Goal: Task Accomplishment & Management: Manage account settings

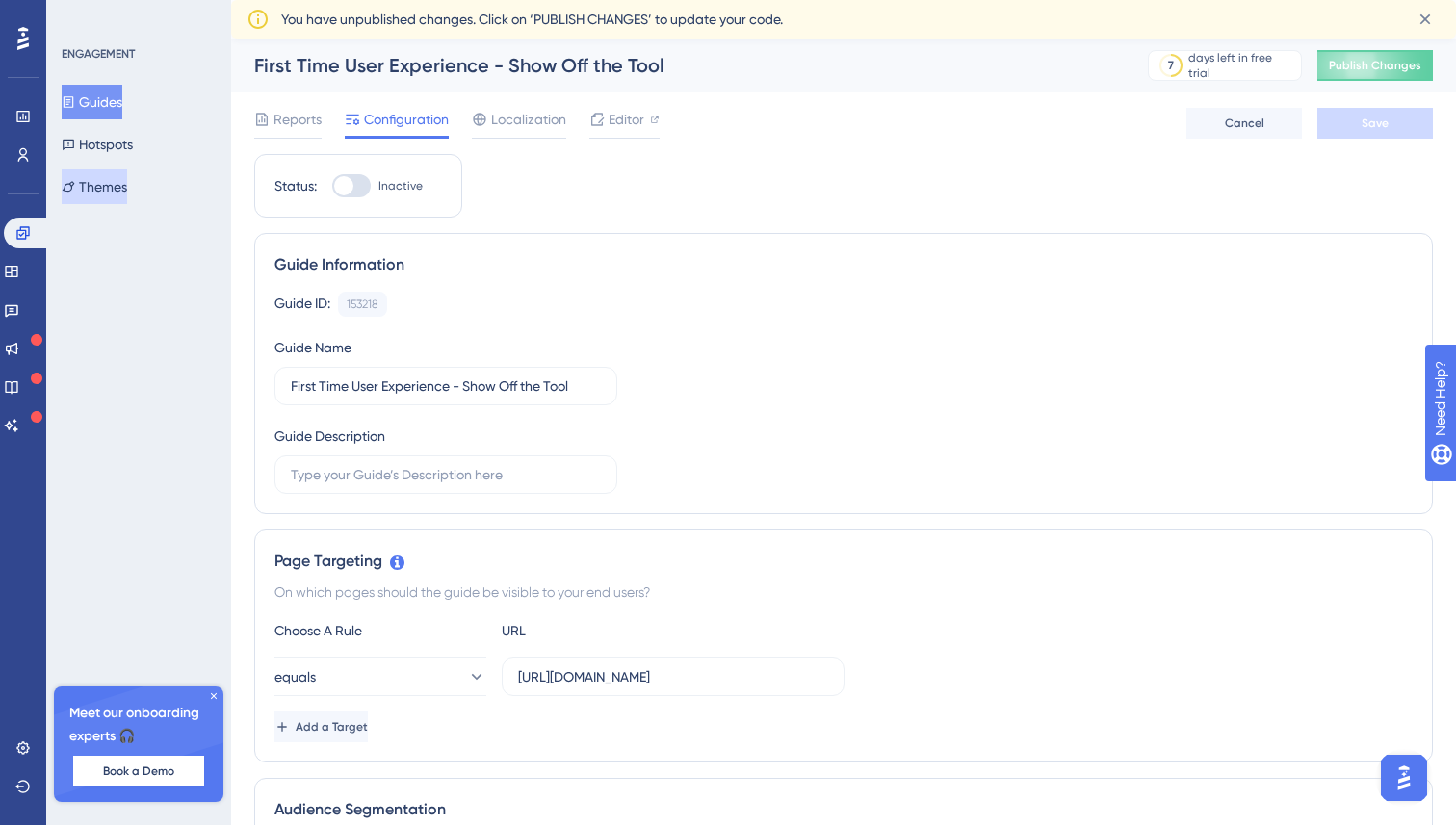
click at [106, 180] on button "Themes" at bounding box center [95, 187] width 66 height 35
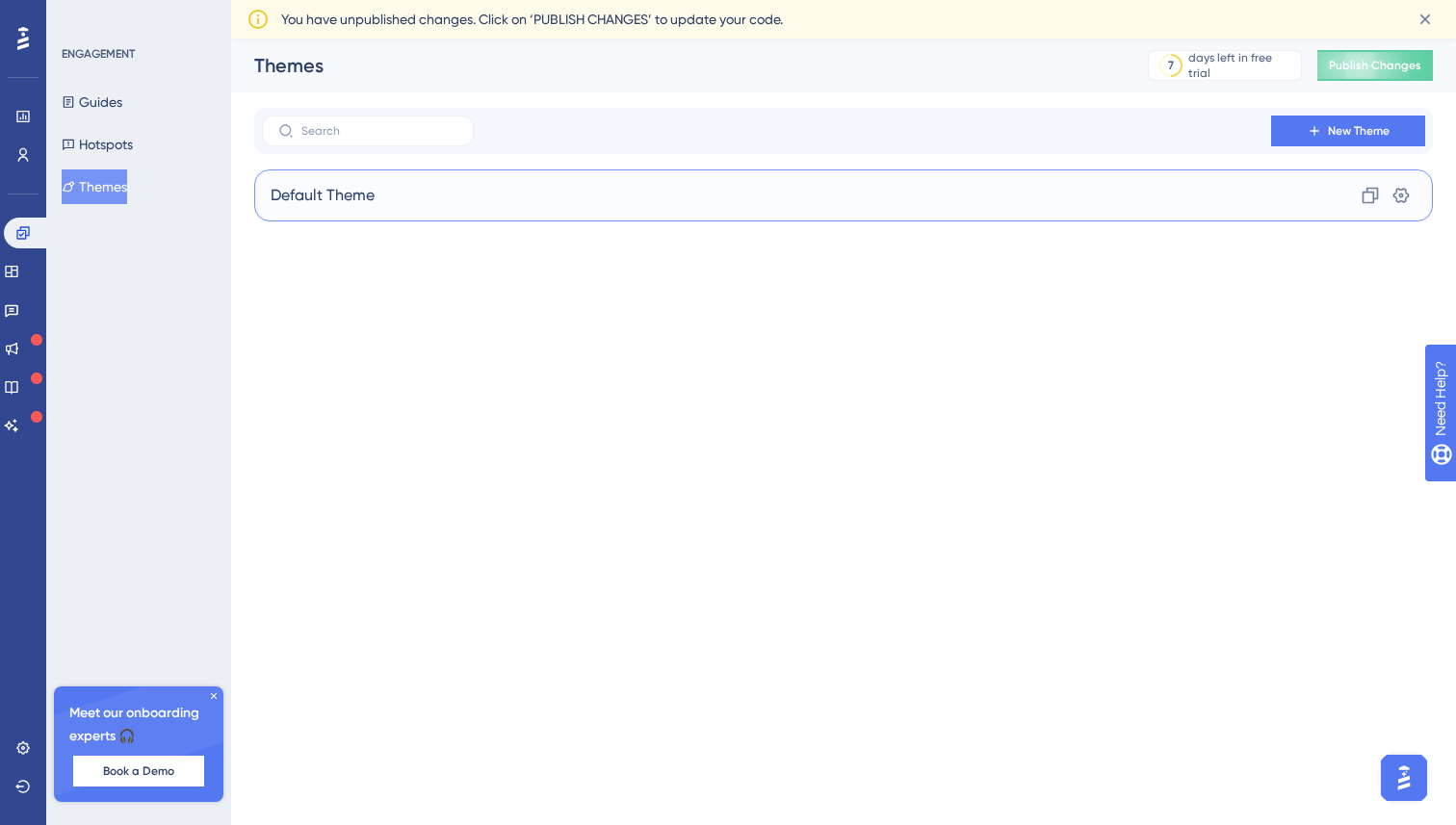
click at [328, 195] on span "Default Theme" at bounding box center [322, 196] width 104 height 23
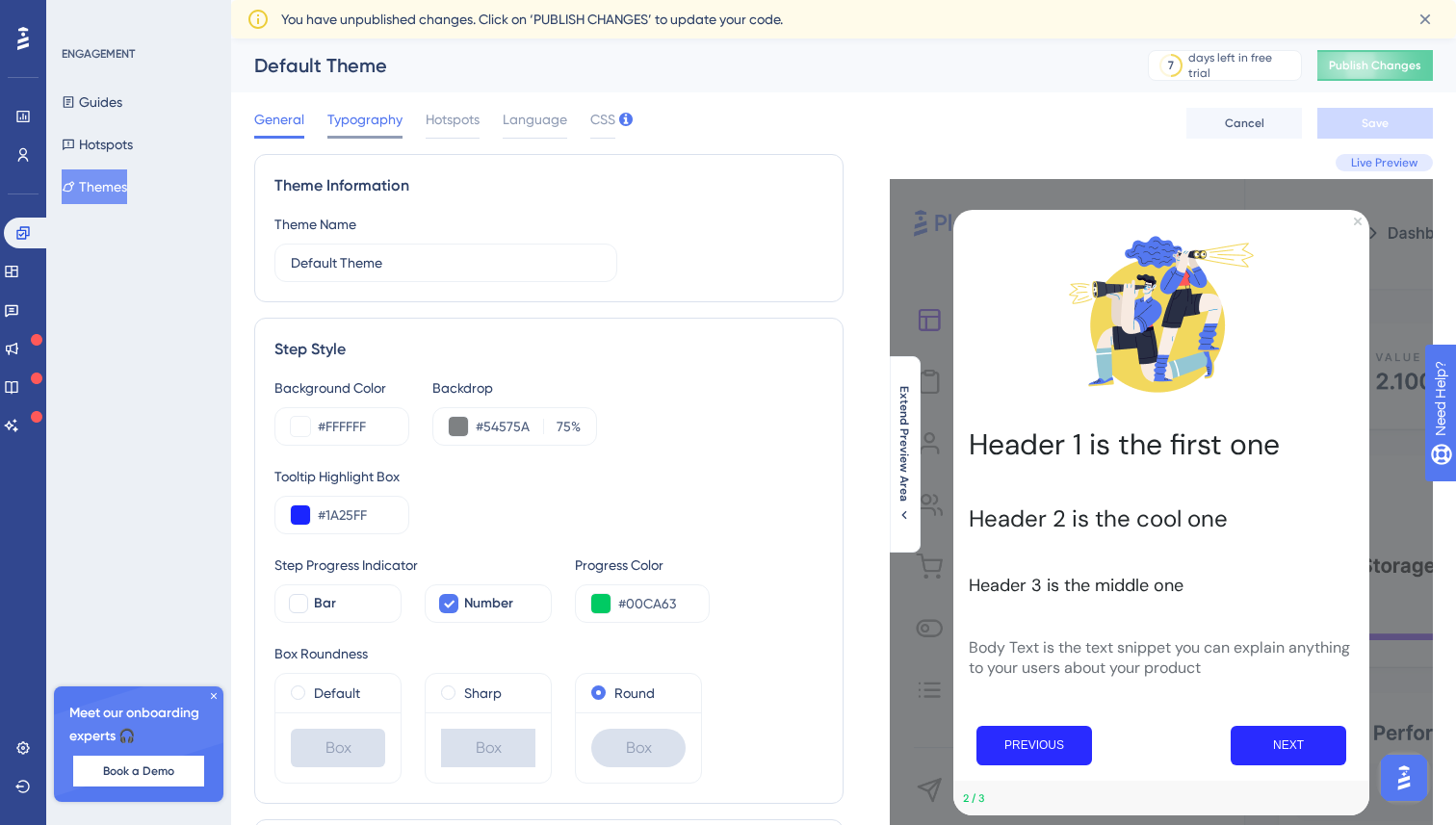
drag, startPoint x: 444, startPoint y: 124, endPoint x: 391, endPoint y: 124, distance: 53.0
click at [443, 124] on span "Hotspots" at bounding box center [452, 119] width 54 height 23
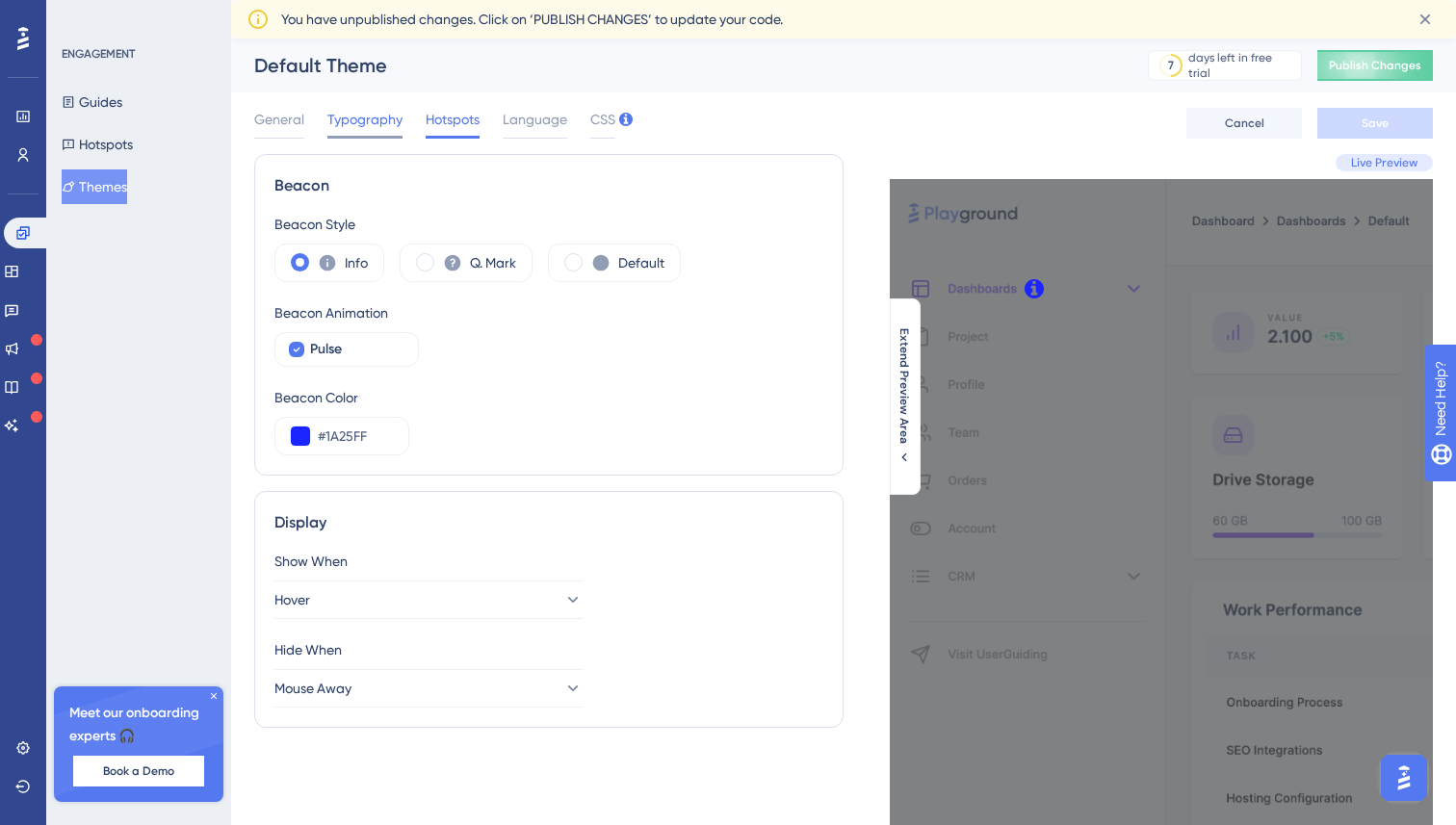
click at [387, 124] on span "Typography" at bounding box center [365, 119] width 76 height 23
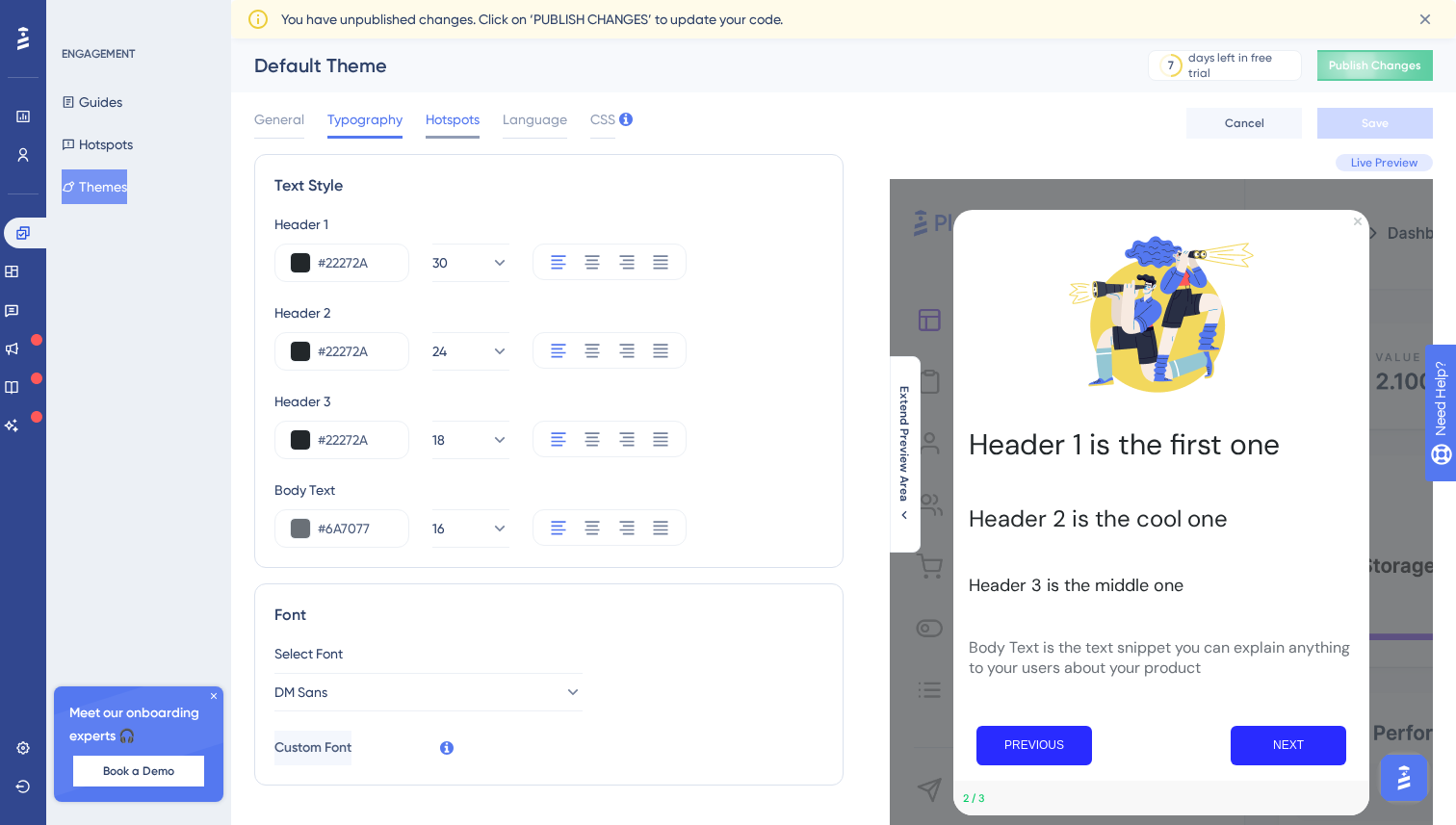
click at [450, 119] on span "Hotspots" at bounding box center [452, 119] width 54 height 23
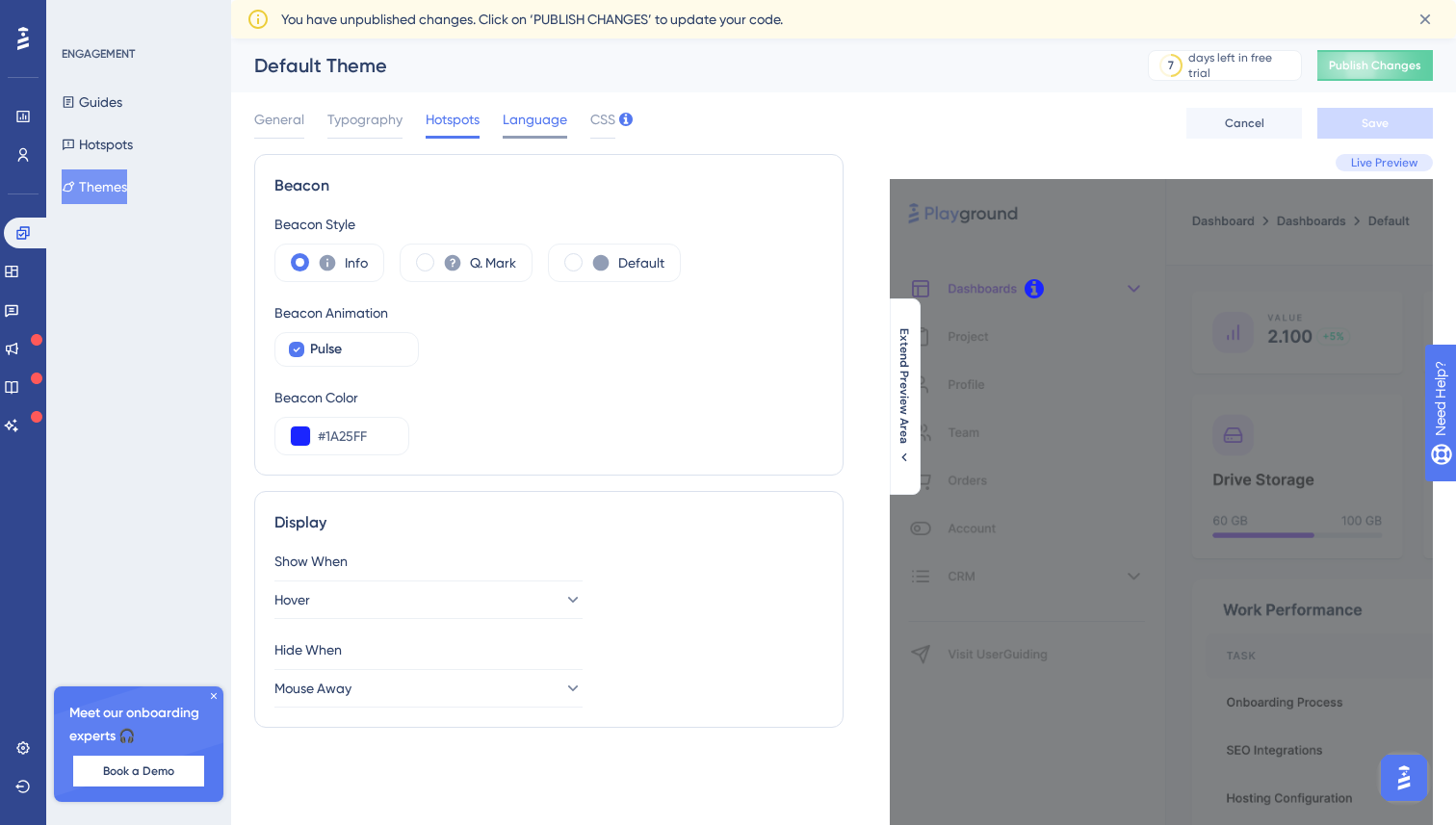
click at [538, 117] on span "Language" at bounding box center [535, 119] width 65 height 23
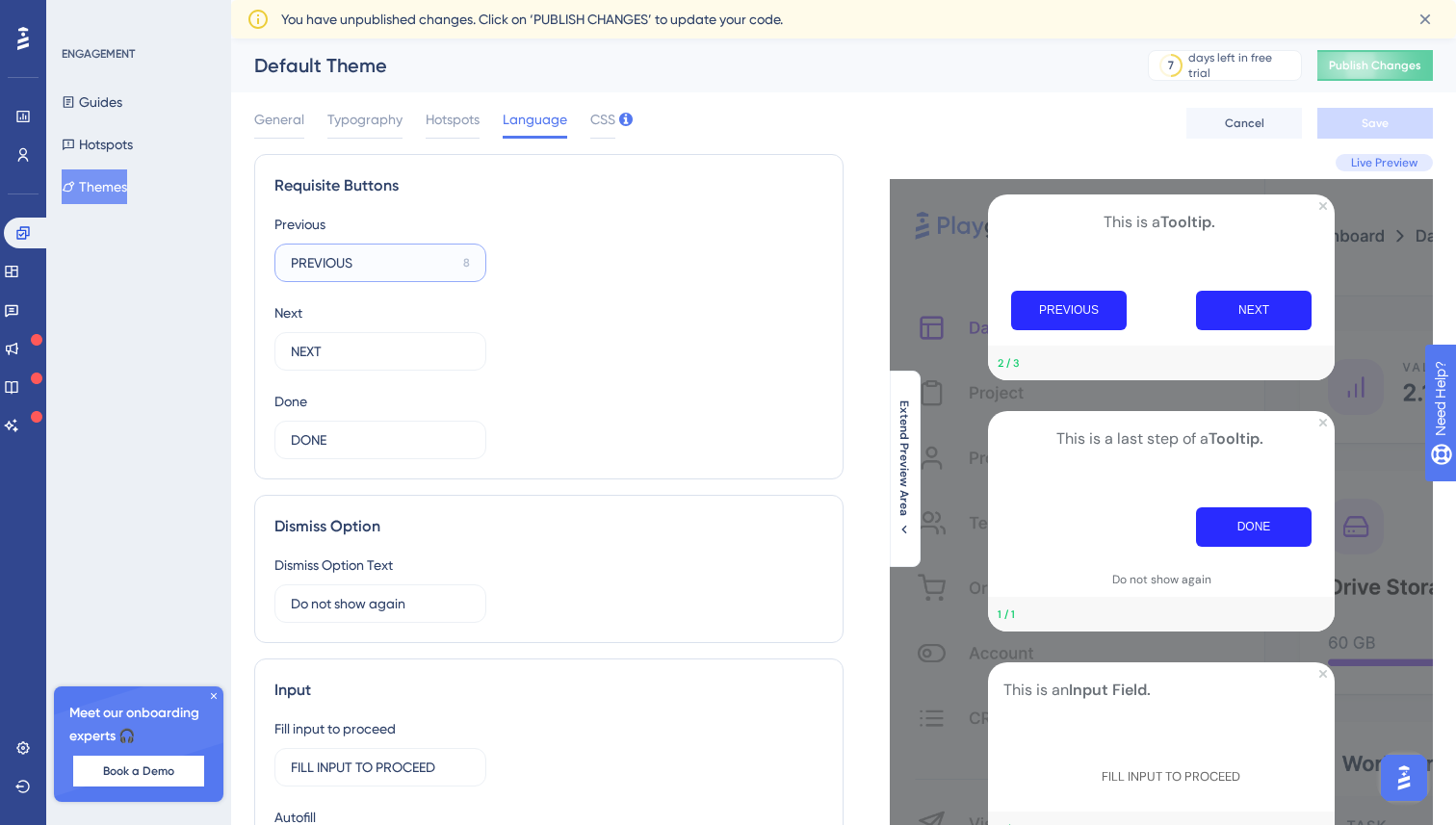
click at [374, 258] on input "PREVIOUS" at bounding box center [373, 262] width 165 height 21
type input "Previous"
click at [358, 366] on label "NEXT 12" at bounding box center [380, 351] width 212 height 39
click at [358, 362] on input "NEXT" at bounding box center [371, 351] width 162 height 21
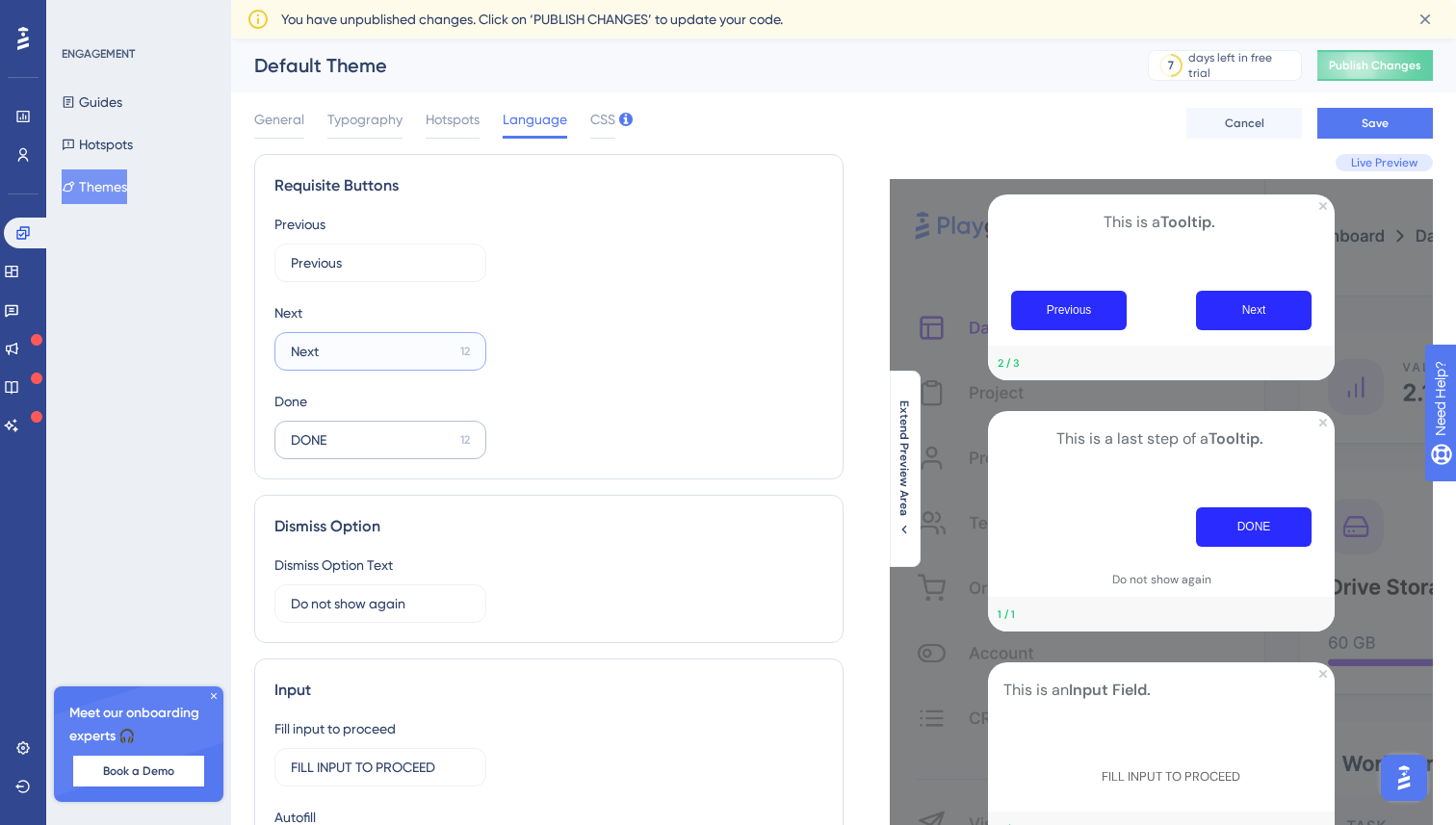
type input "Next"
click at [360, 441] on input "DONE" at bounding box center [371, 440] width 162 height 21
type input "Done"
click at [523, 578] on div "Dismiss Option Text Do not show again 9" at bounding box center [548, 589] width 549 height 70
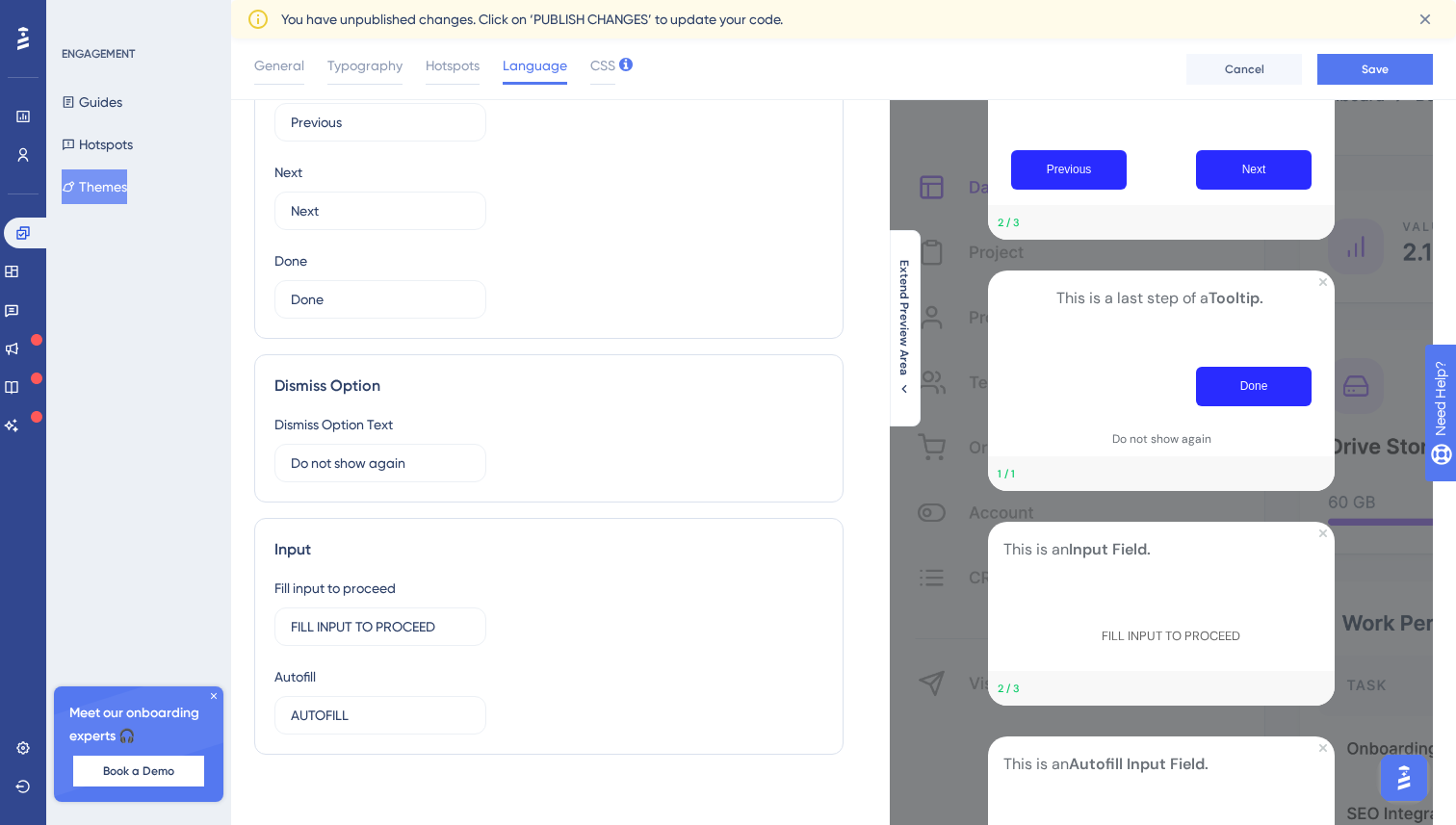
scroll to position [228, 0]
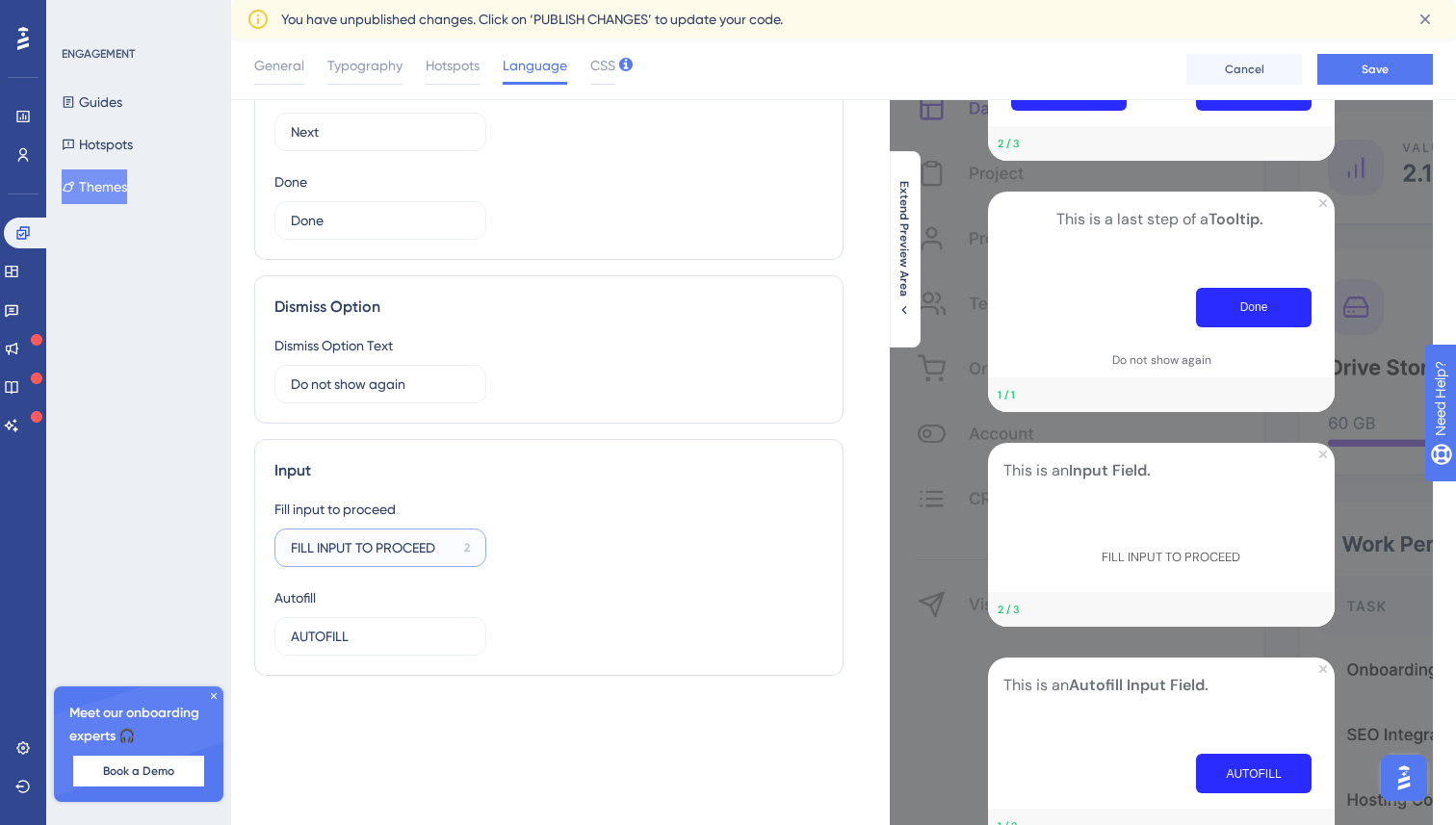
click at [404, 550] on input "FILL INPUT TO PROCEED" at bounding box center [373, 548] width 166 height 21
type input "FILL INPUT TO PROCEED"
click at [385, 643] on input "AUTOFILL" at bounding box center [373, 636] width 165 height 21
click at [657, 605] on div "Fill input to proceed FILL INPUT TO PROCEED 2 Autofill AUTOFILL 8" at bounding box center [548, 576] width 549 height 158
click at [330, 645] on input "AUTOFILL" at bounding box center [373, 636] width 165 height 21
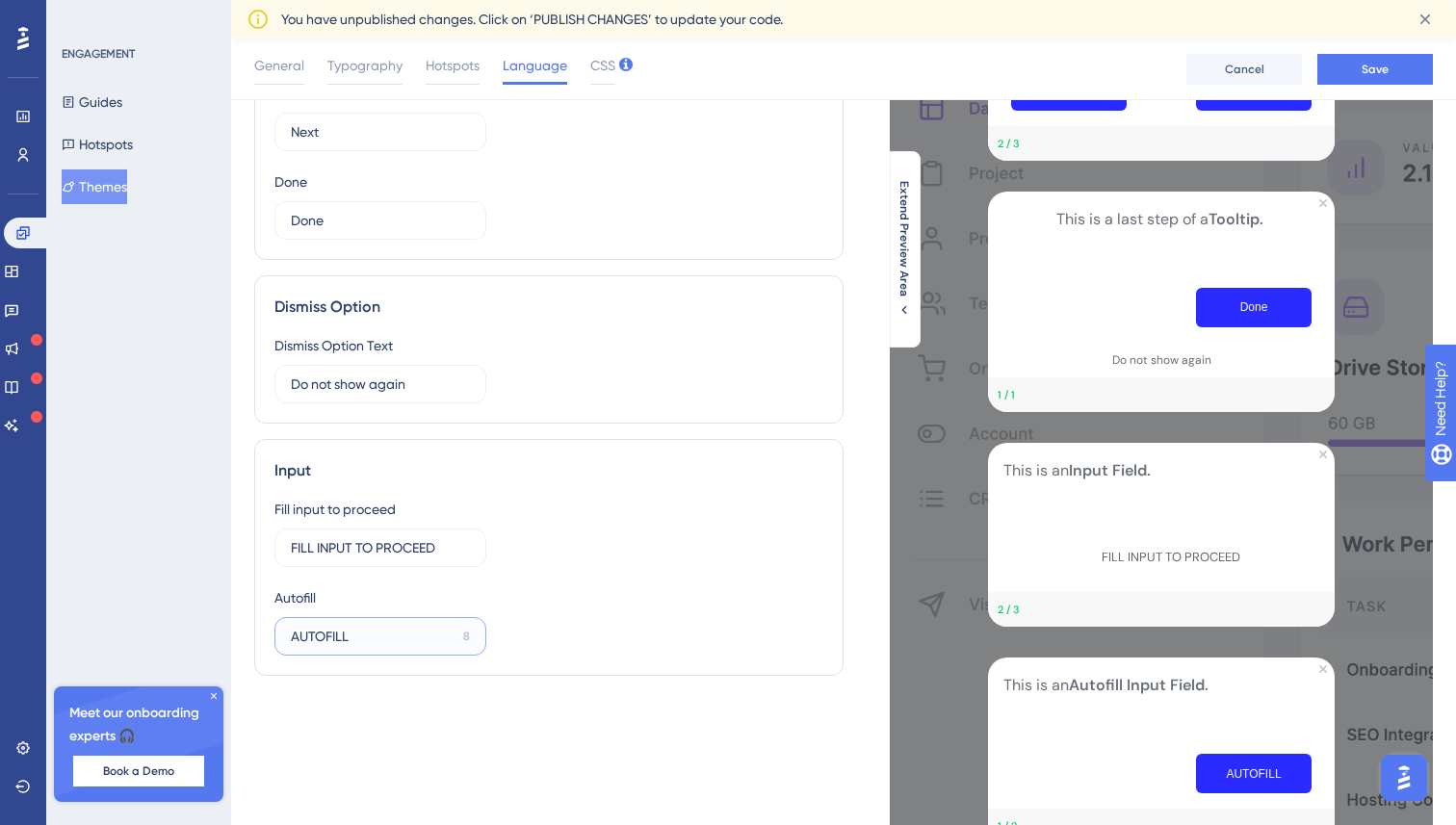
click at [330, 645] on input "AUTOFILL" at bounding box center [373, 636] width 165 height 21
type input "Autofill"
click at [522, 628] on div "Fill input to proceed FILL INPUT TO PROCEED 2 Autofill Autofill 8" at bounding box center [548, 576] width 549 height 158
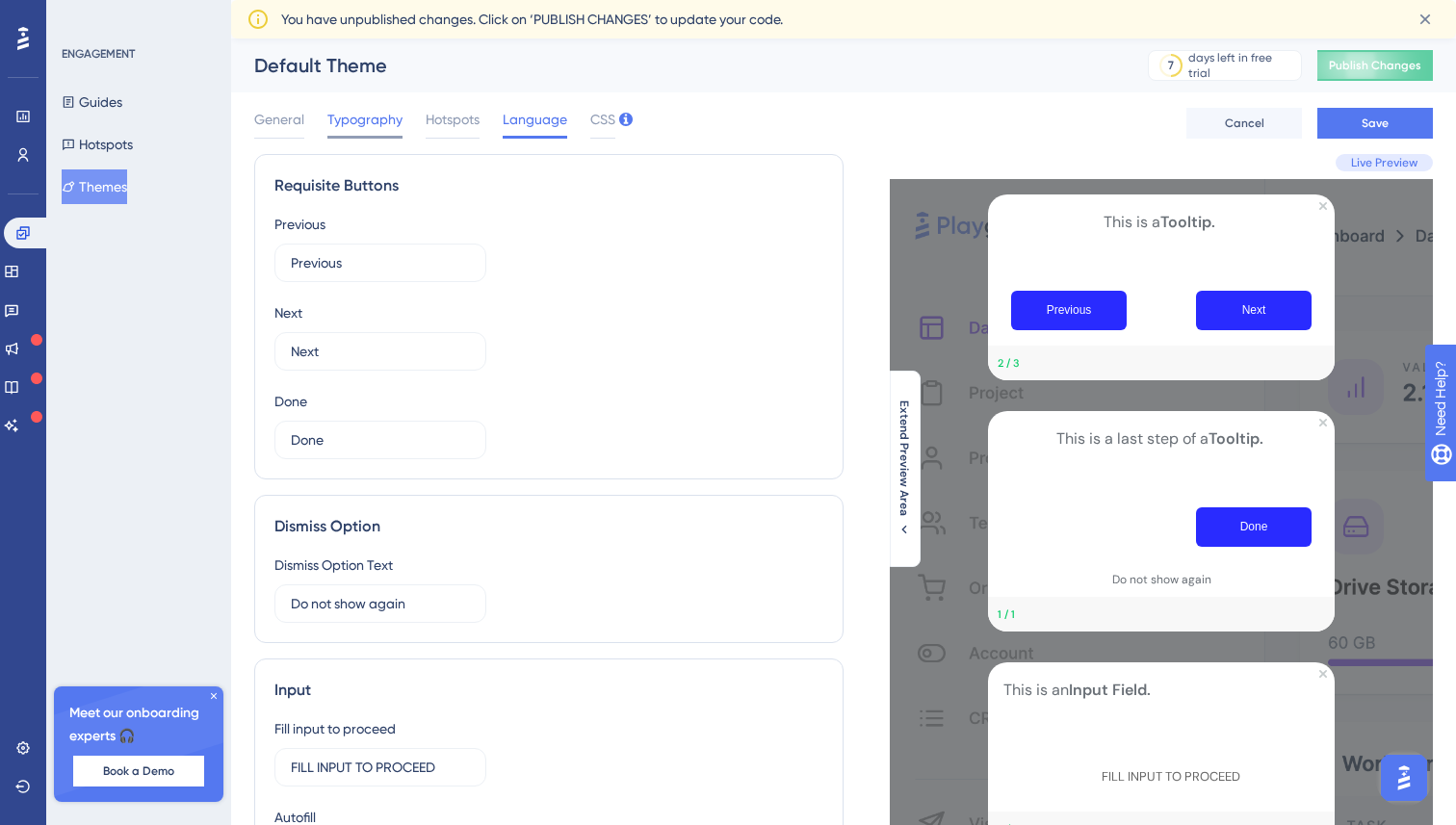
click at [369, 129] on span "Typography" at bounding box center [365, 119] width 76 height 23
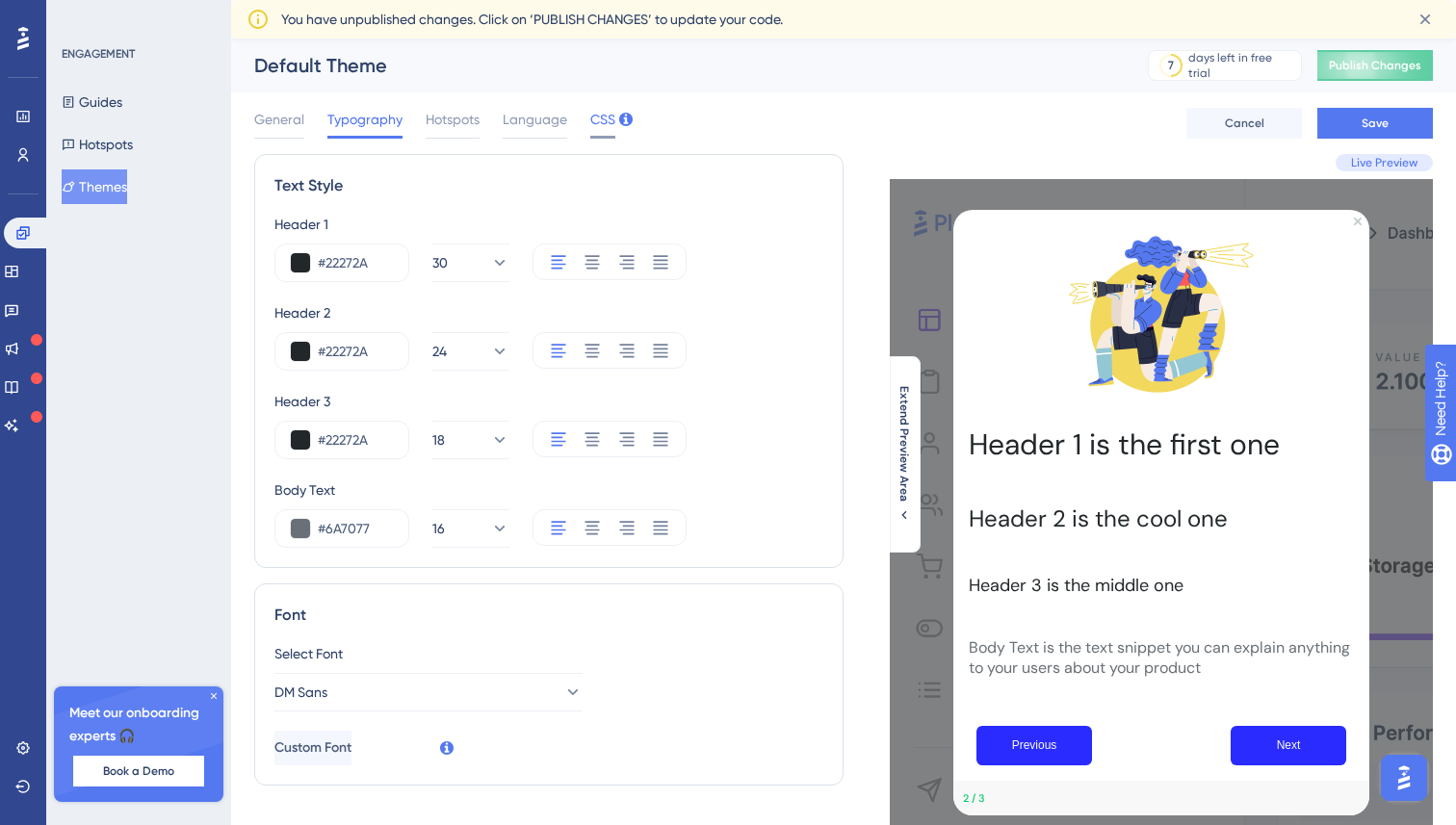
click at [606, 121] on span "CSS" at bounding box center [603, 119] width 25 height 23
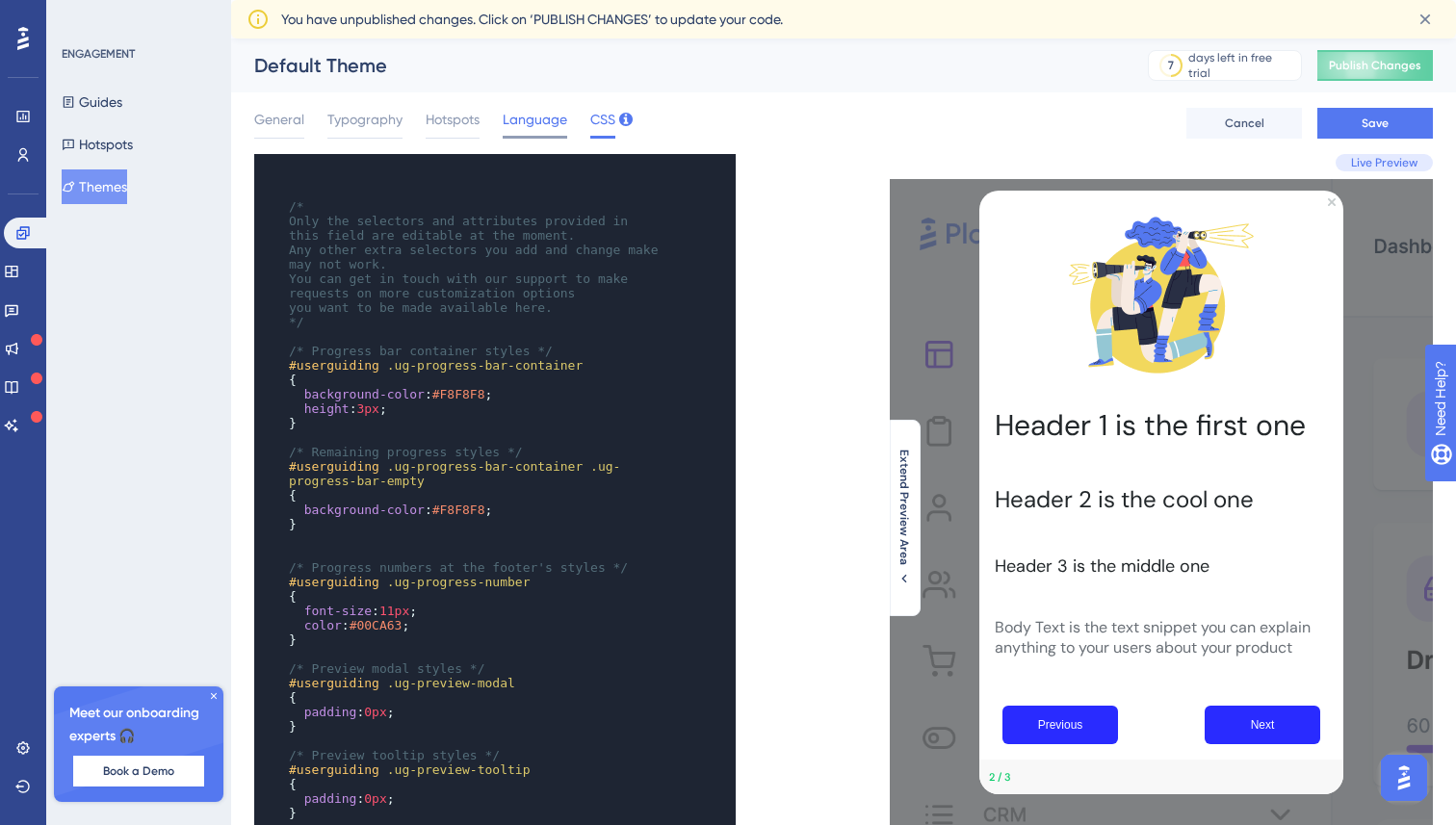
click at [544, 119] on span "Language" at bounding box center [535, 119] width 65 height 23
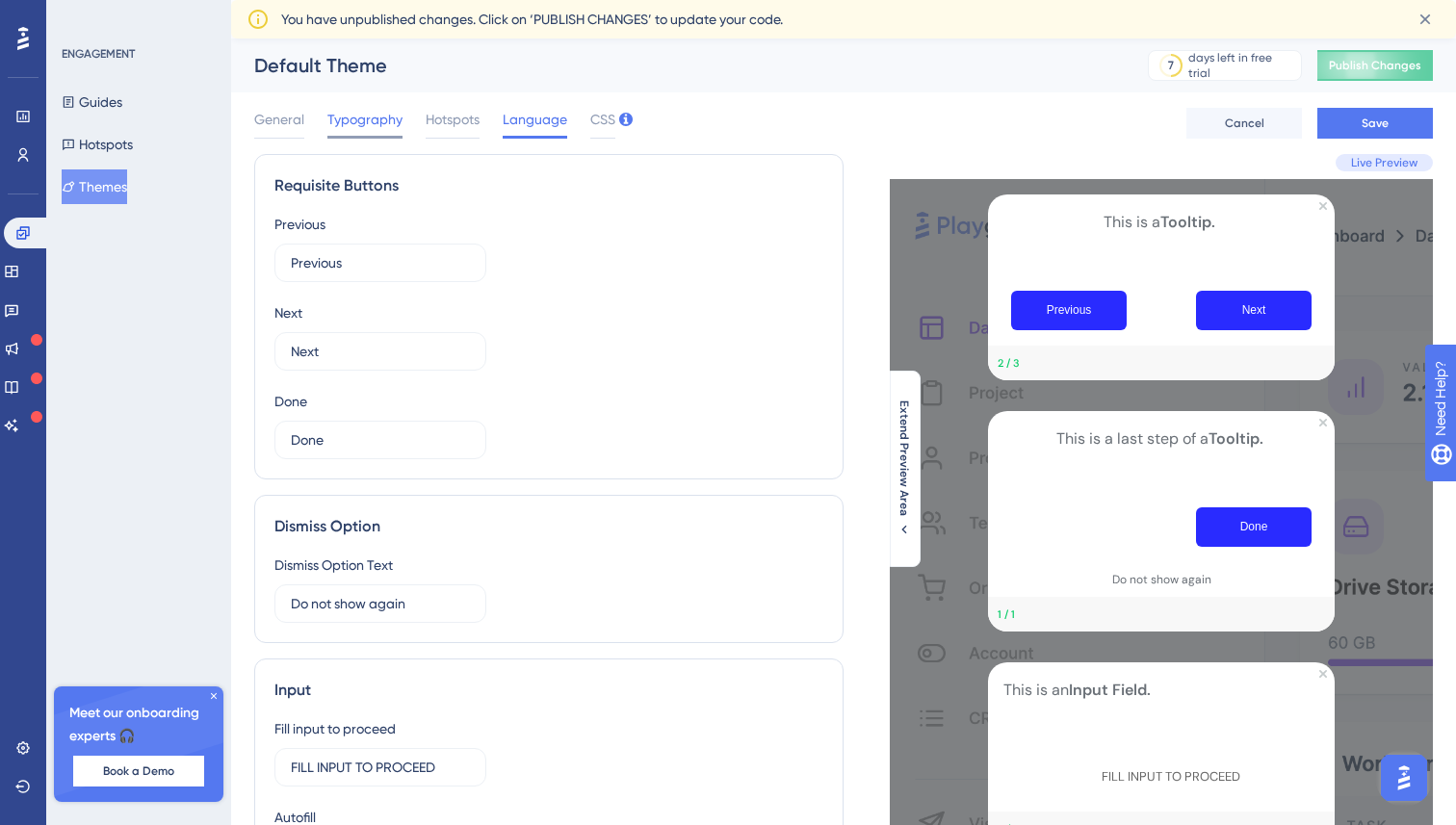
click at [379, 129] on span "Typography" at bounding box center [365, 119] width 76 height 23
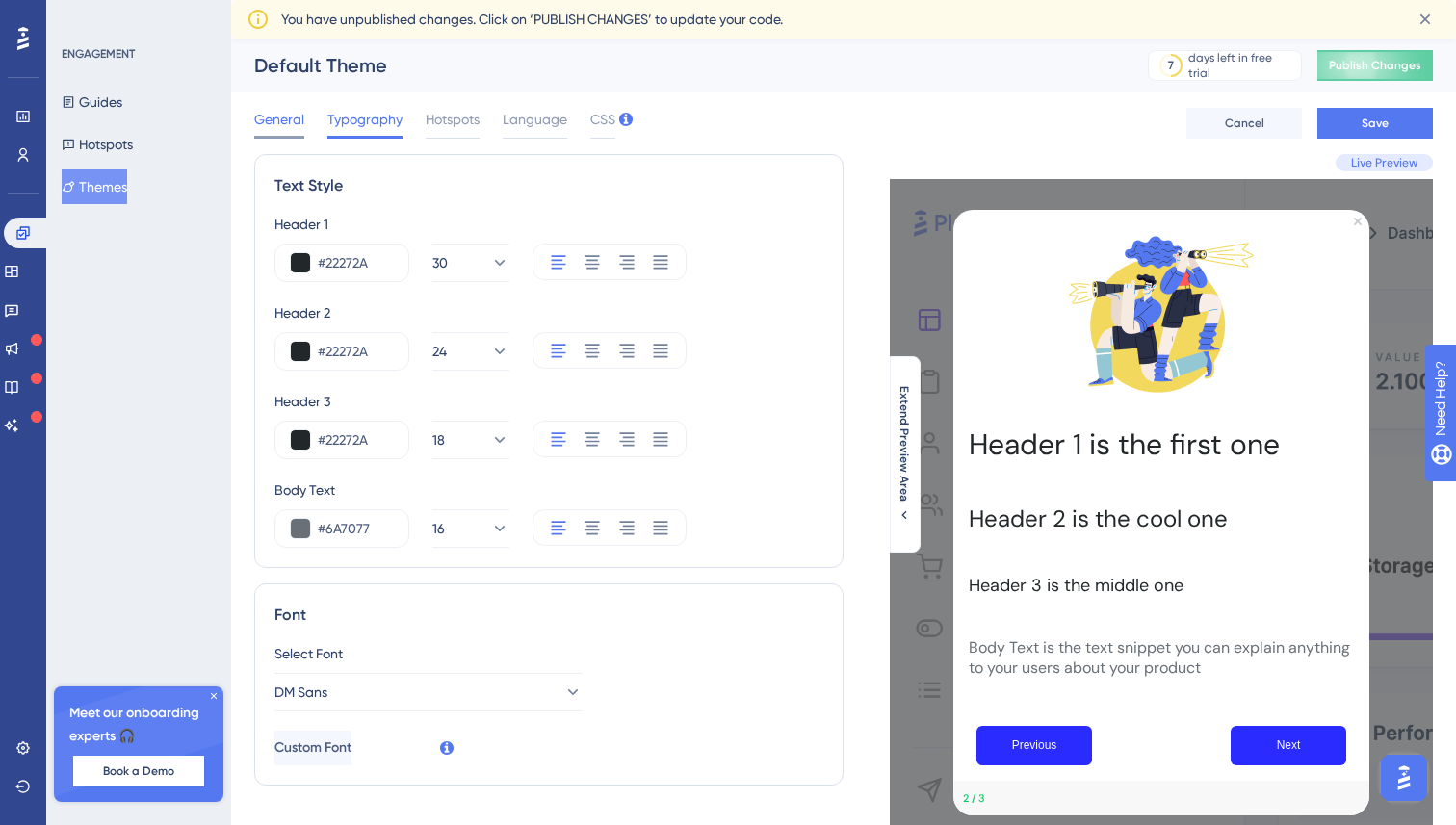
click at [279, 120] on span "General" at bounding box center [279, 119] width 50 height 23
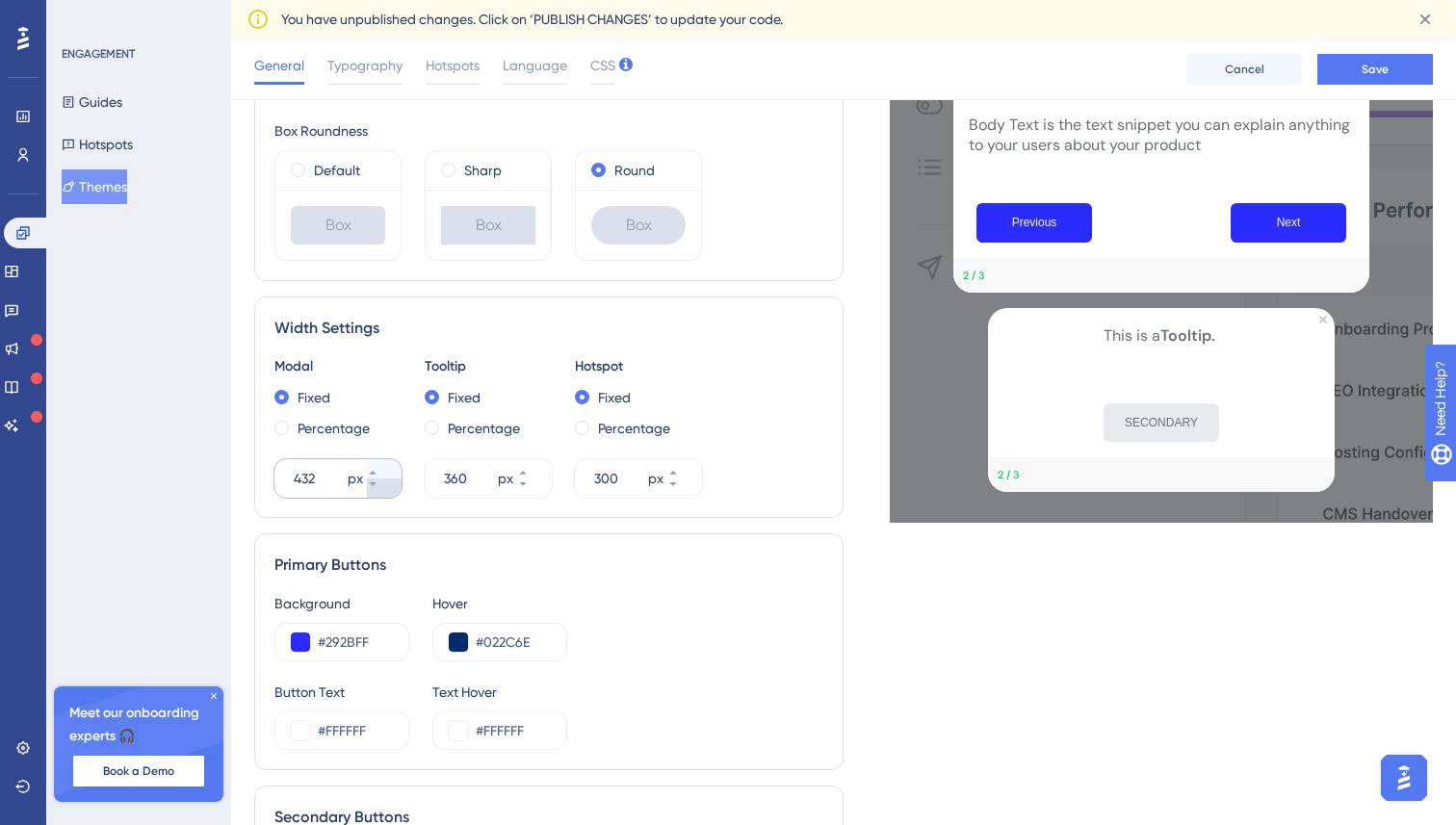
scroll to position [554, 0]
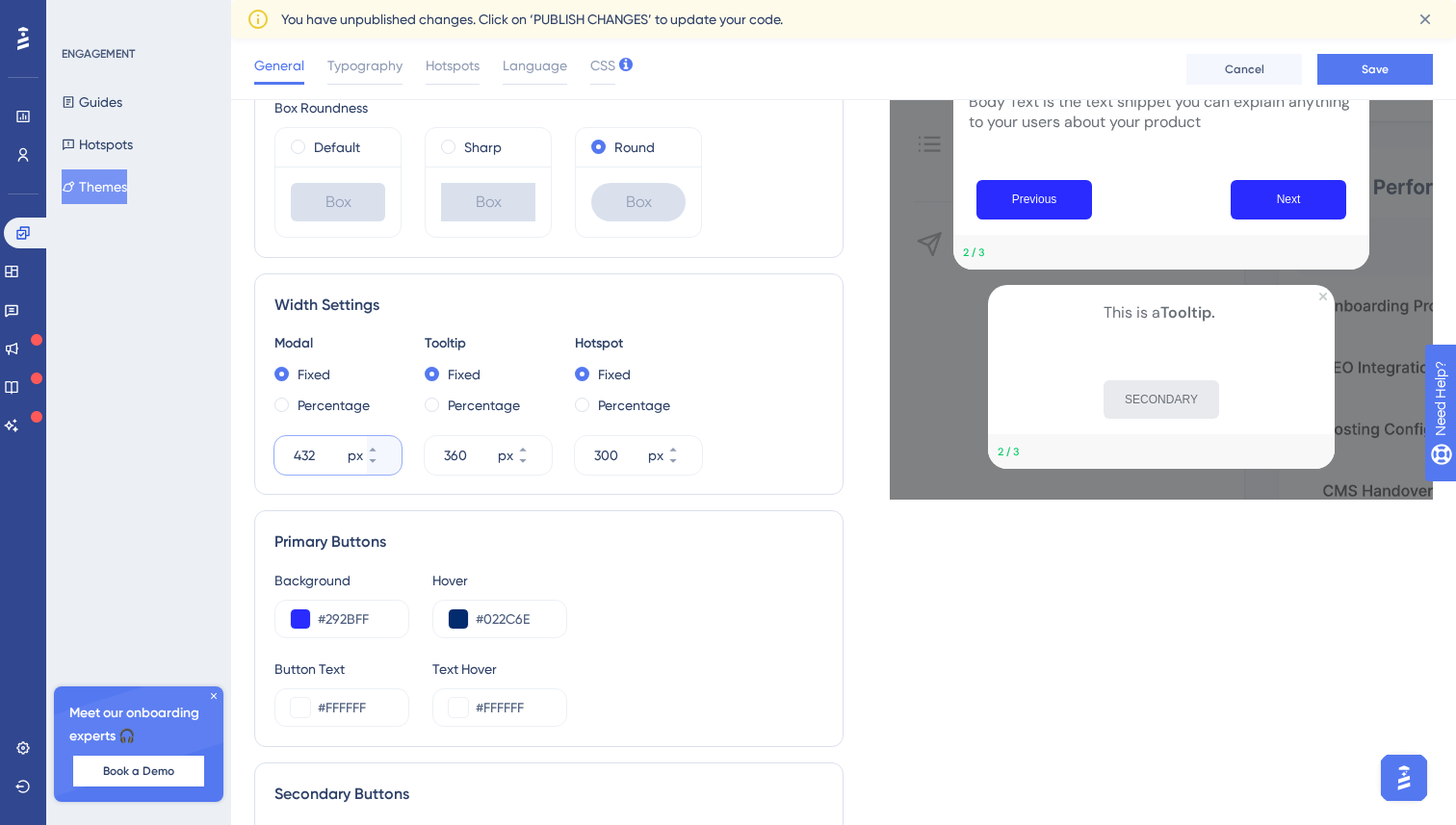
click at [307, 454] on input "432" at bounding box center [319, 455] width 50 height 23
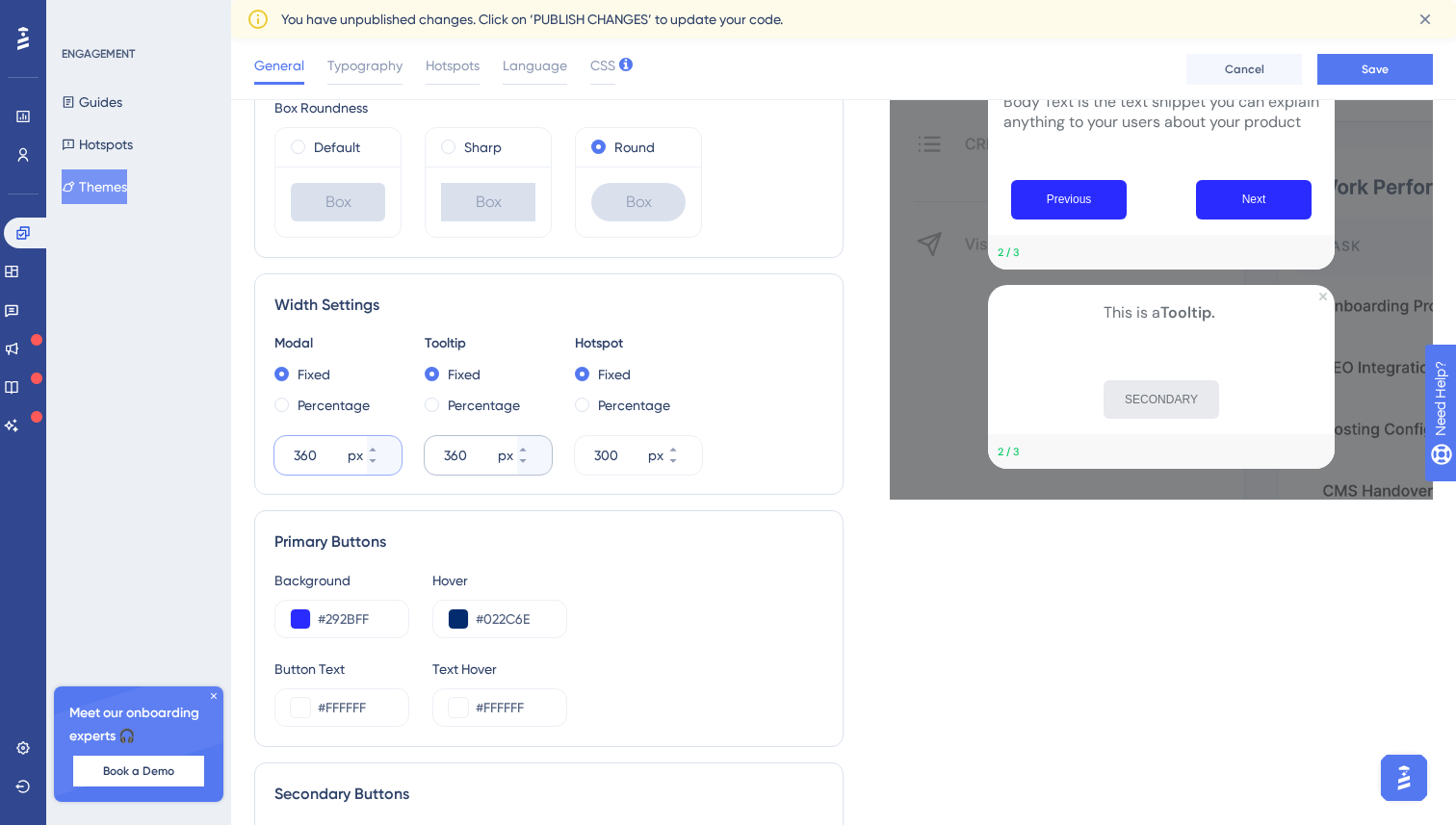
type input "360"
click at [464, 464] on input "360" at bounding box center [469, 455] width 50 height 23
click at [619, 459] on input "300" at bounding box center [619, 455] width 50 height 23
type input "0320"
click at [752, 451] on div "Modal Fixed Percentage 360 px Tooltip Fixed Percentage 360 px Hotspot Fixed Per…" at bounding box center [548, 403] width 549 height 142
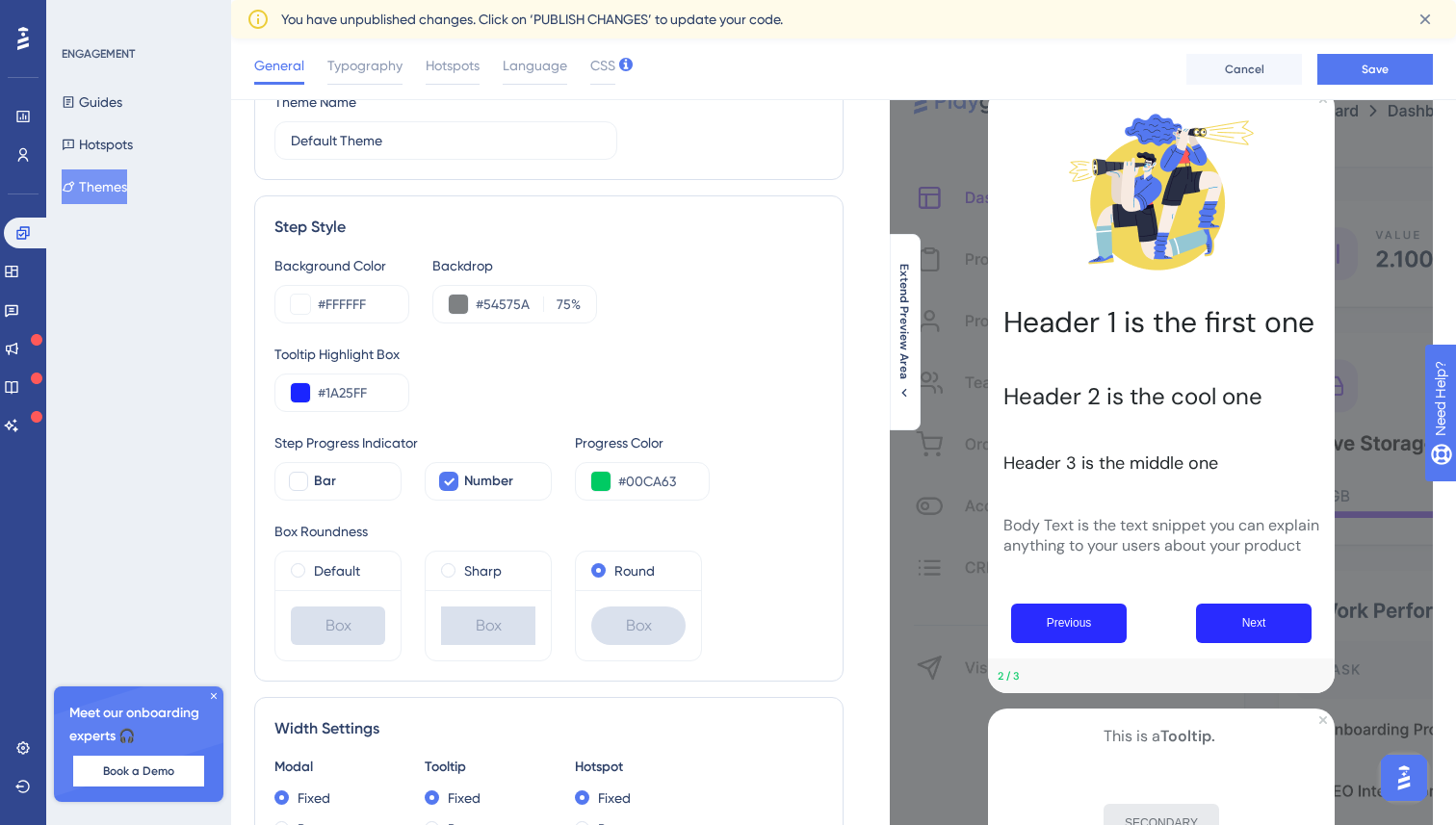
scroll to position [162, 0]
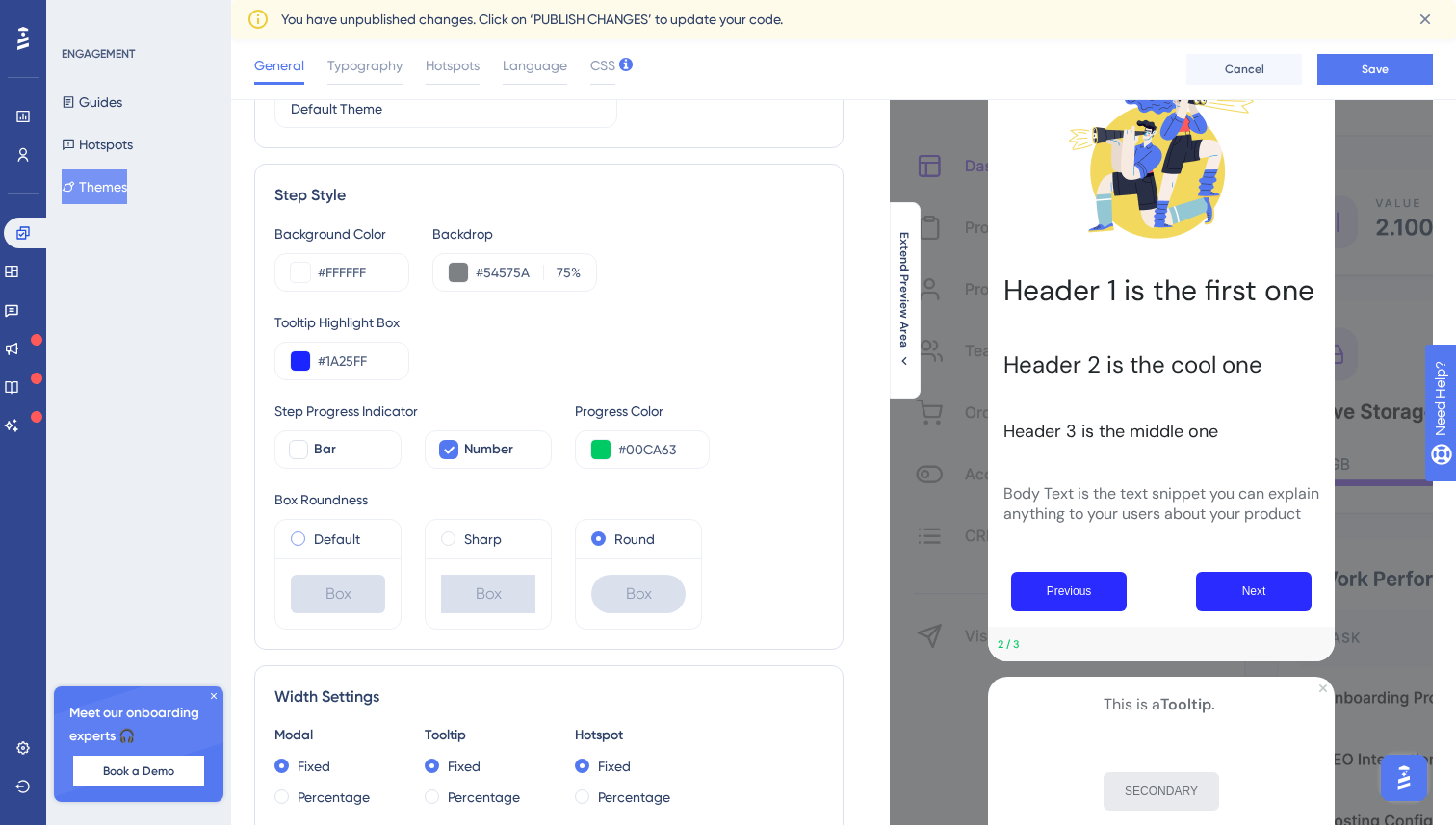
click at [350, 542] on label "Default" at bounding box center [337, 539] width 46 height 23
click at [600, 449] on button at bounding box center [601, 449] width 19 height 19
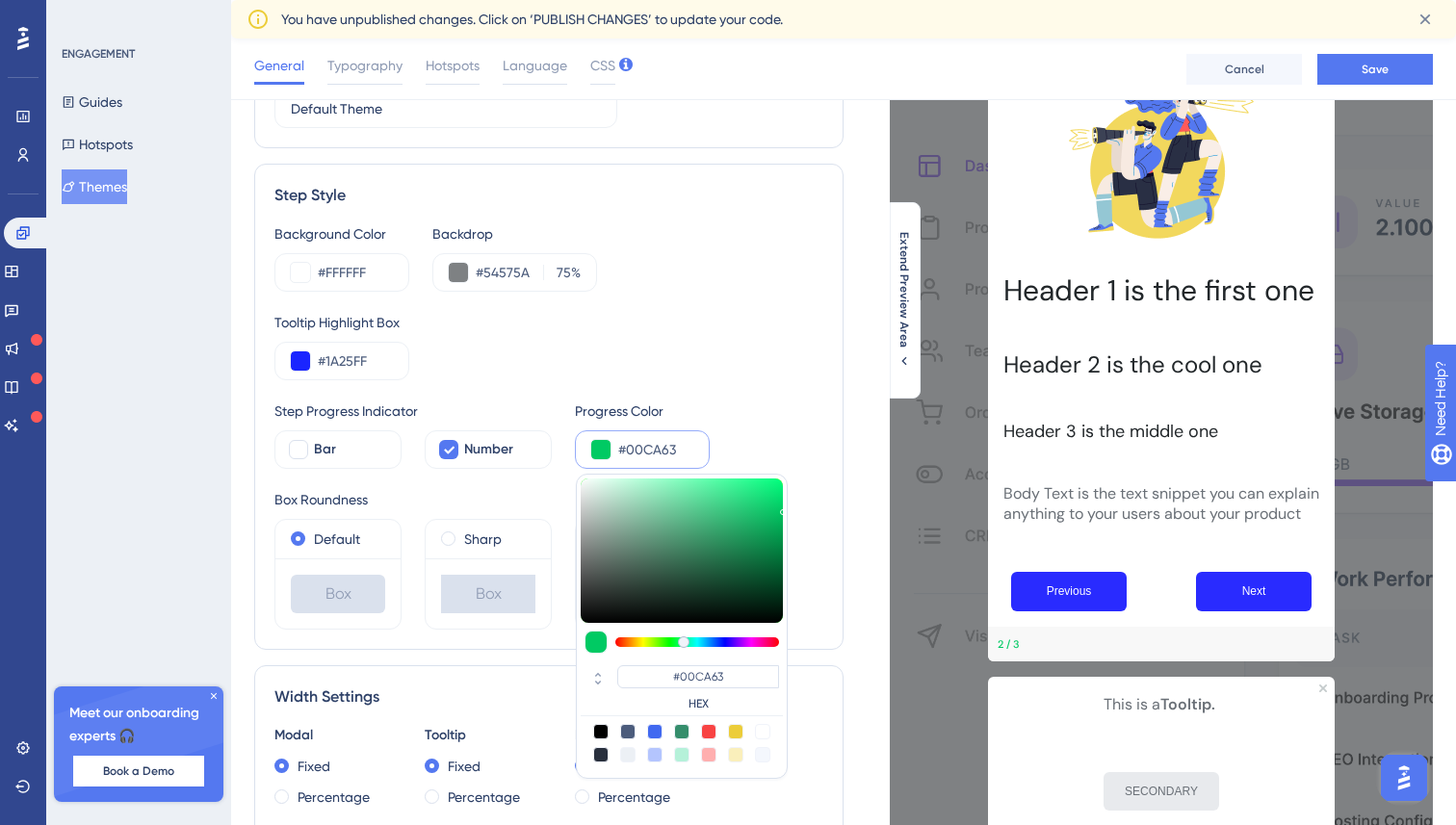
click at [602, 728] on div at bounding box center [601, 732] width 15 height 15
type input "#000000"
click at [599, 753] on div at bounding box center [601, 754] width 15 height 15
type input "#29303d"
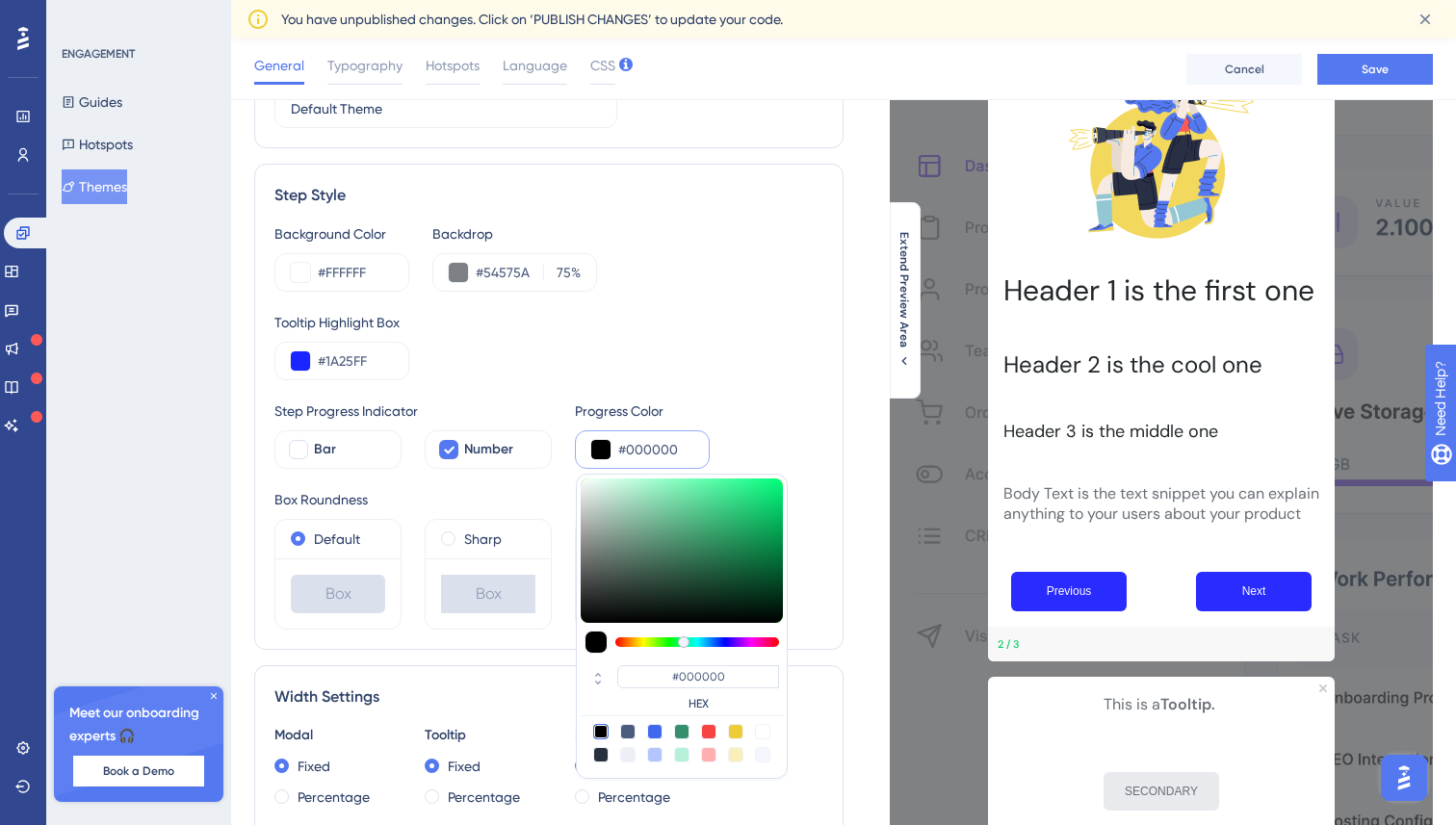
type input "#29303D"
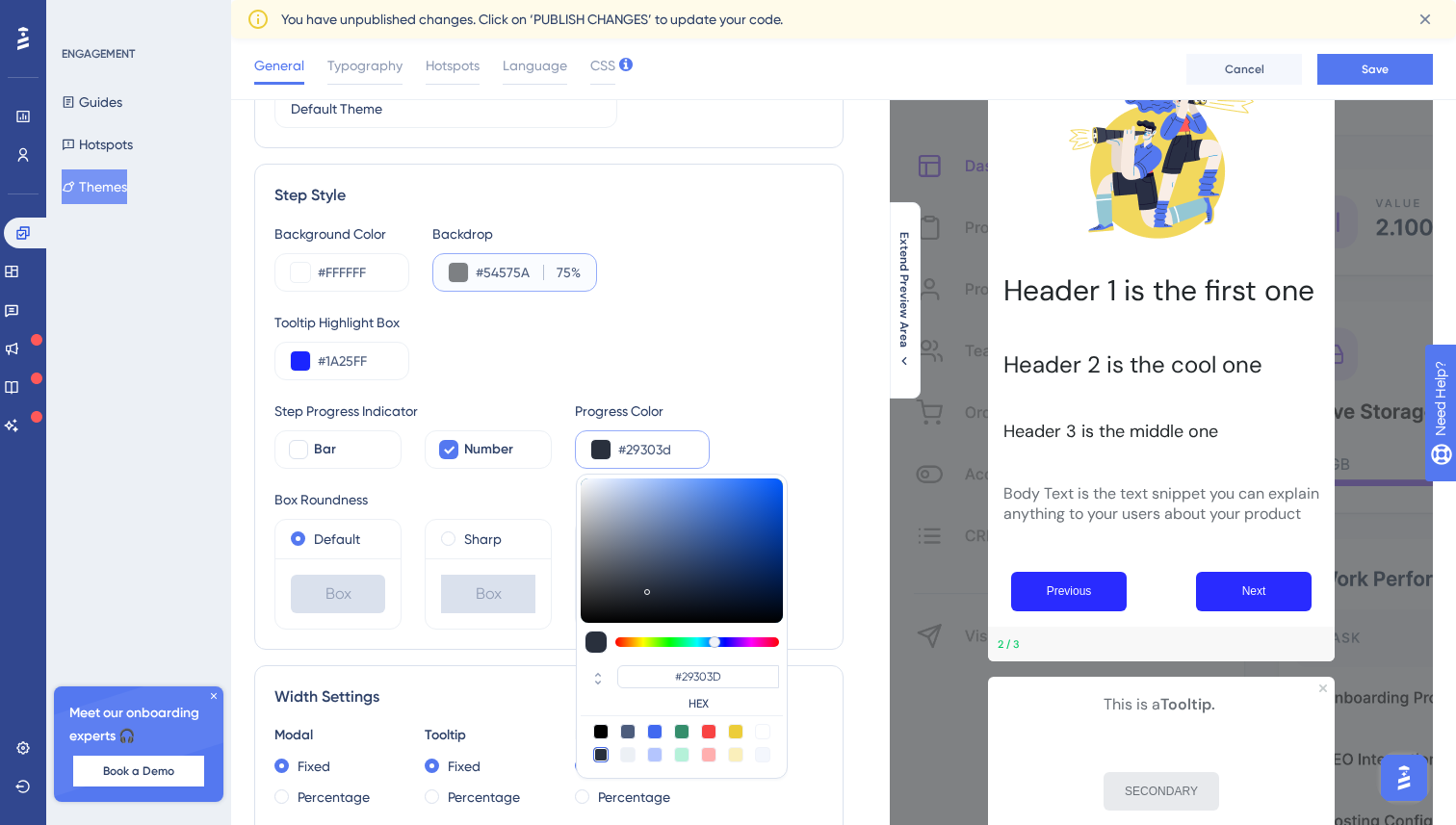
click at [500, 268] on input "#54575A" at bounding box center [506, 272] width 60 height 23
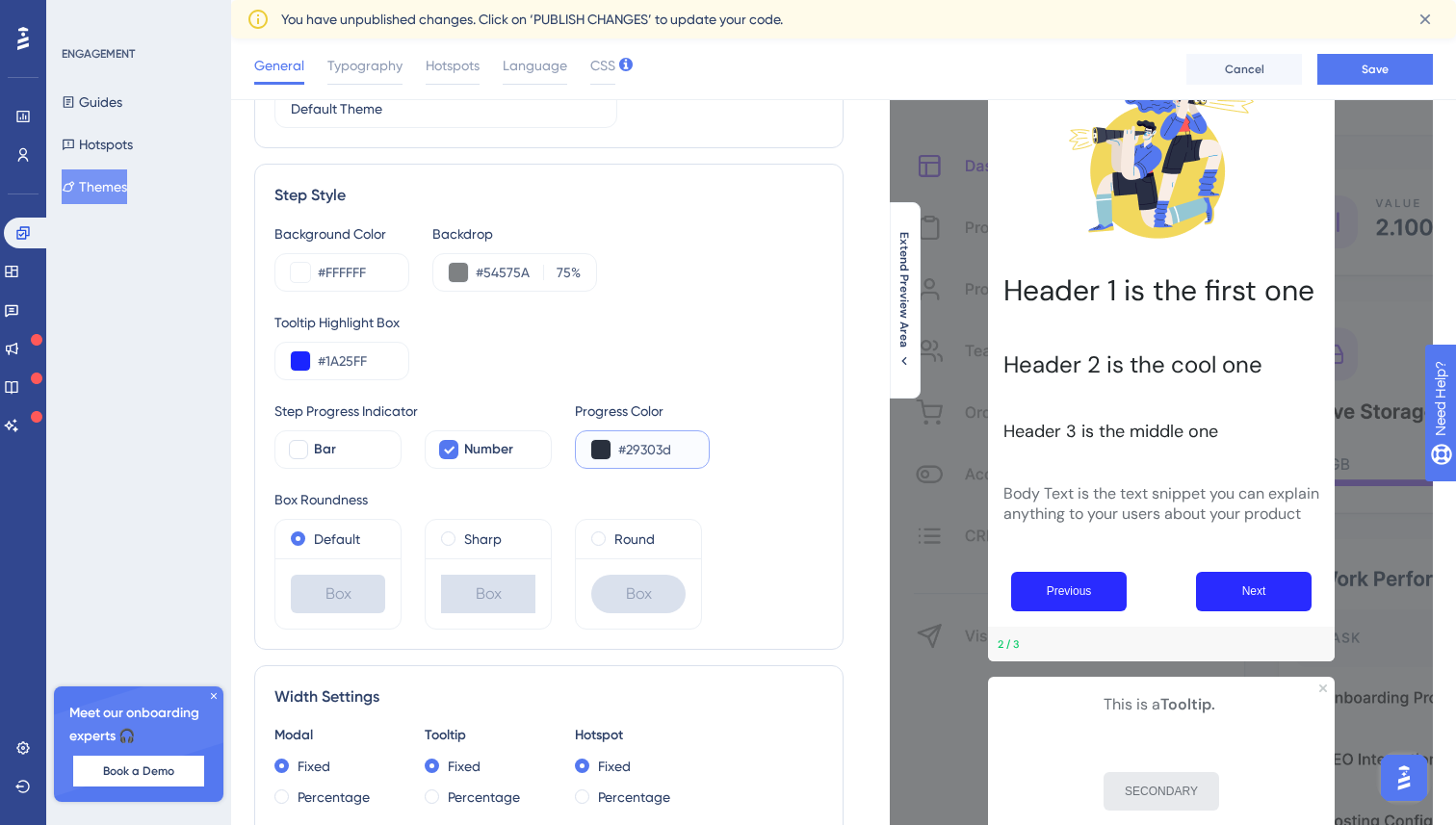
click at [643, 446] on input "#29303d" at bounding box center [656, 449] width 76 height 23
paste input "54575A"
type input "#54575A"
click at [741, 436] on div "Step Progress Indicator Bar Number Progress Color #54575A" at bounding box center [548, 435] width 549 height 70
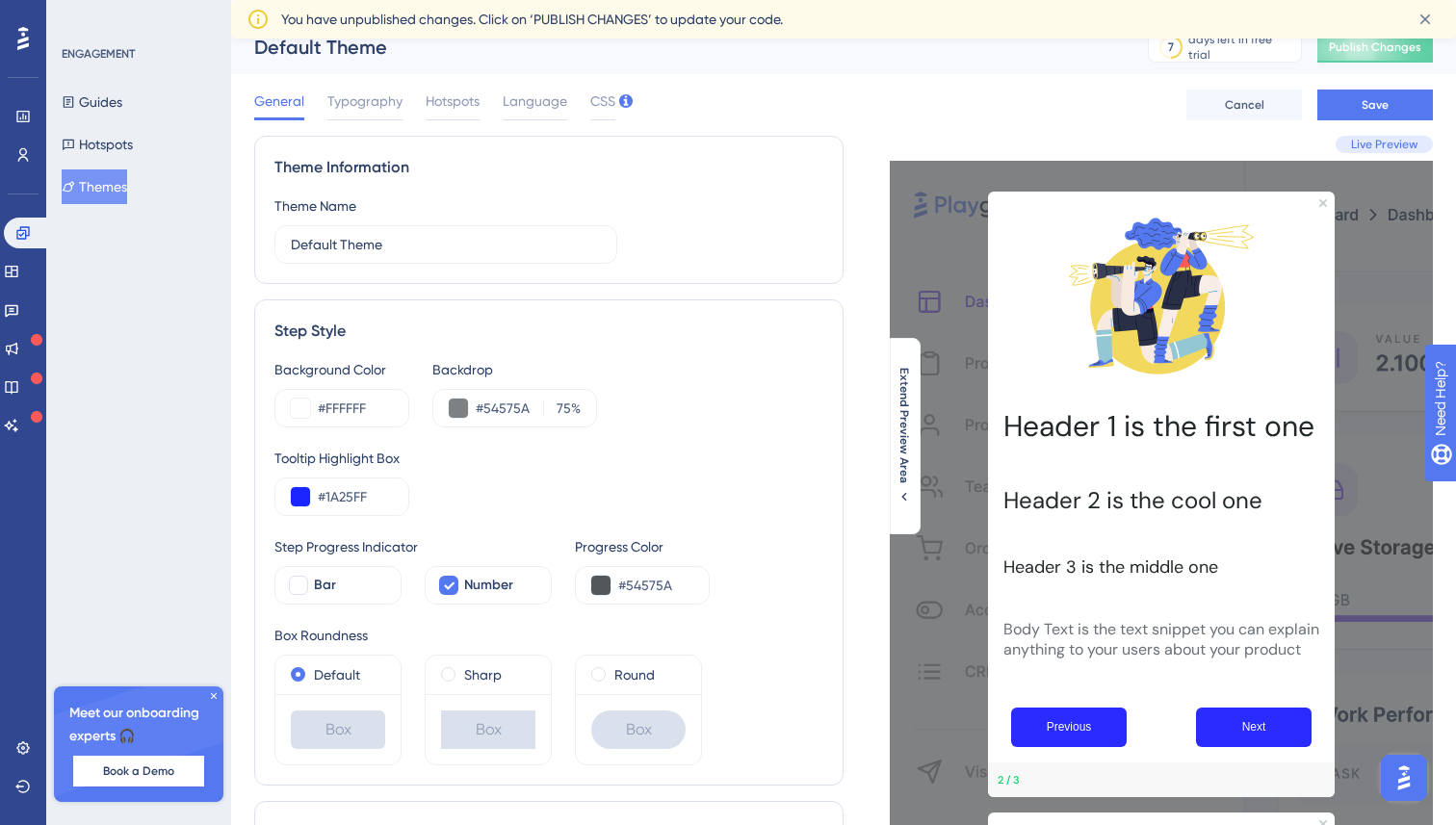
scroll to position [0, 0]
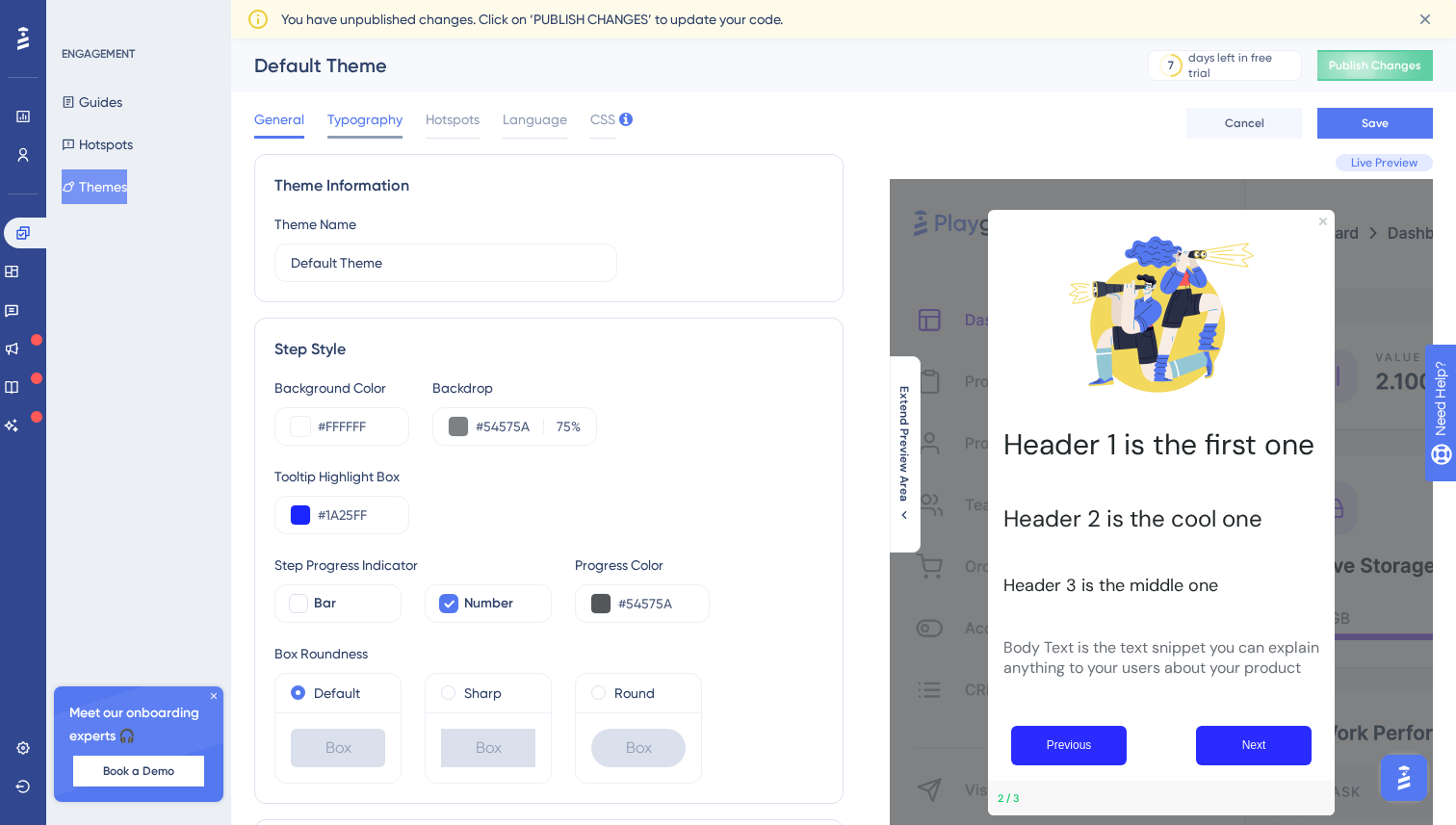
click at [362, 117] on span "Typography" at bounding box center [365, 119] width 76 height 23
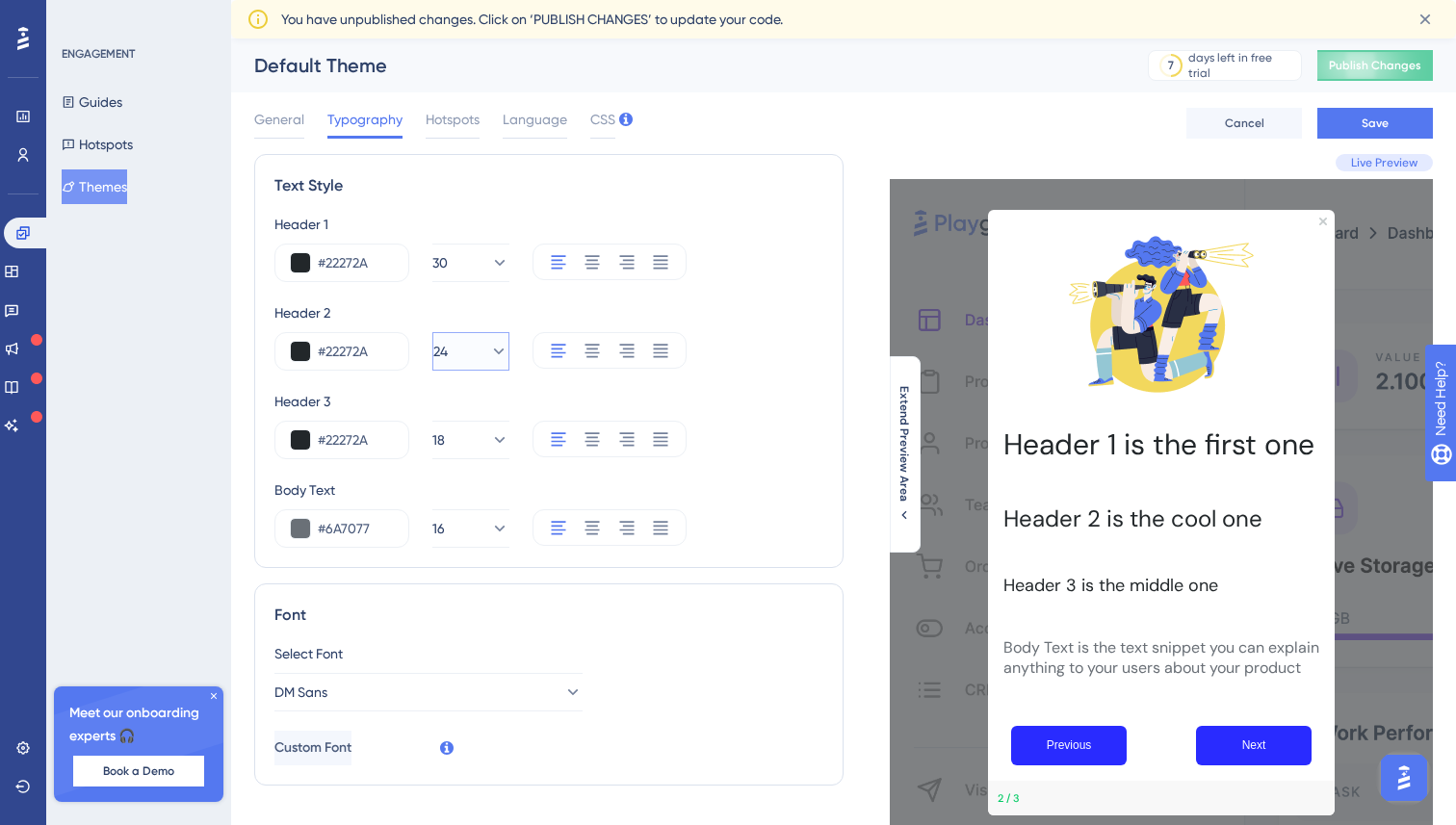
click at [494, 351] on icon at bounding box center [499, 351] width 11 height 6
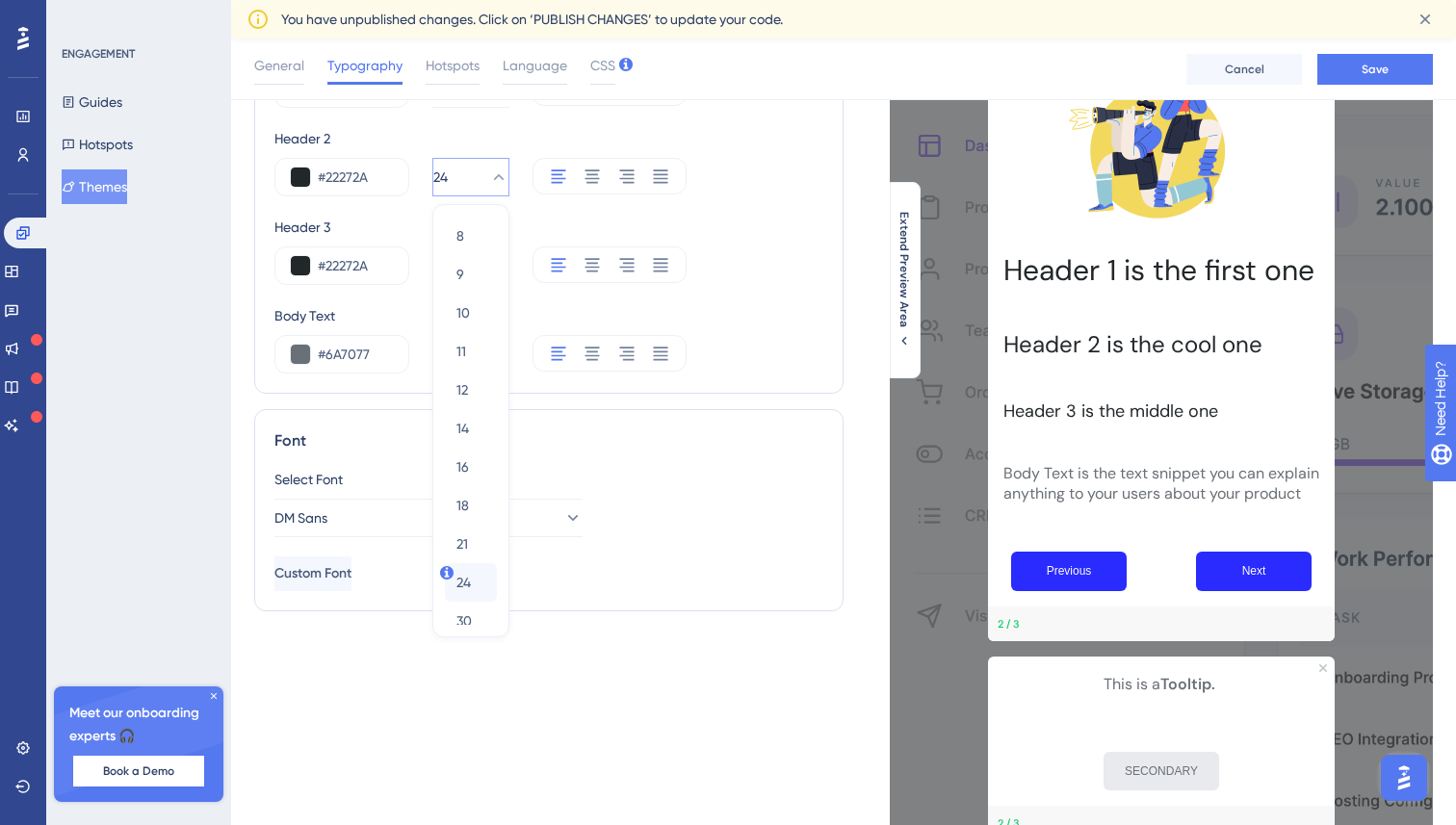
scroll to position [65, 0]
click at [469, 486] on div "21 21" at bounding box center [471, 479] width 29 height 39
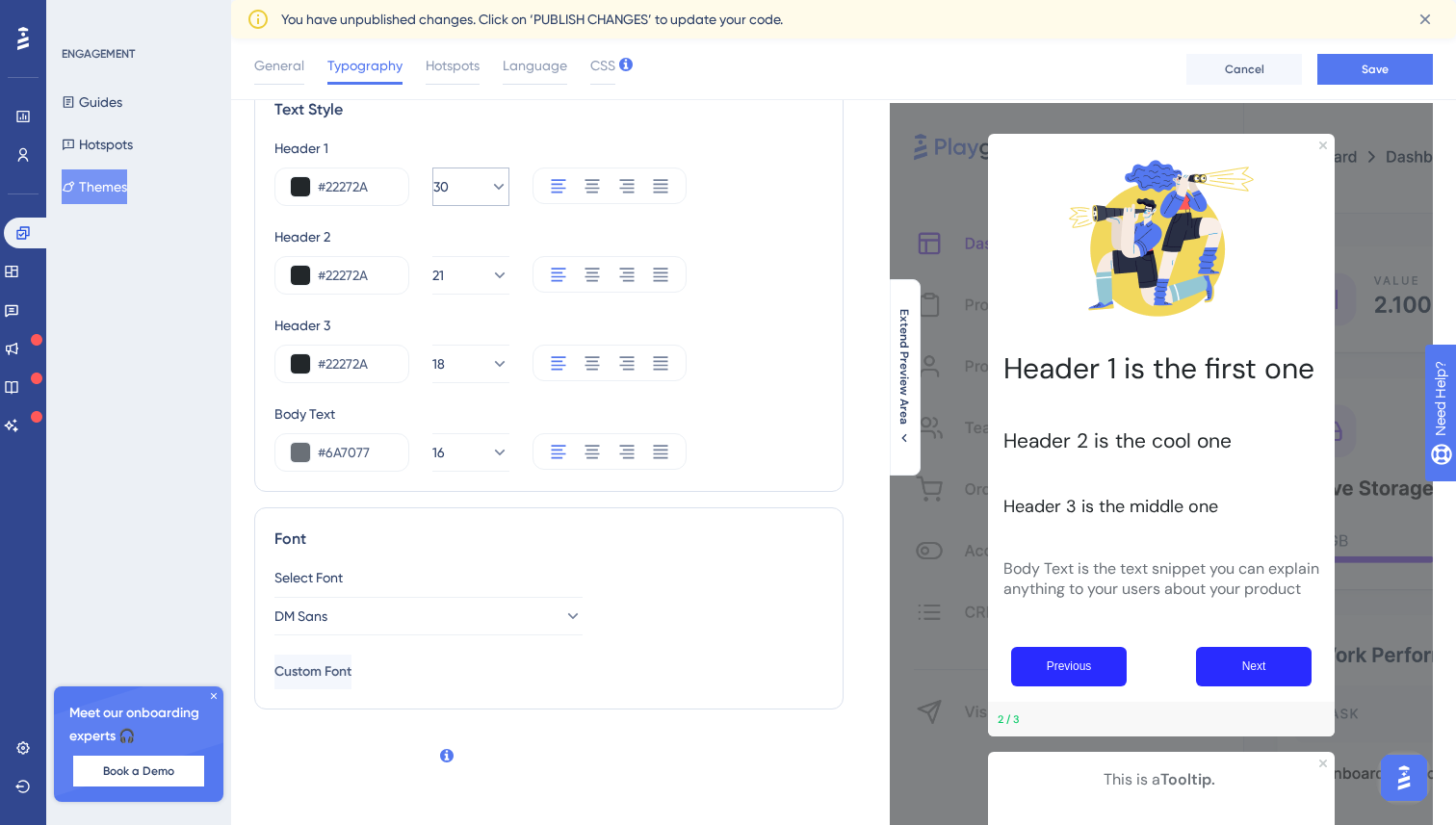
click at [489, 197] on icon at bounding box center [499, 187] width 19 height 19
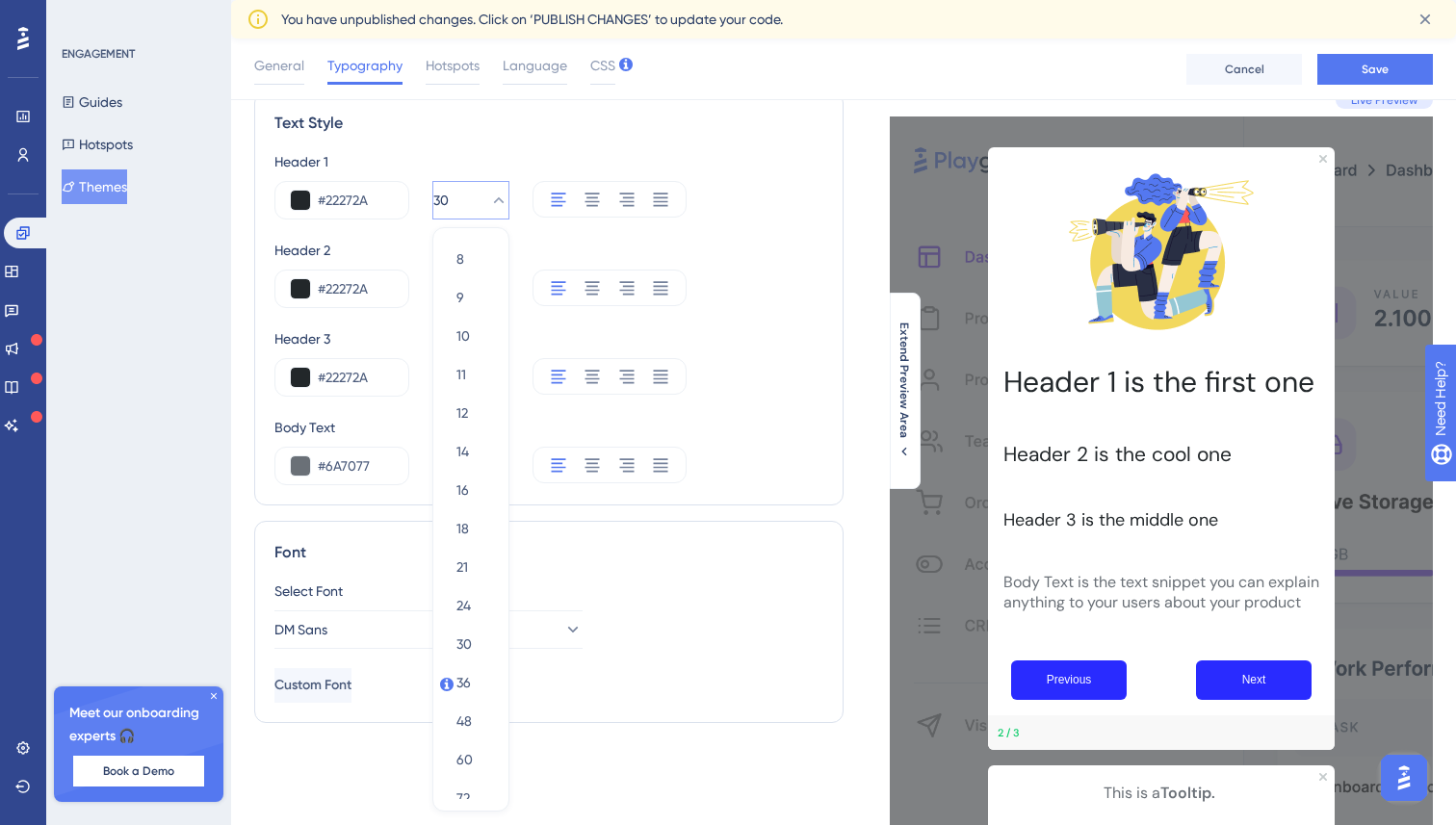
click at [489, 194] on icon at bounding box center [499, 200] width 19 height 19
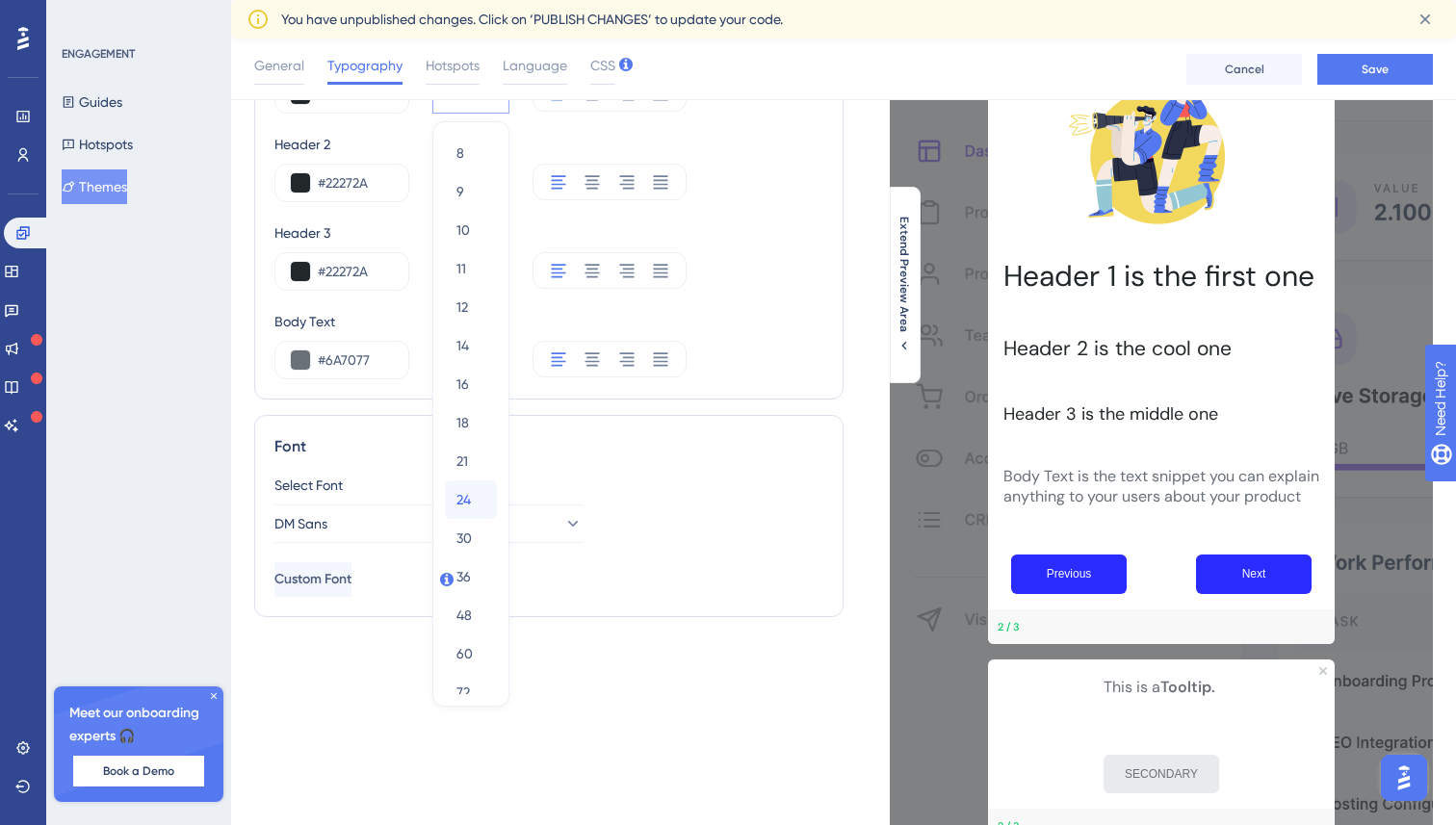
click at [476, 484] on div "24 24" at bounding box center [471, 500] width 29 height 39
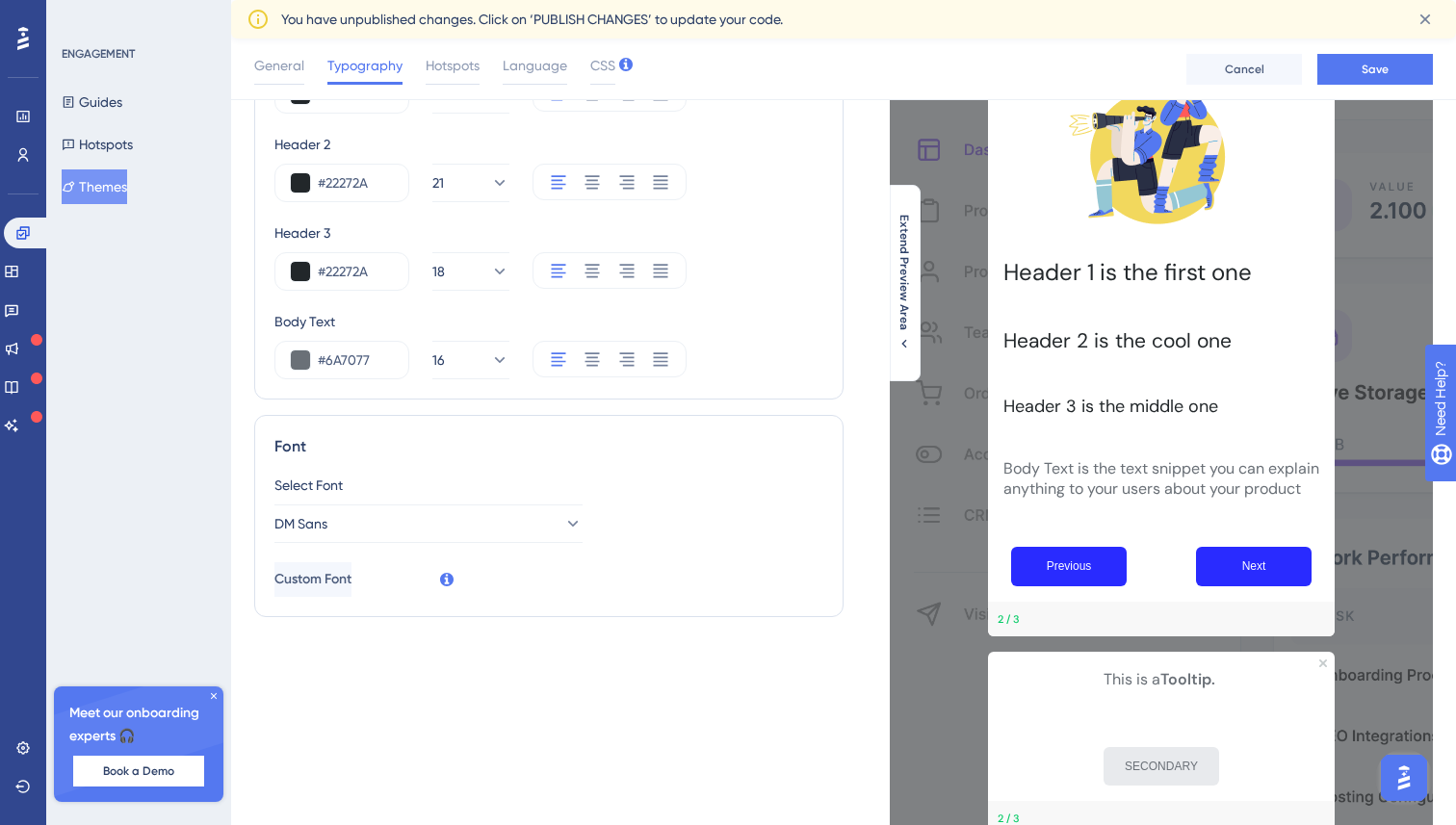
click at [741, 320] on div "Body Text" at bounding box center [548, 321] width 549 height 23
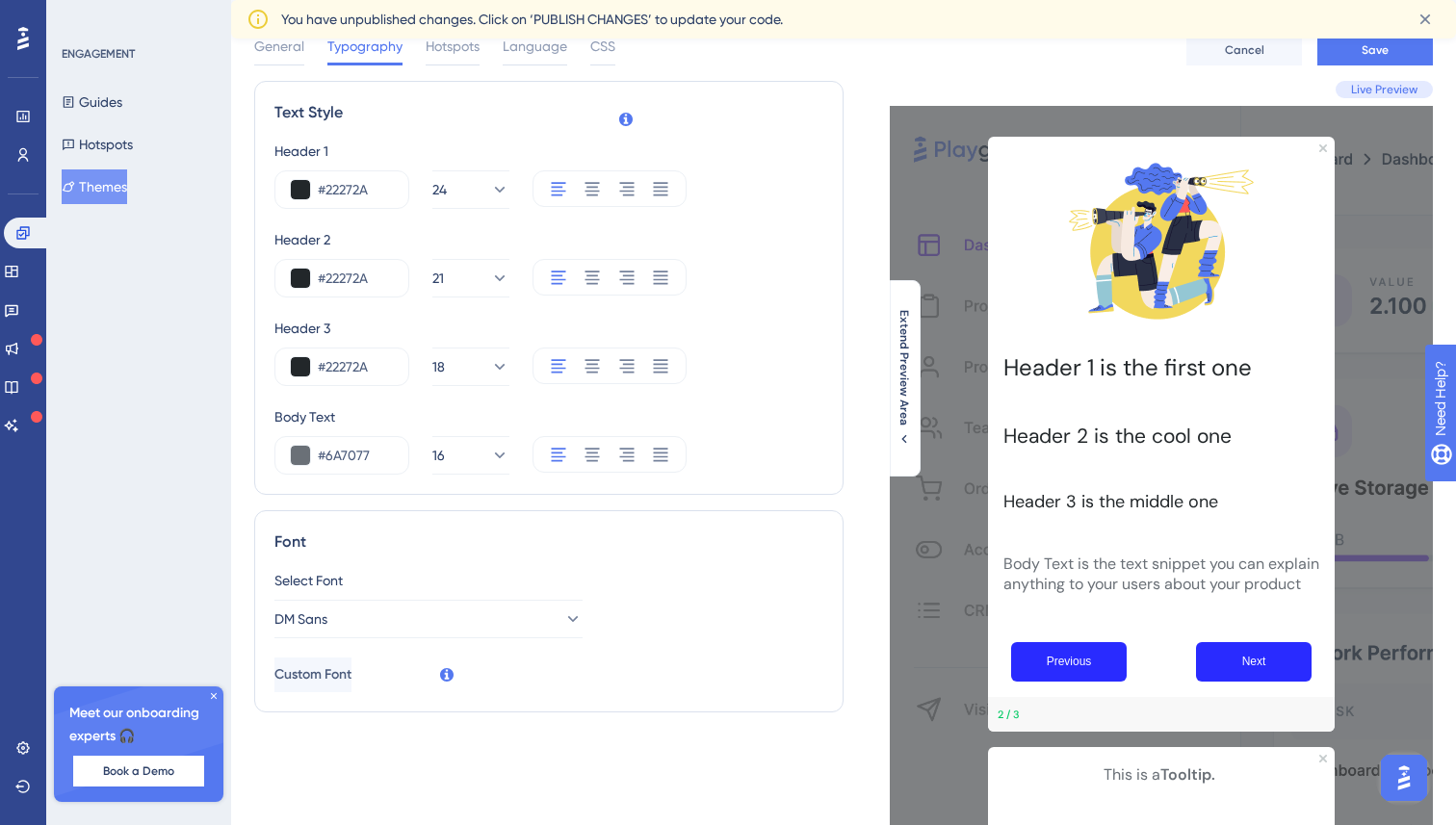
scroll to position [0, 0]
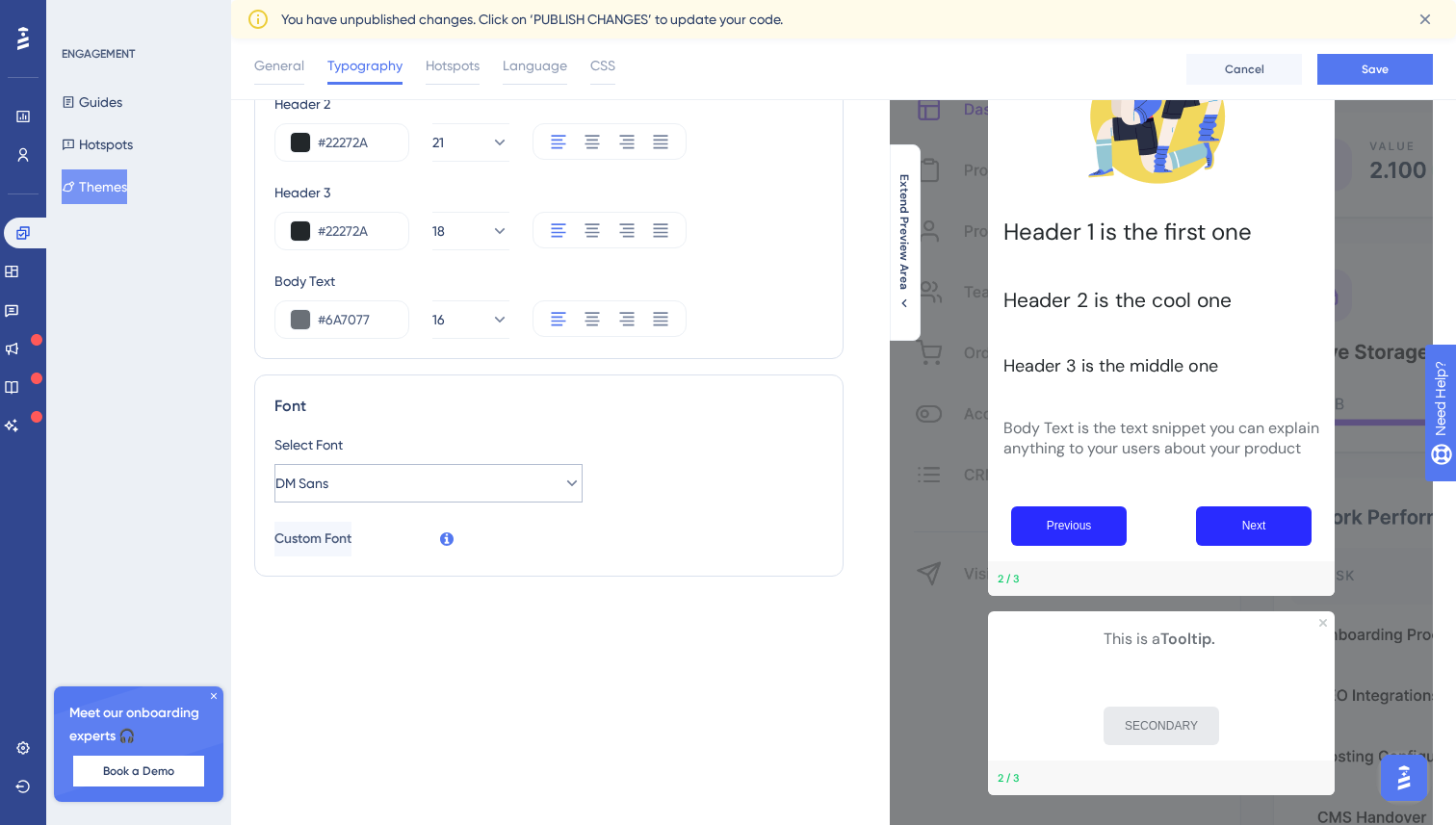
click at [567, 480] on icon at bounding box center [572, 483] width 11 height 6
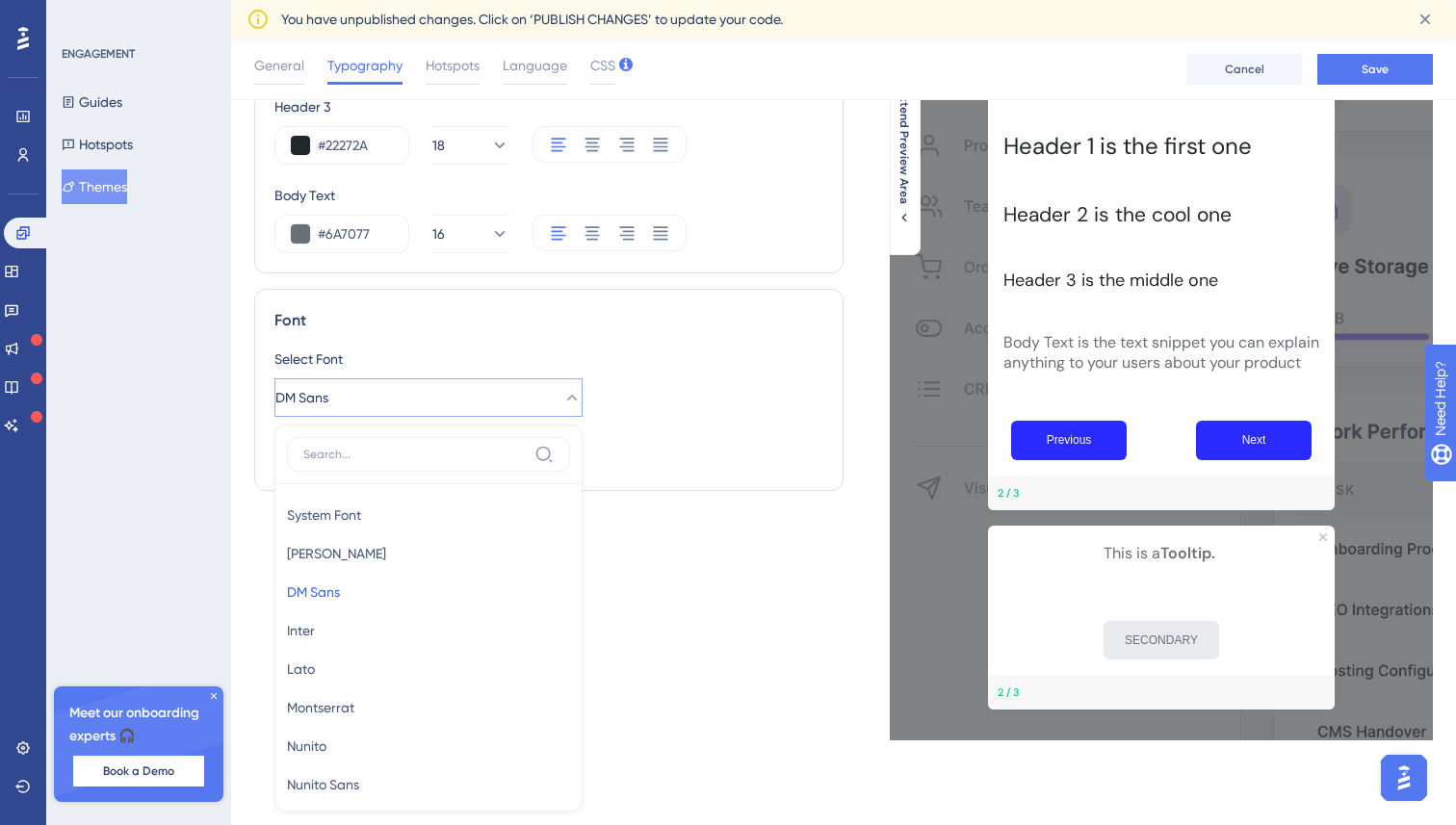
click at [557, 480] on div at bounding box center [428, 460] width 283 height 47
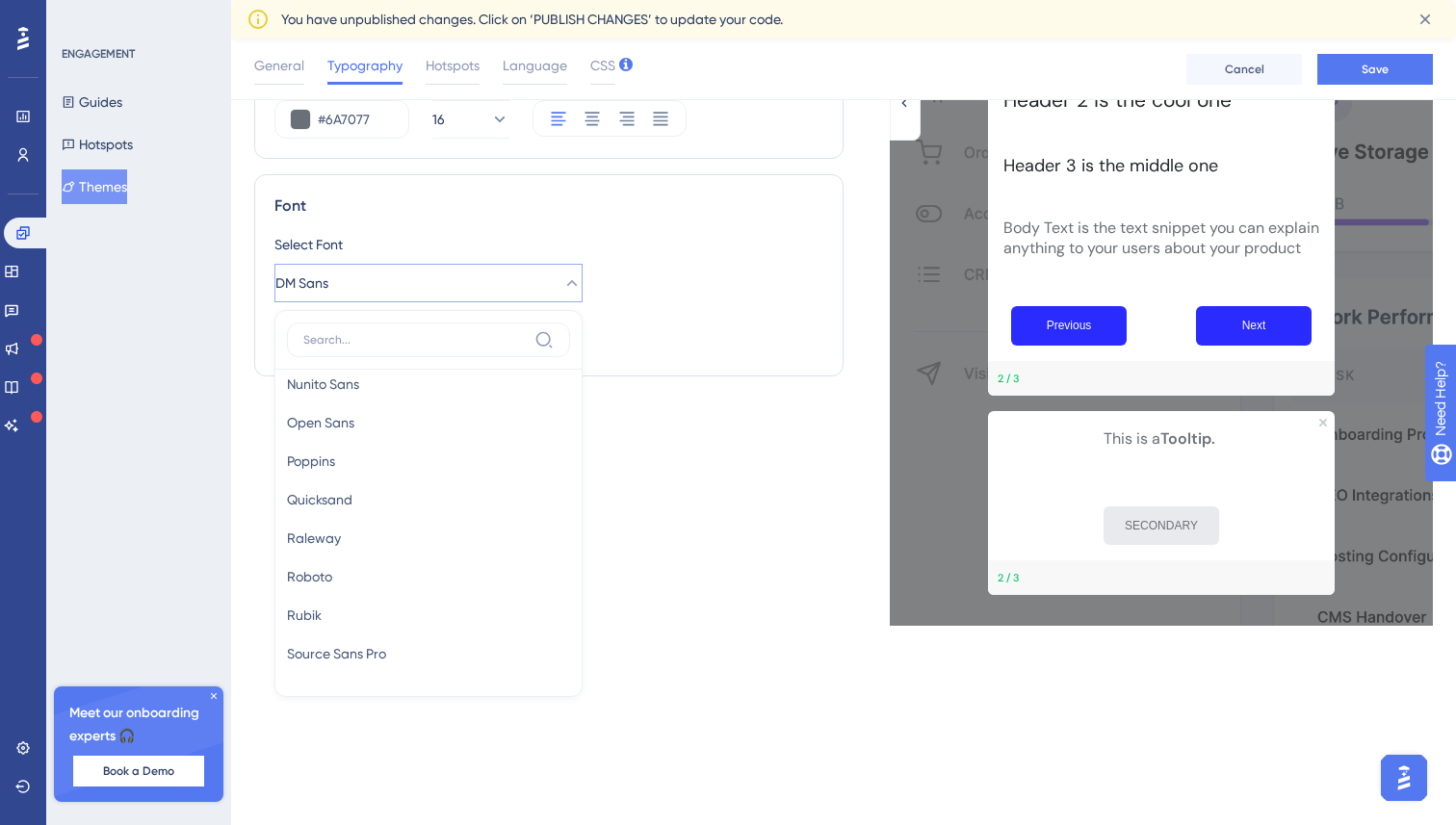
scroll to position [0, 0]
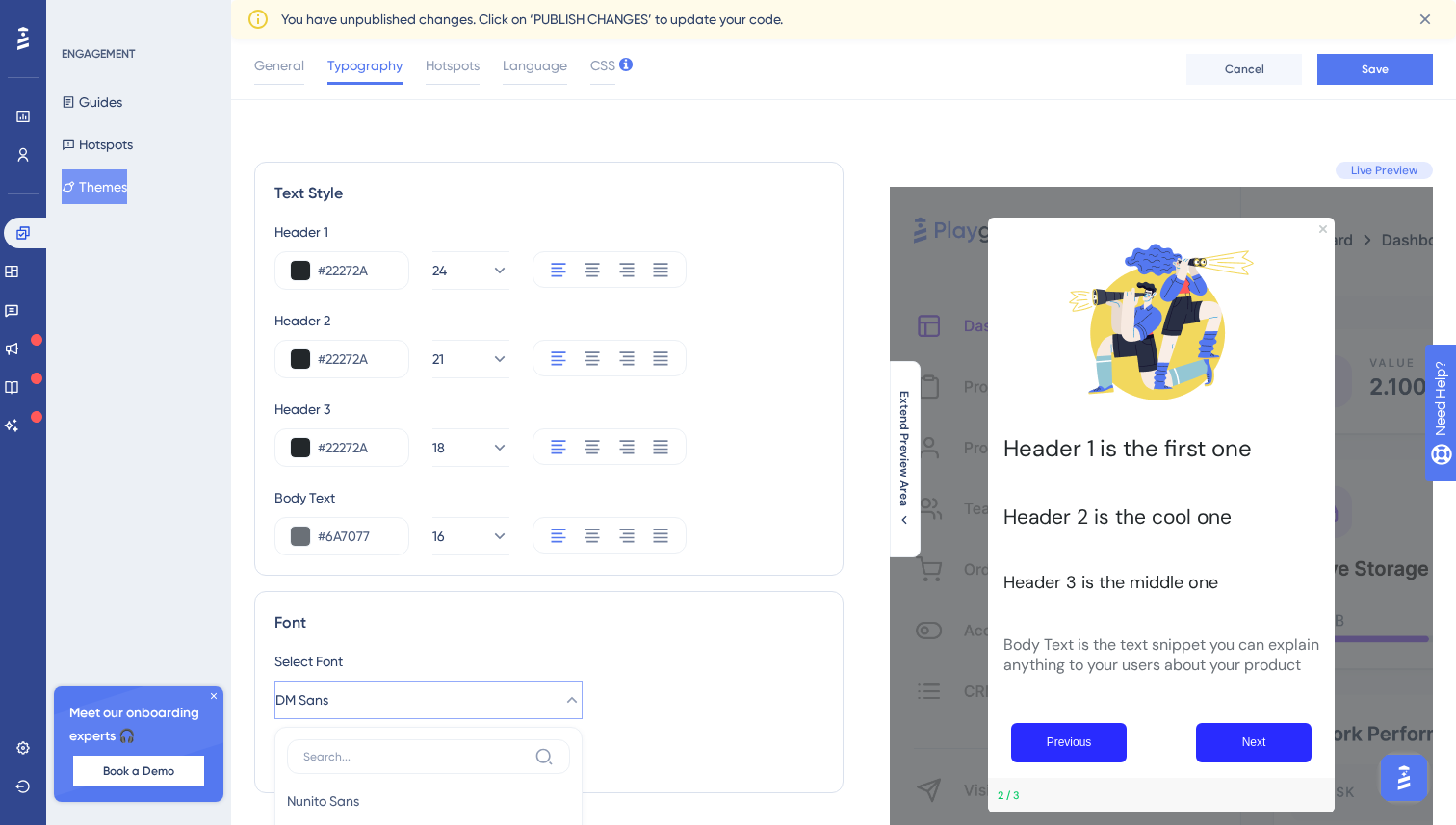
click at [646, 637] on div "Font Select Font DM Sans System Font System Font [PERSON_NAME] [PERSON_NAME] Sa…" at bounding box center [548, 691] width 589 height 202
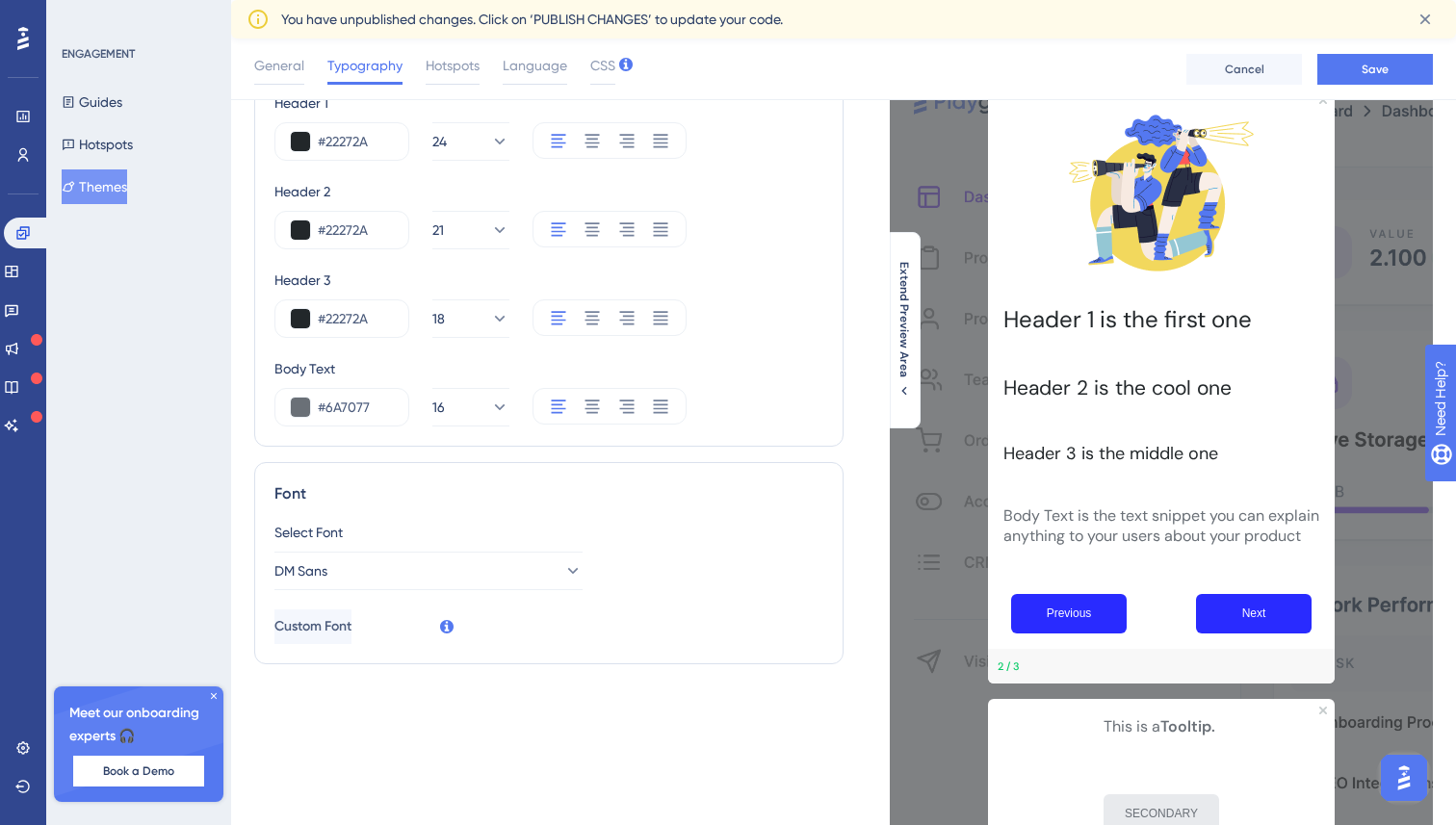
scroll to position [136, 0]
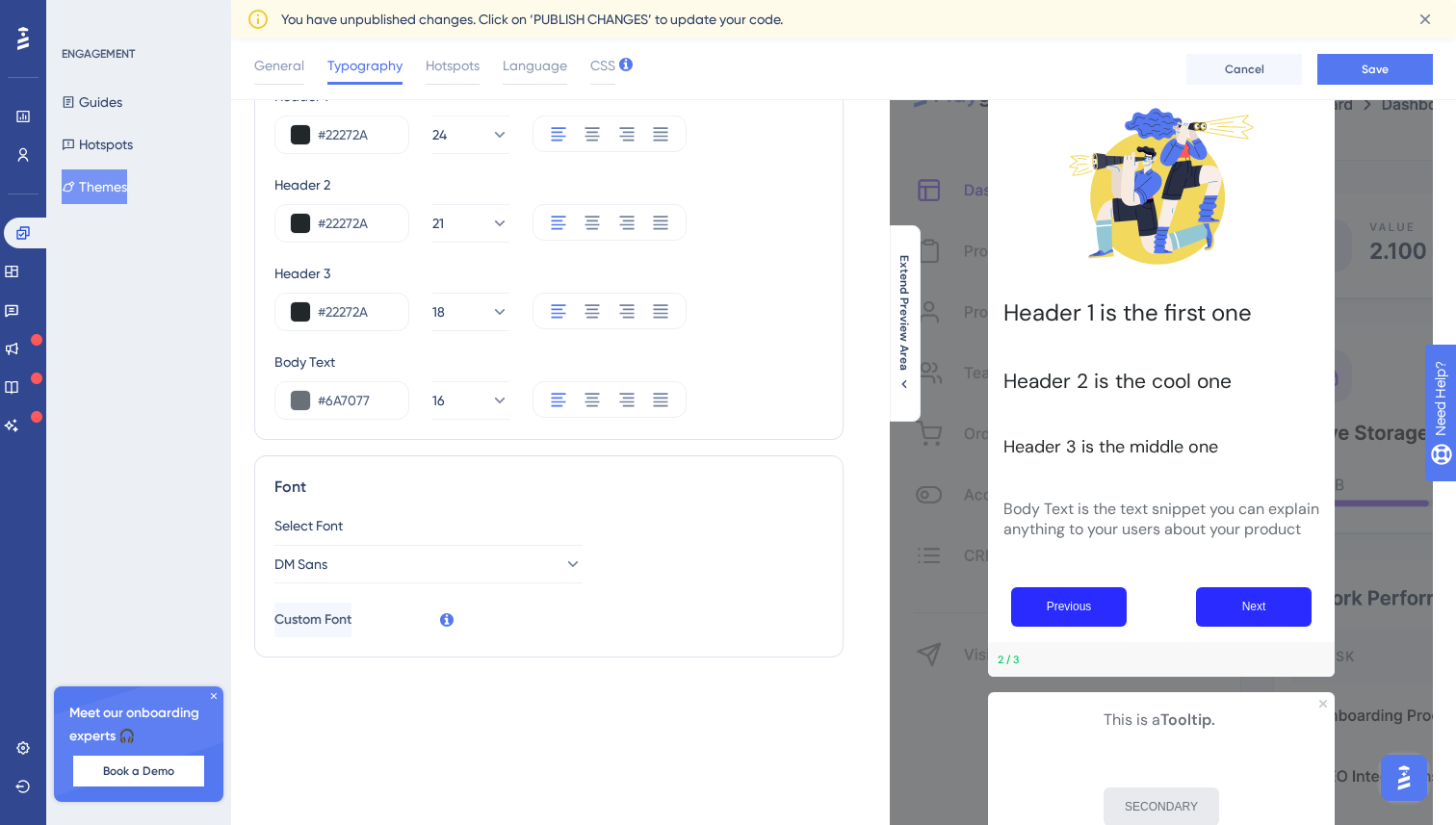
click at [684, 565] on div "Select Font DM Sans" at bounding box center [548, 549] width 549 height 70
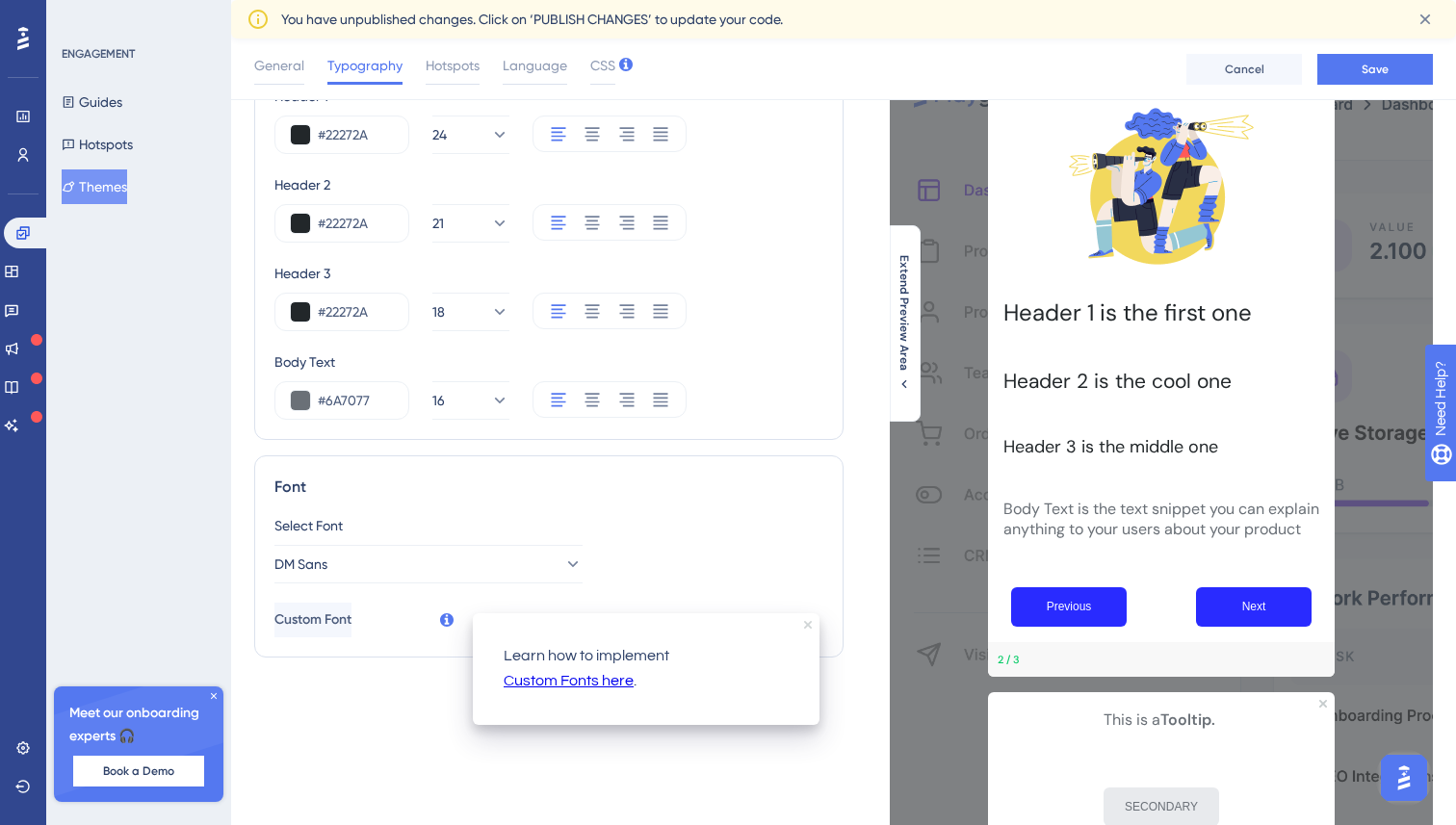
click at [806, 626] on icon "close tooltip" at bounding box center [808, 625] width 8 height 8
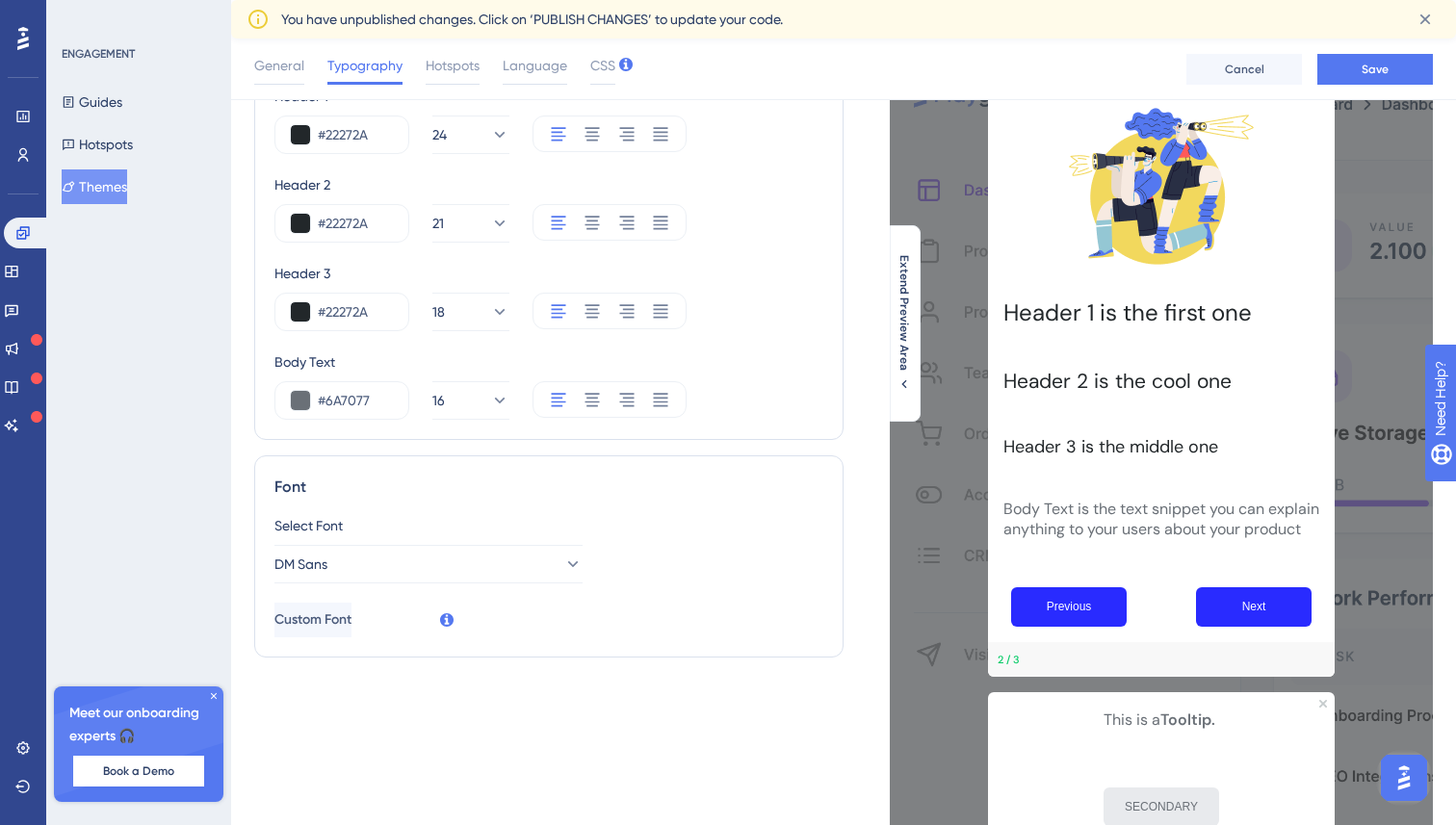
click at [640, 604] on div "Select Font DM Sans Custom Font" at bounding box center [548, 575] width 549 height 123
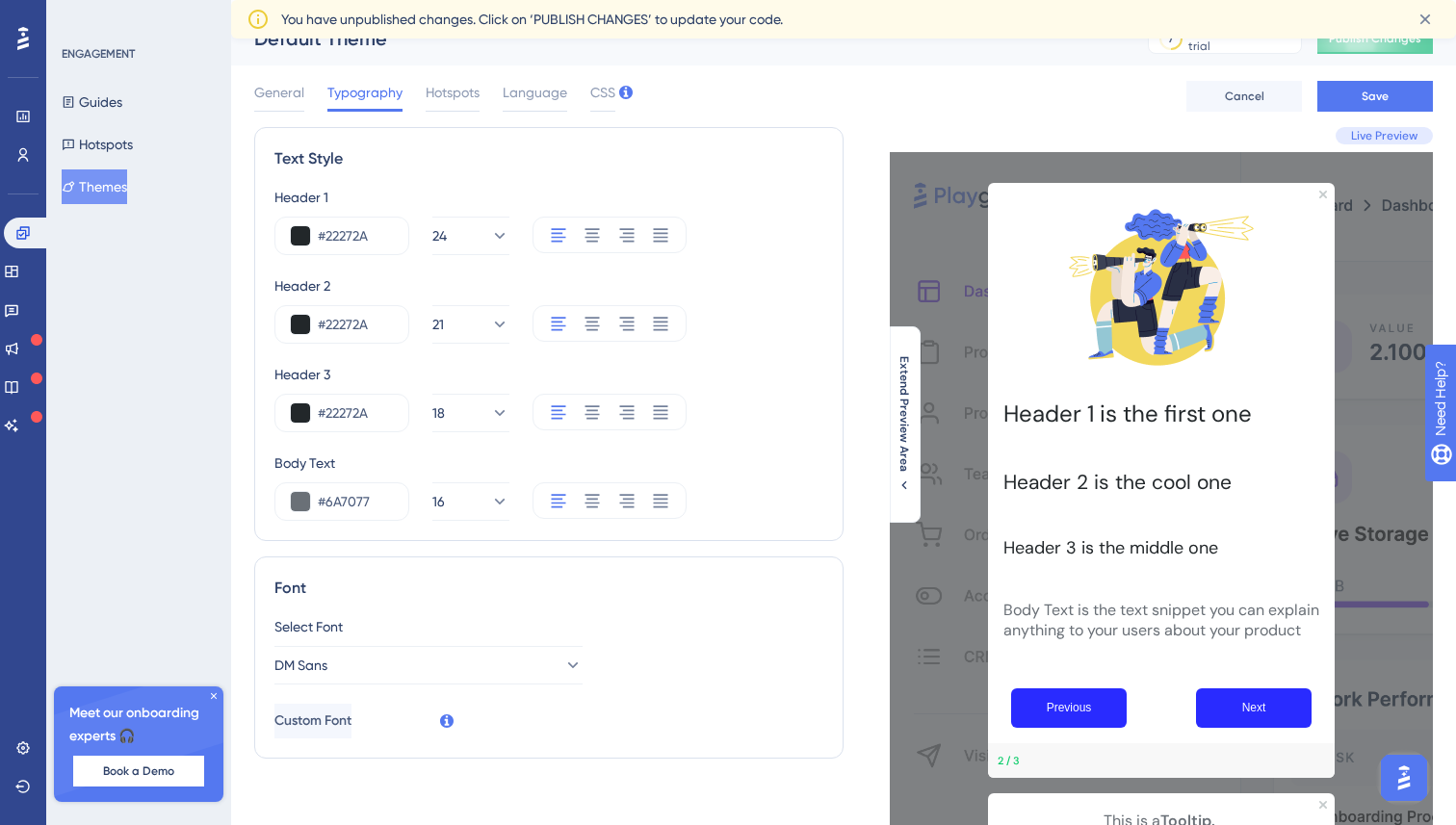
scroll to position [0, 0]
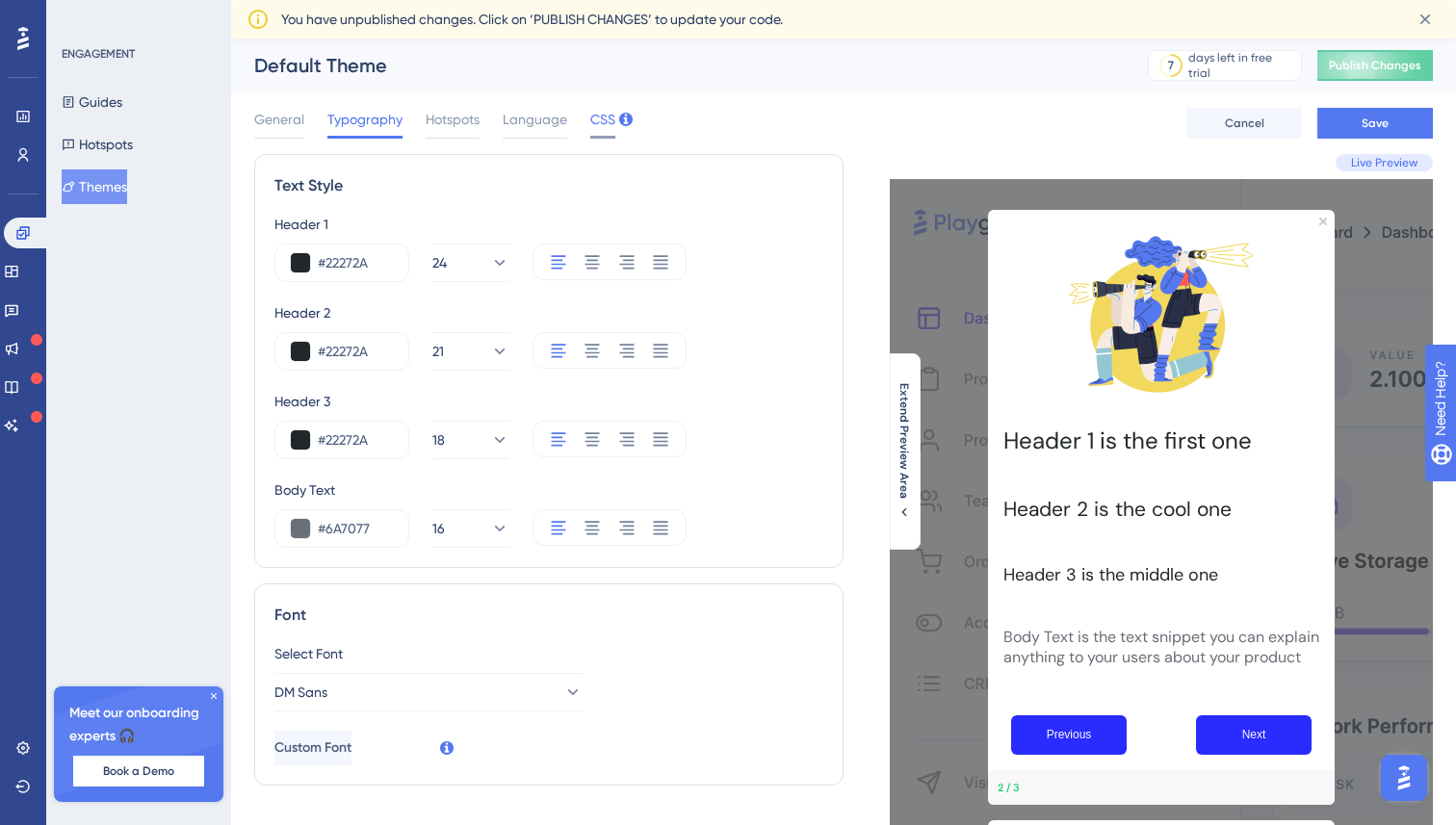
click at [600, 110] on span "CSS" at bounding box center [603, 119] width 25 height 23
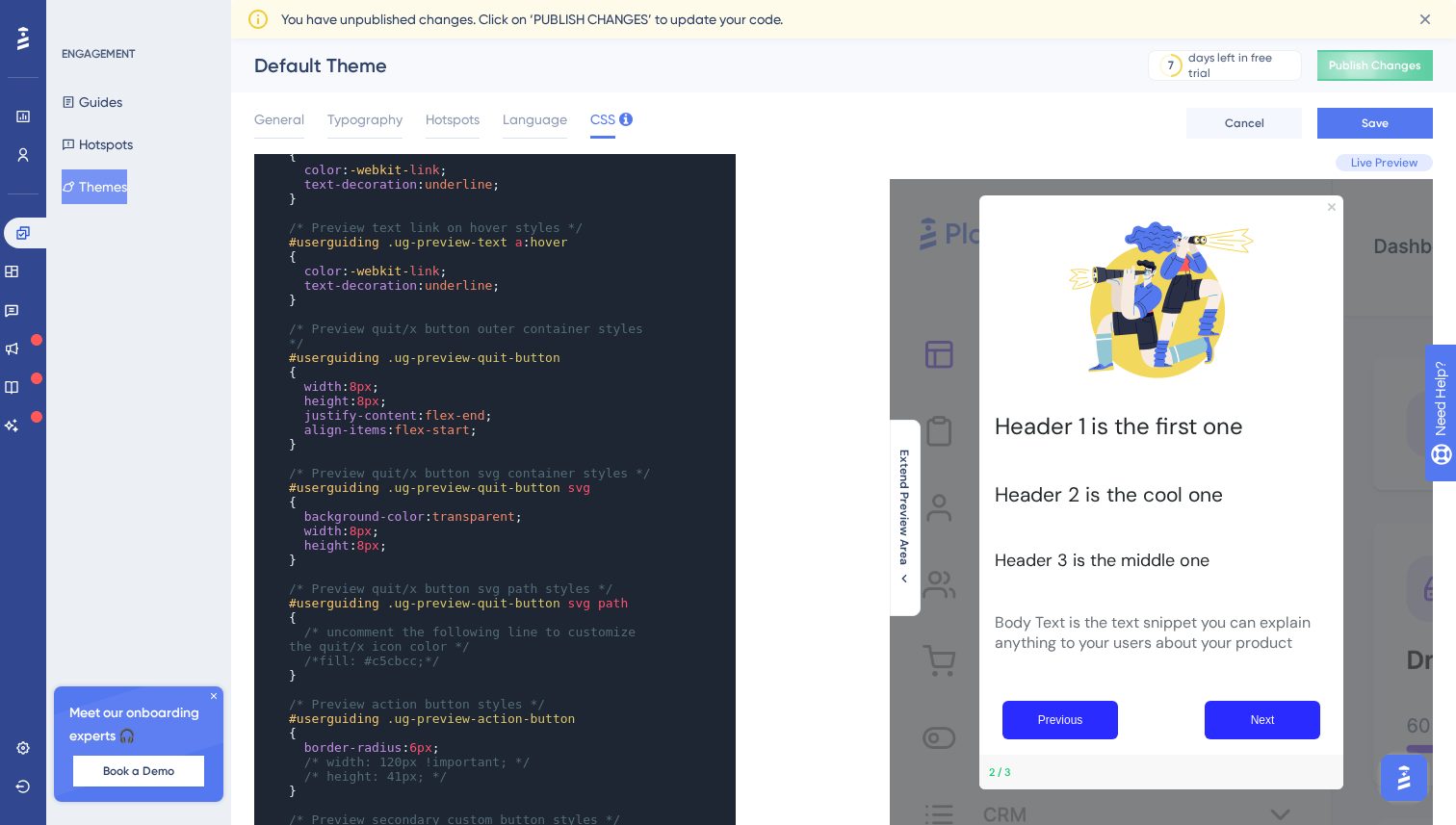
scroll to position [1841, 0]
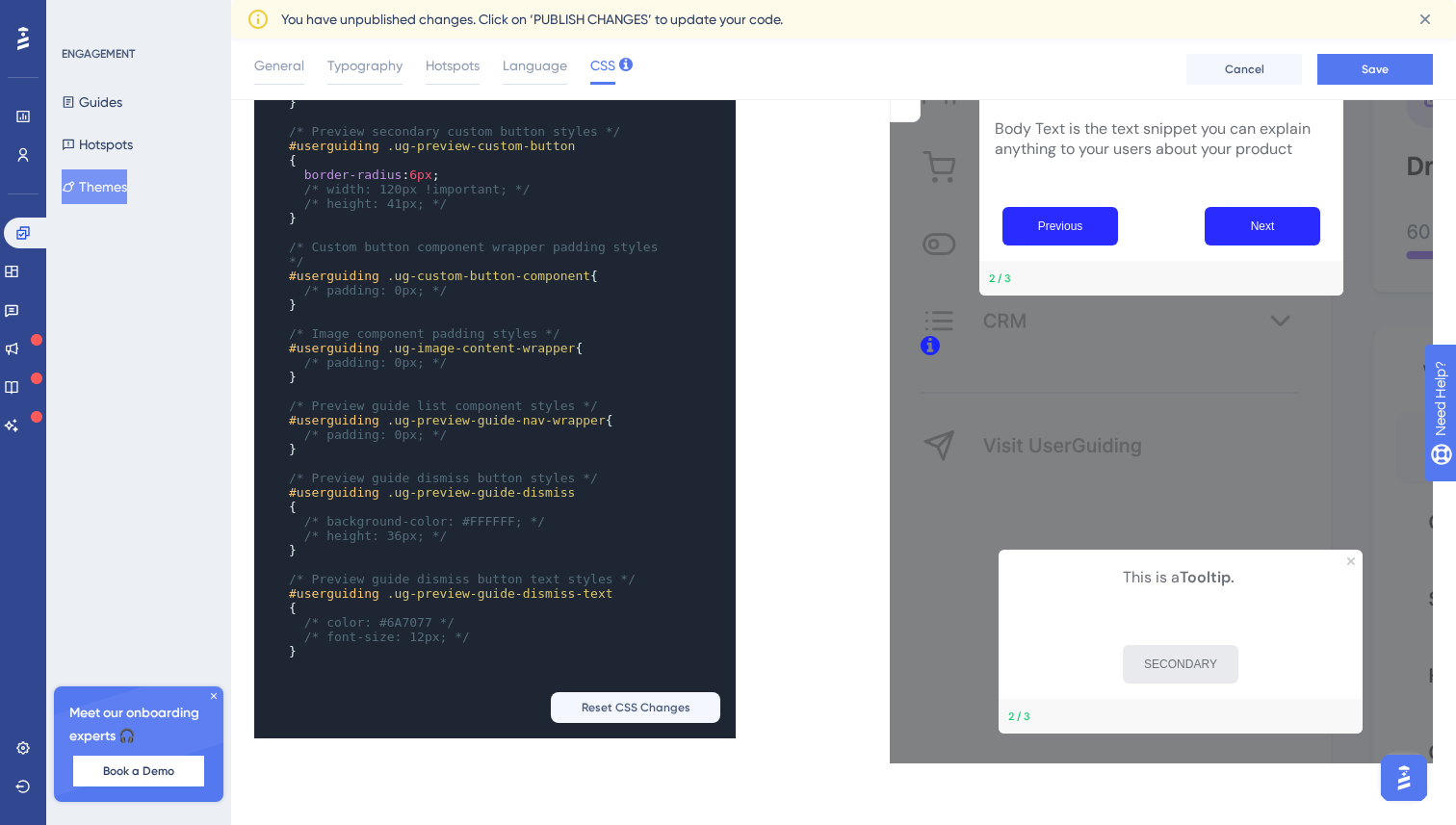
click at [794, 542] on div "xxxxxxxxxx /* color: #6A7077 */ /* font-size: 12px; */ } ​ /* Text component pa…" at bounding box center [548, 199] width 589 height 1078
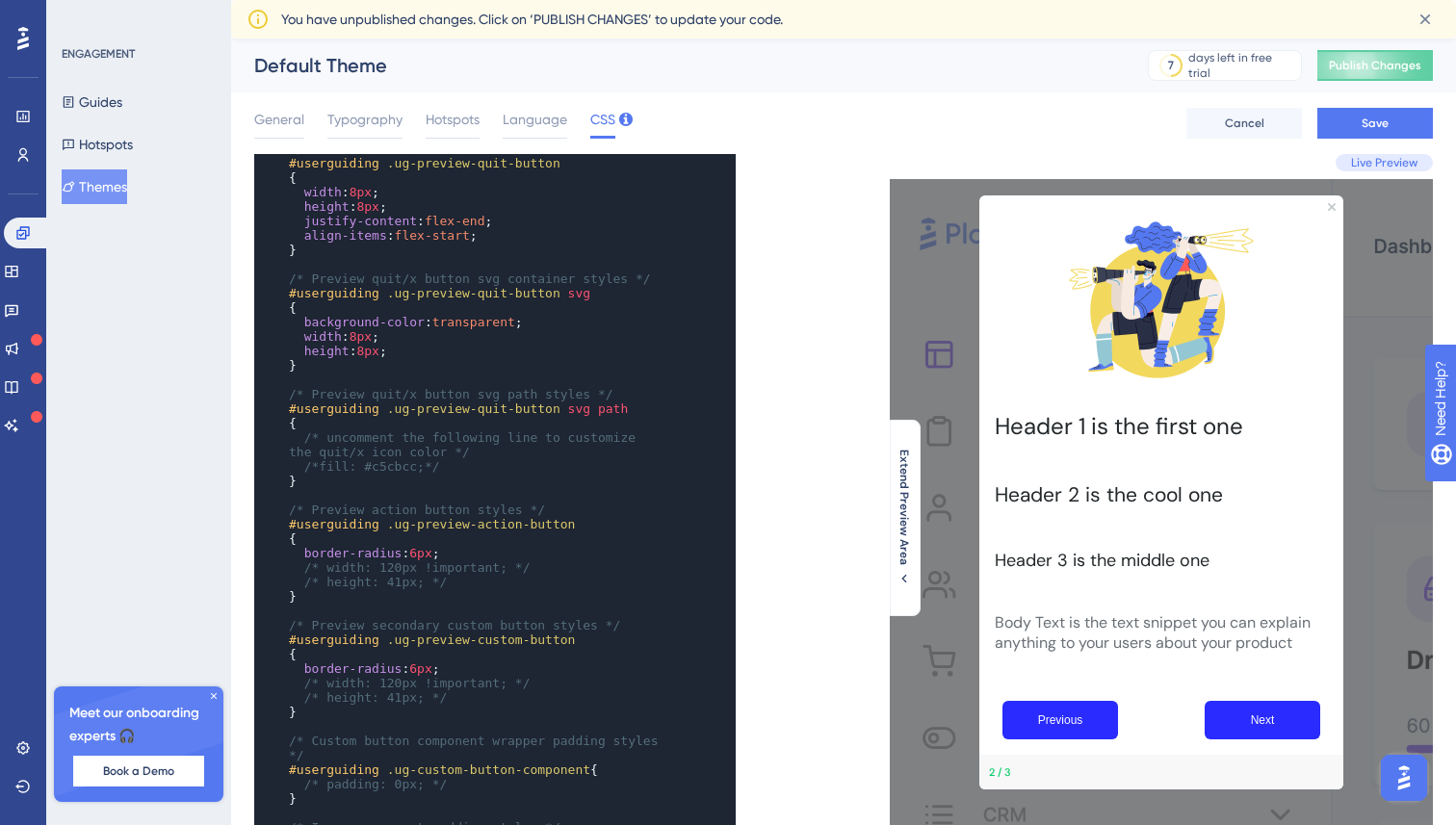
click at [1109, 627] on p "Body Text is the text snippet you can explain anything to your users about your…" at bounding box center [1162, 632] width 333 height 41
click at [1122, 615] on p "Body Text is the text snippet you can explain anything to your users about your…" at bounding box center [1162, 632] width 333 height 41
drag, startPoint x: 1296, startPoint y: 637, endPoint x: 989, endPoint y: 620, distance: 307.5
click at [989, 620] on div "Body Text is the text snippet you can explain anything to your users about your…" at bounding box center [1162, 644] width 364 height 80
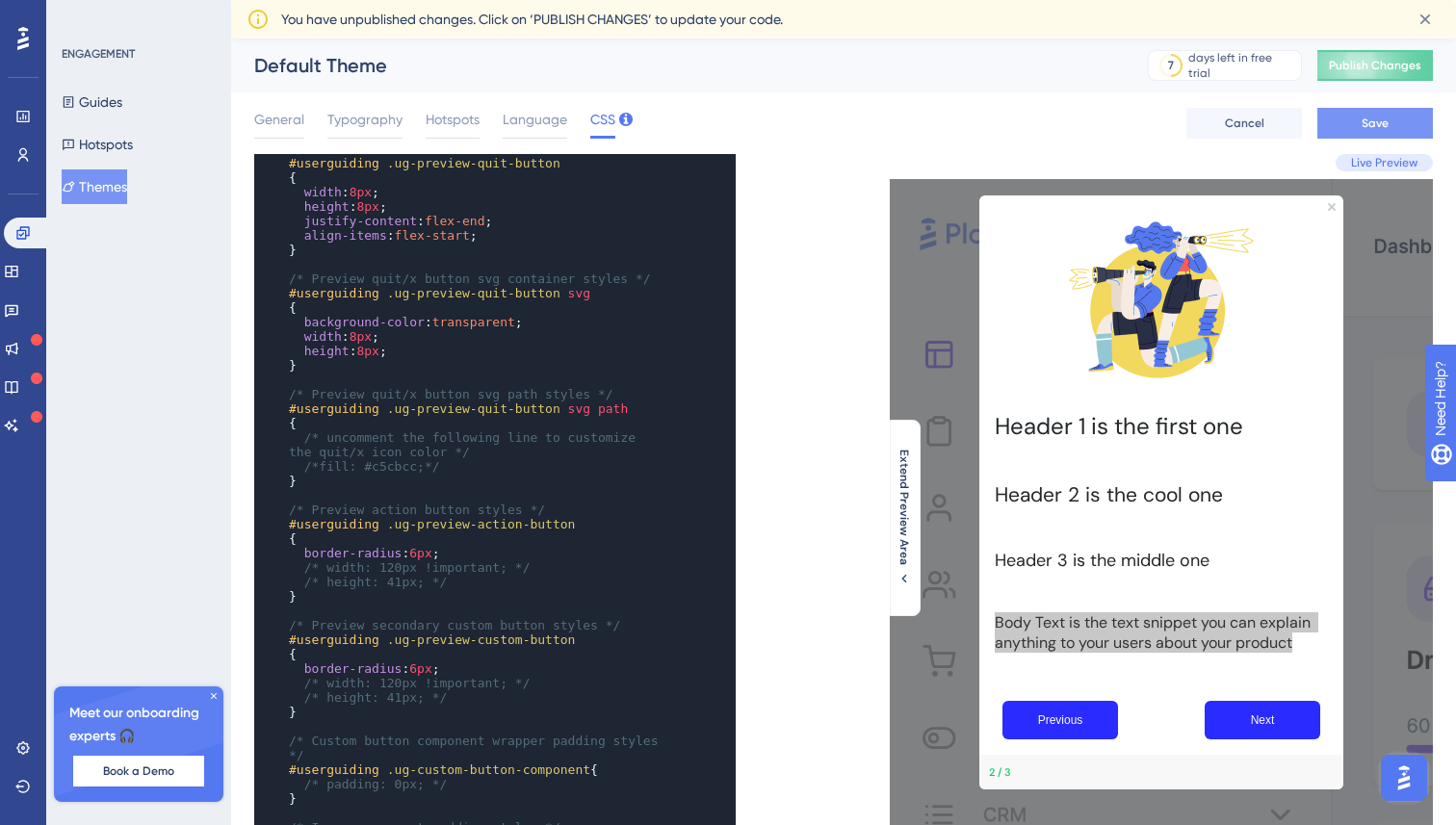
click at [1370, 119] on span "Save" at bounding box center [1376, 123] width 27 height 15
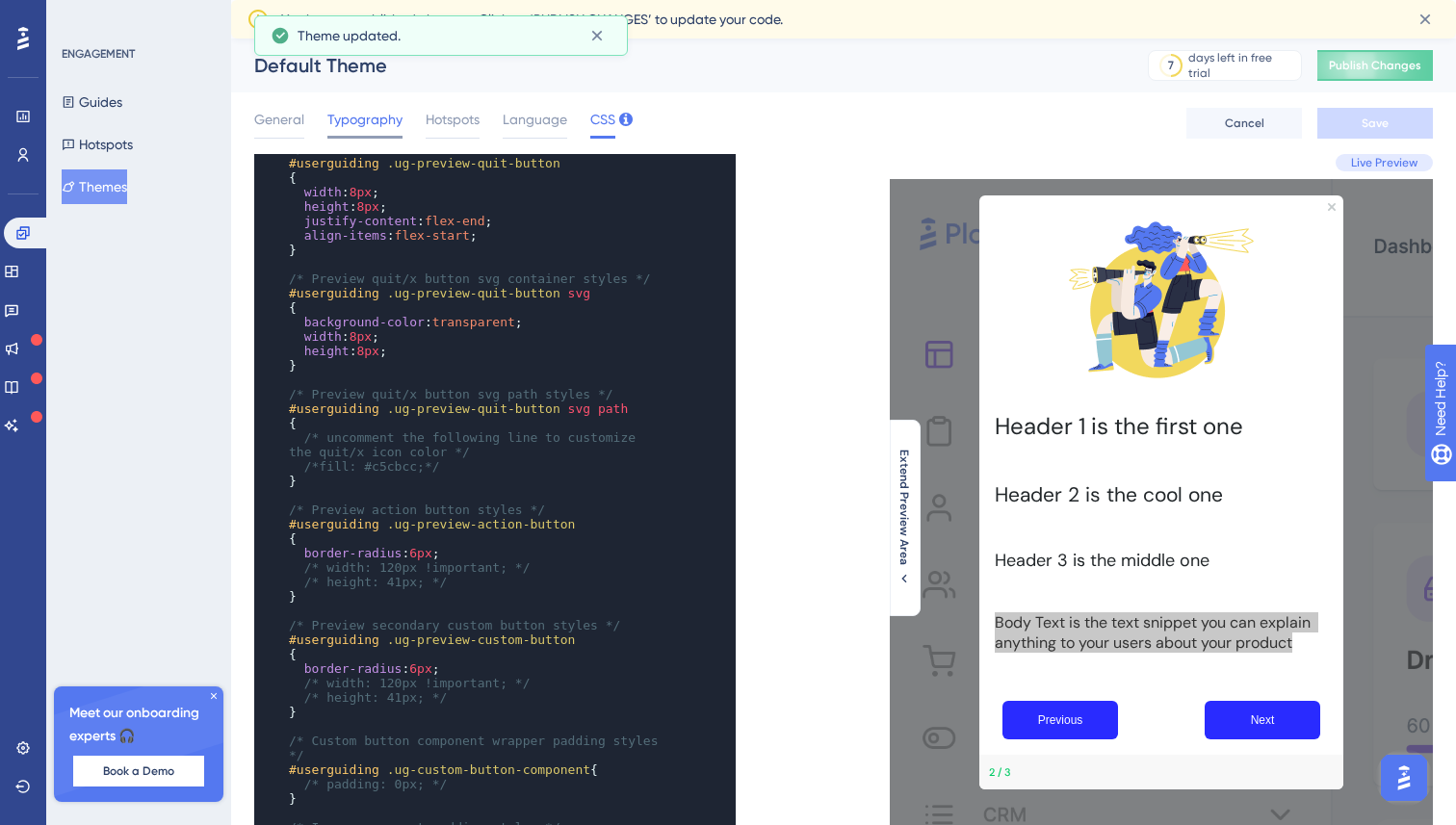
click at [366, 121] on span "Typography" at bounding box center [365, 119] width 76 height 23
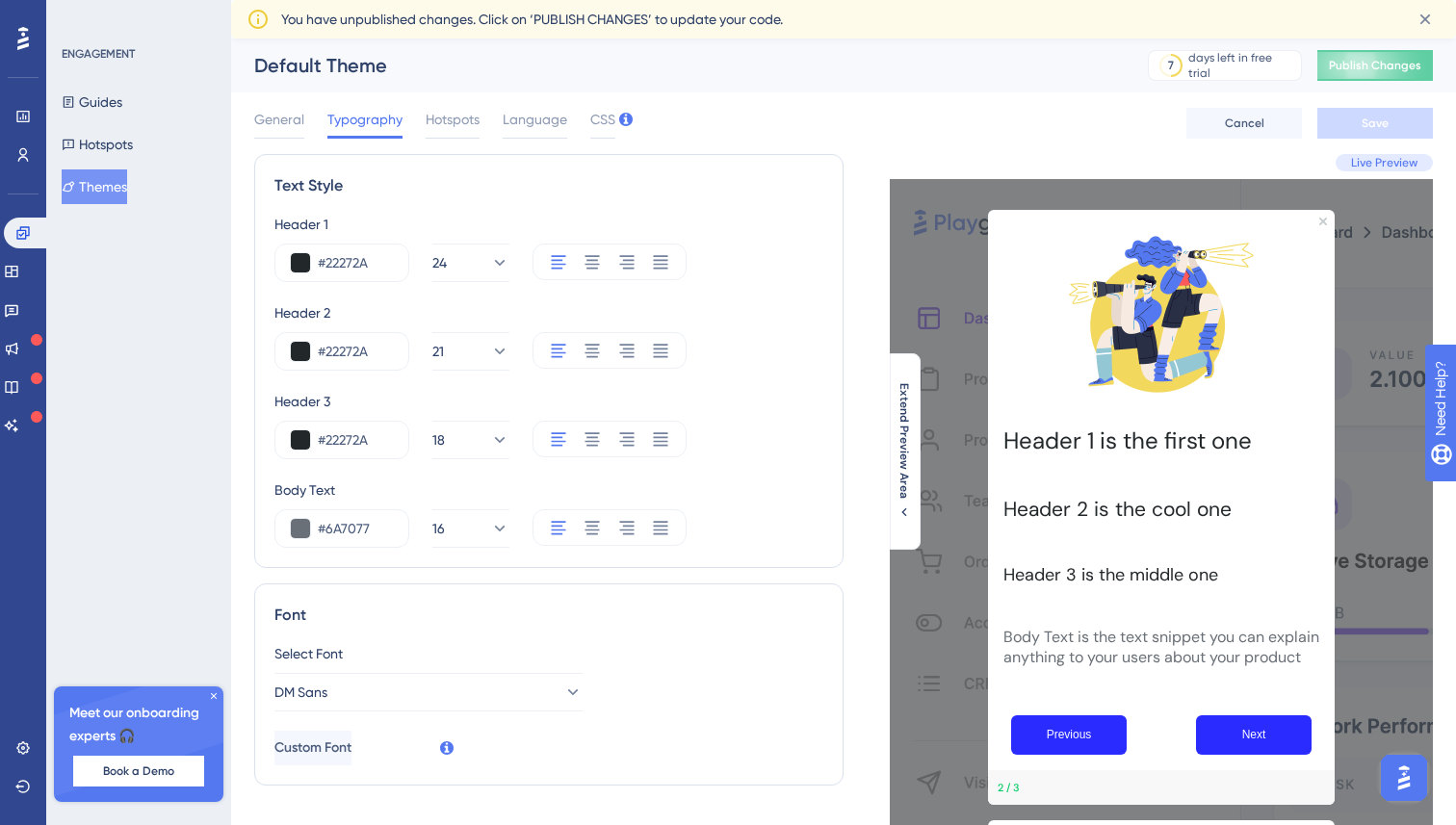
click at [1001, 751] on div "Previous Next" at bounding box center [1162, 735] width 347 height 71
click at [272, 124] on span "General" at bounding box center [279, 119] width 50 height 23
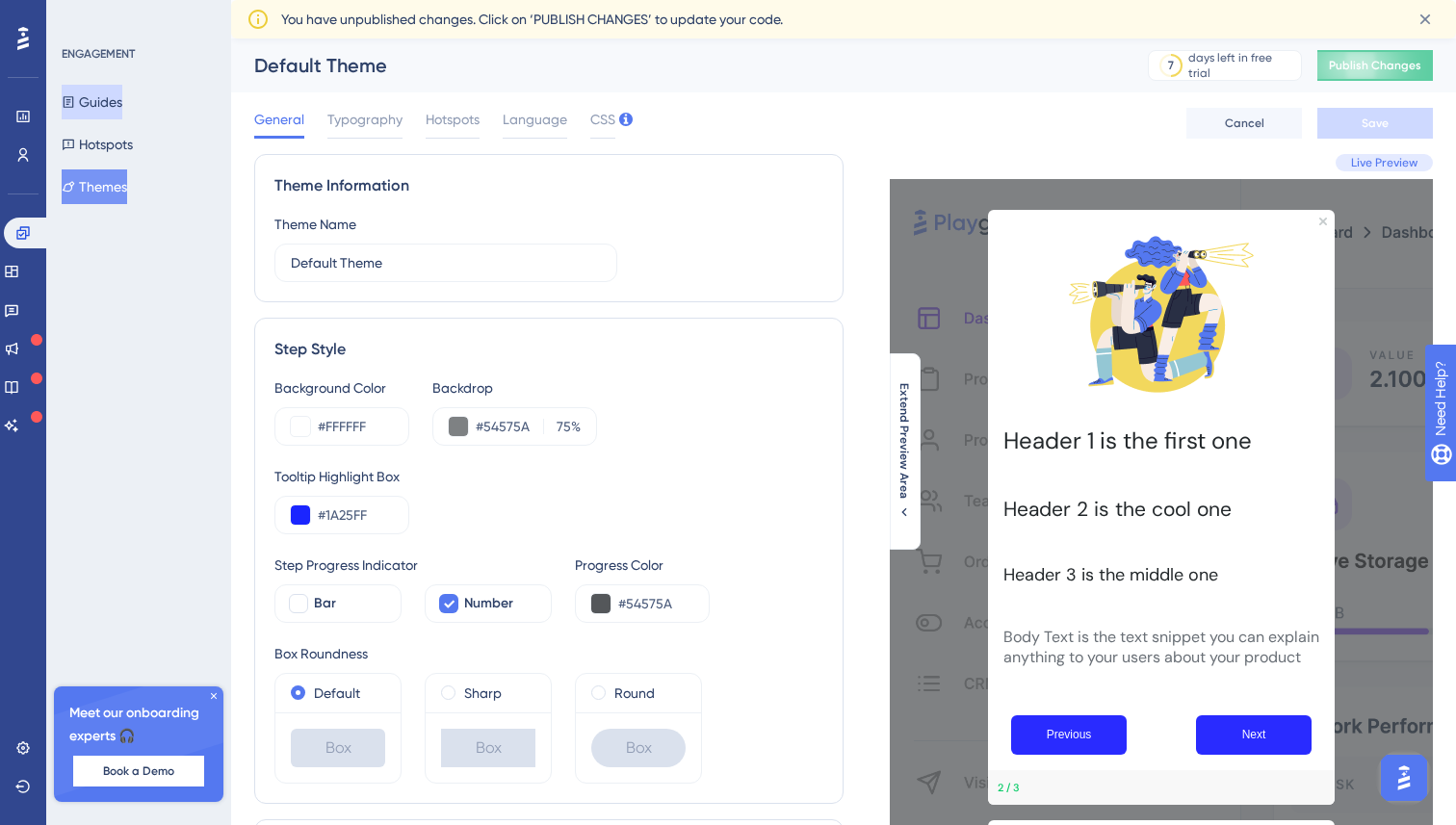
click at [106, 109] on button "Guides" at bounding box center [92, 102] width 61 height 35
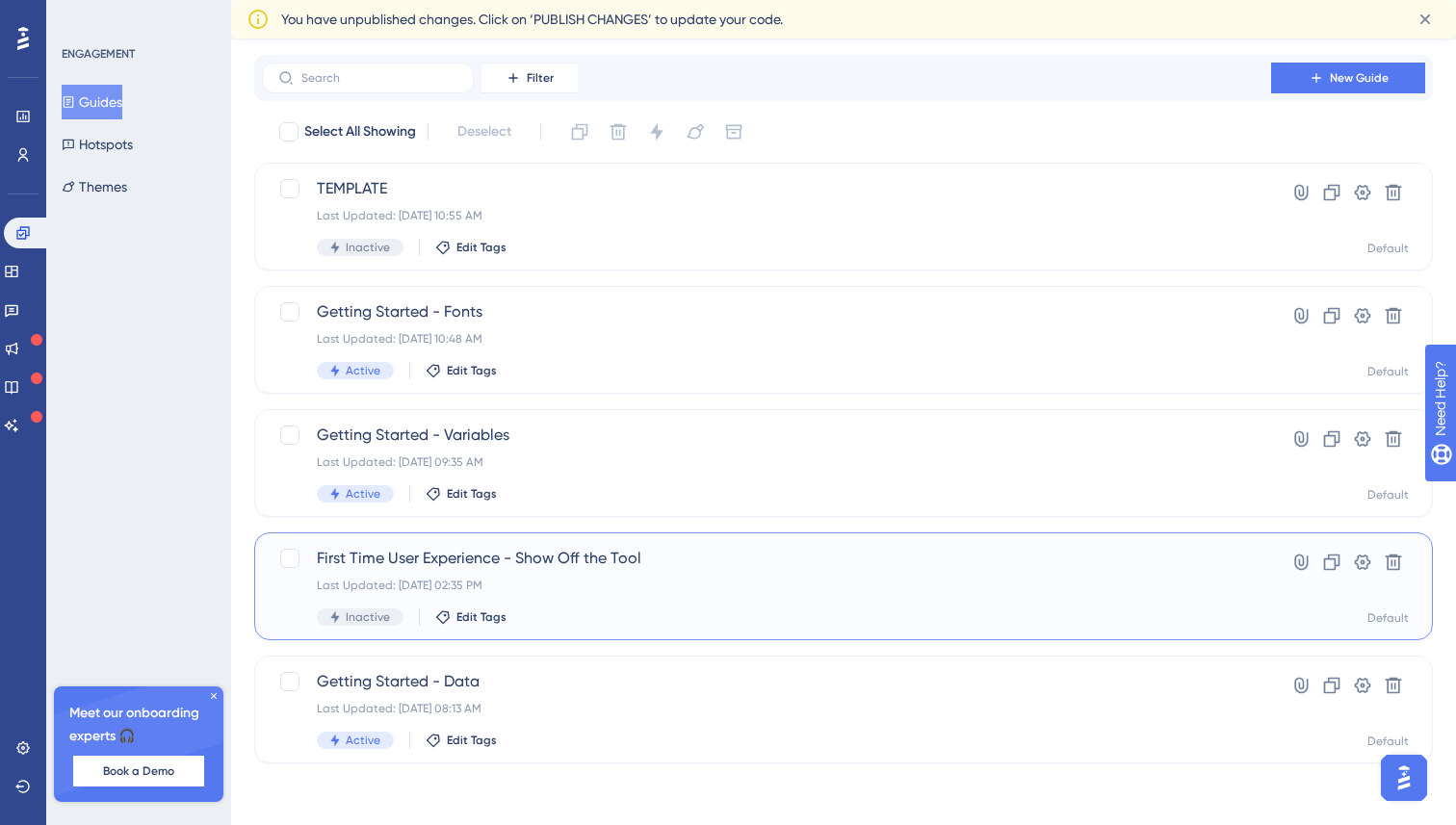
click at [716, 587] on div "Last Updated: [DATE] 02:35 PM" at bounding box center [766, 585] width 899 height 15
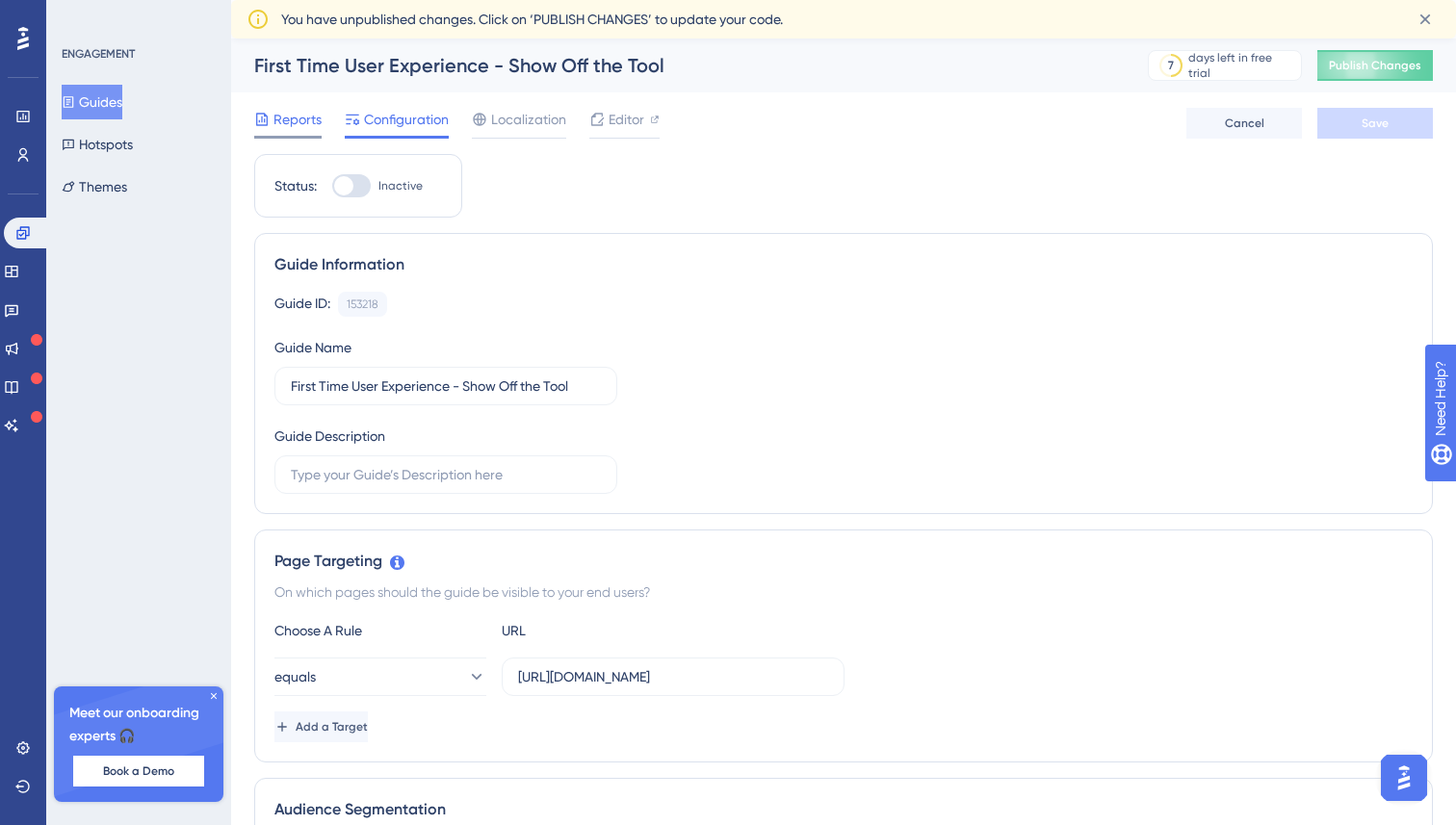
click at [301, 115] on span "Reports" at bounding box center [297, 119] width 48 height 23
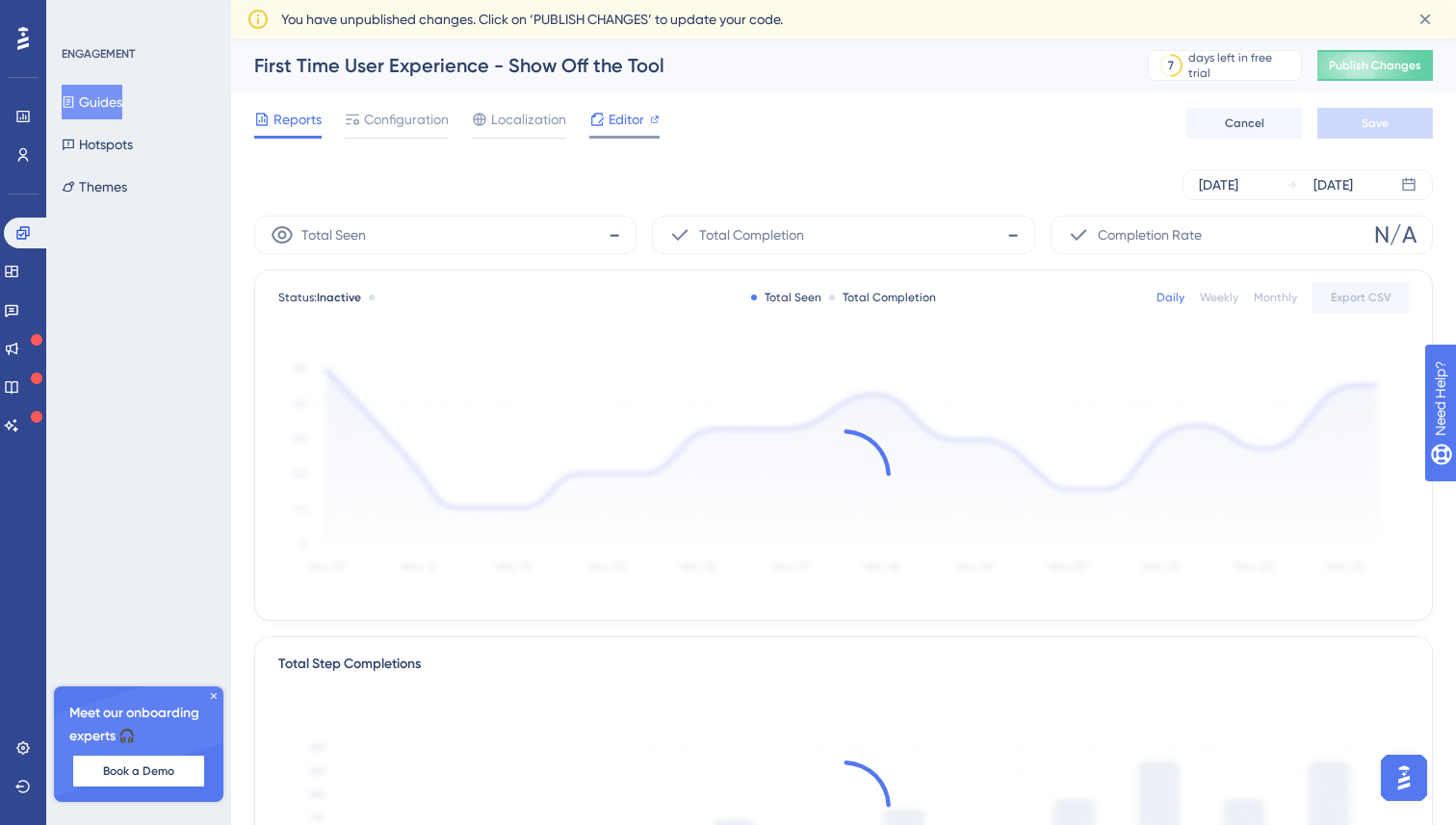
click at [612, 132] on div "Editor" at bounding box center [624, 123] width 71 height 31
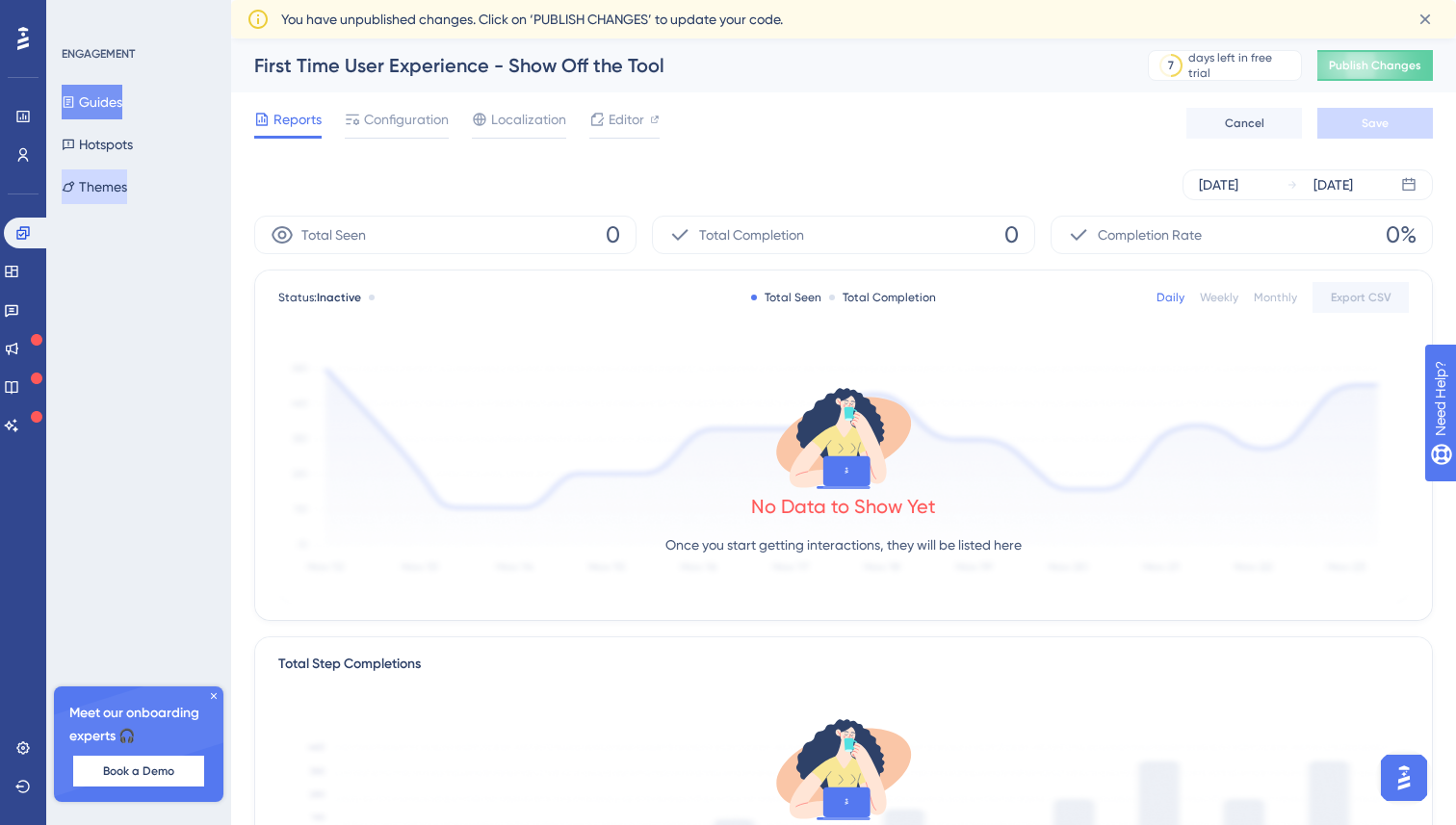
click at [127, 179] on button "Themes" at bounding box center [95, 187] width 66 height 35
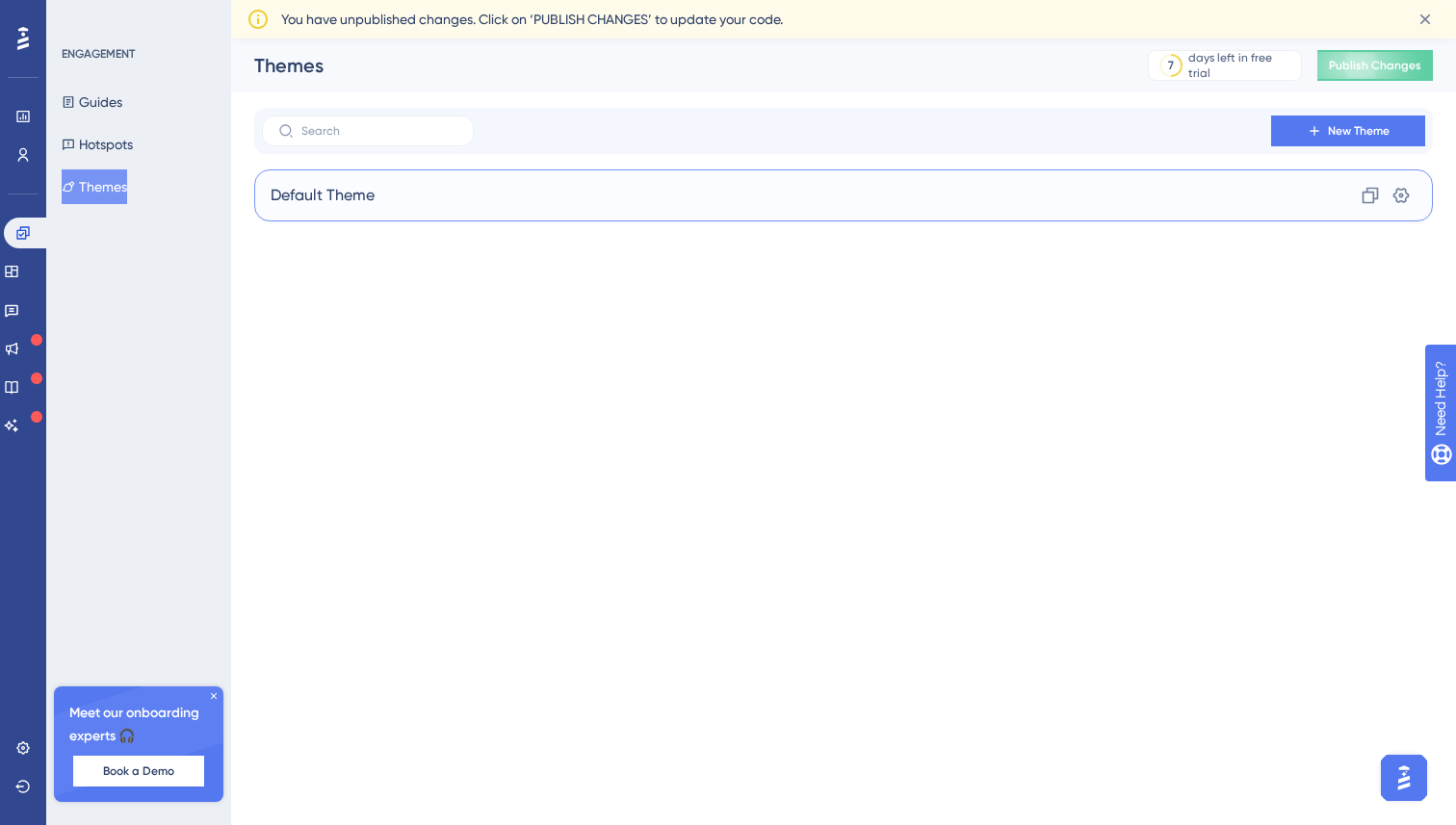
click at [352, 190] on span "Default Theme" at bounding box center [322, 196] width 104 height 23
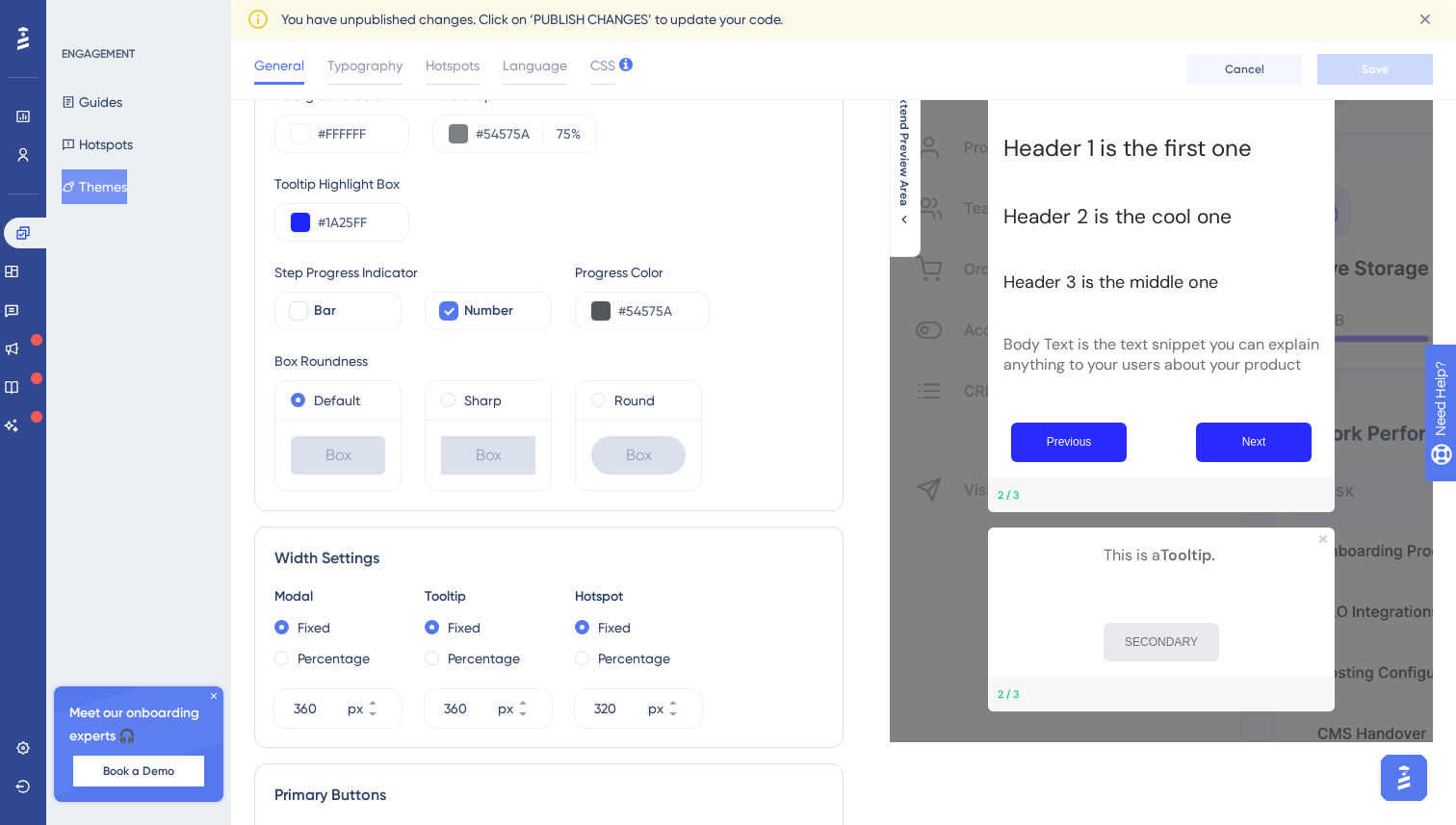
scroll to position [291, 0]
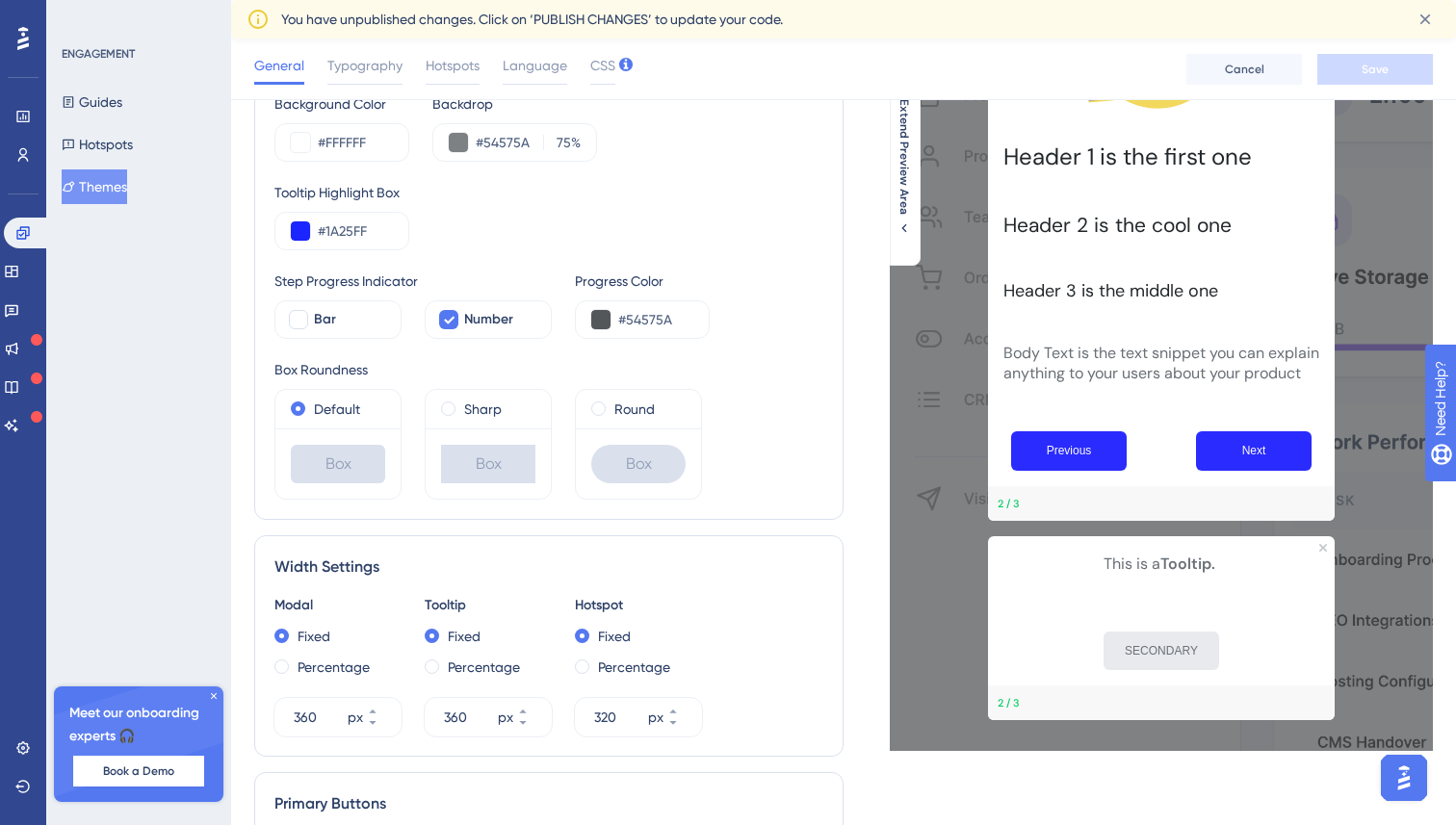
click at [628, 431] on div "Box" at bounding box center [637, 463] width 125 height 71
click at [630, 407] on label "Round" at bounding box center [635, 410] width 41 height 23
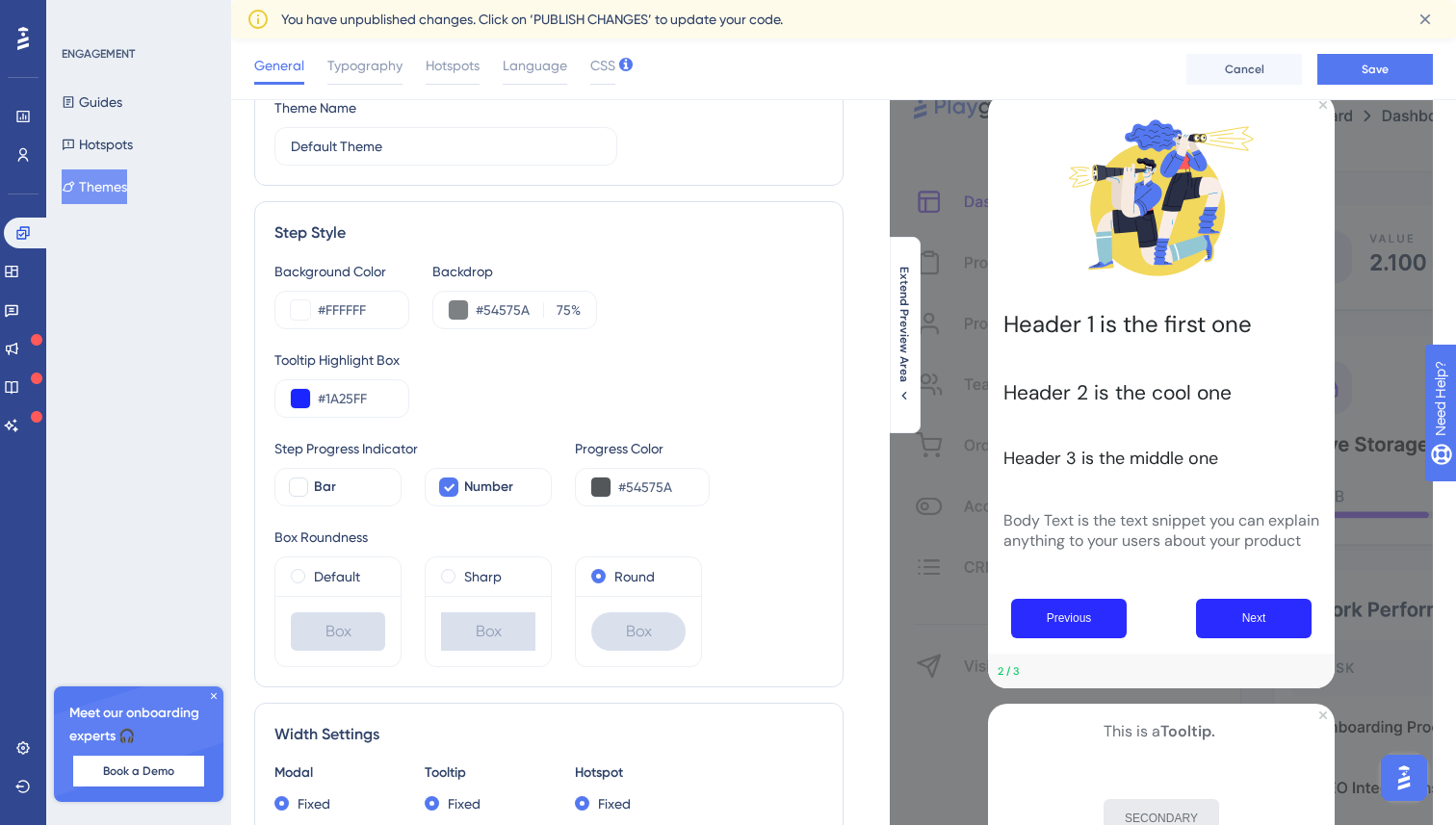
scroll to position [0, 0]
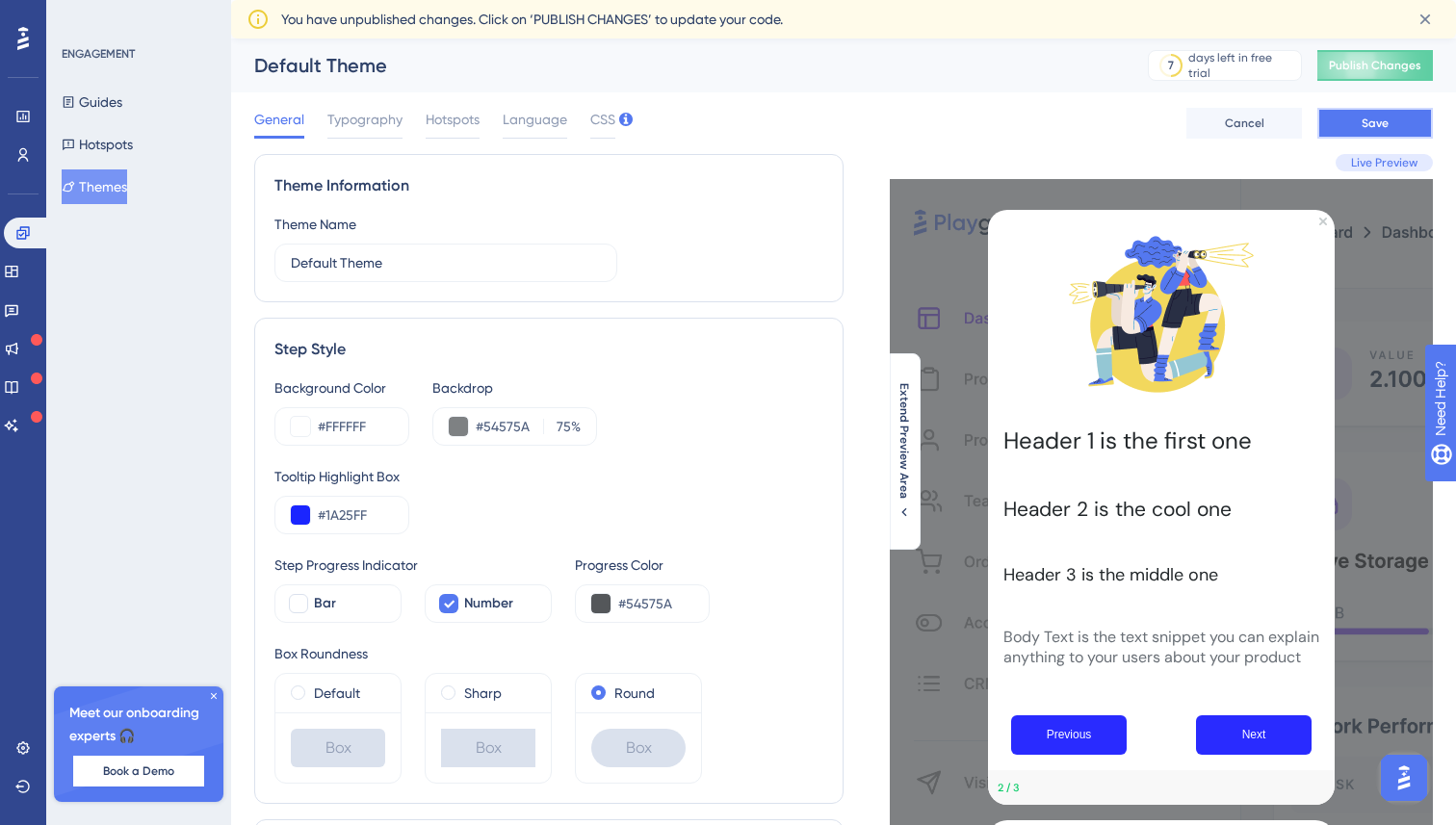
click at [1382, 120] on span "Save" at bounding box center [1376, 123] width 27 height 15
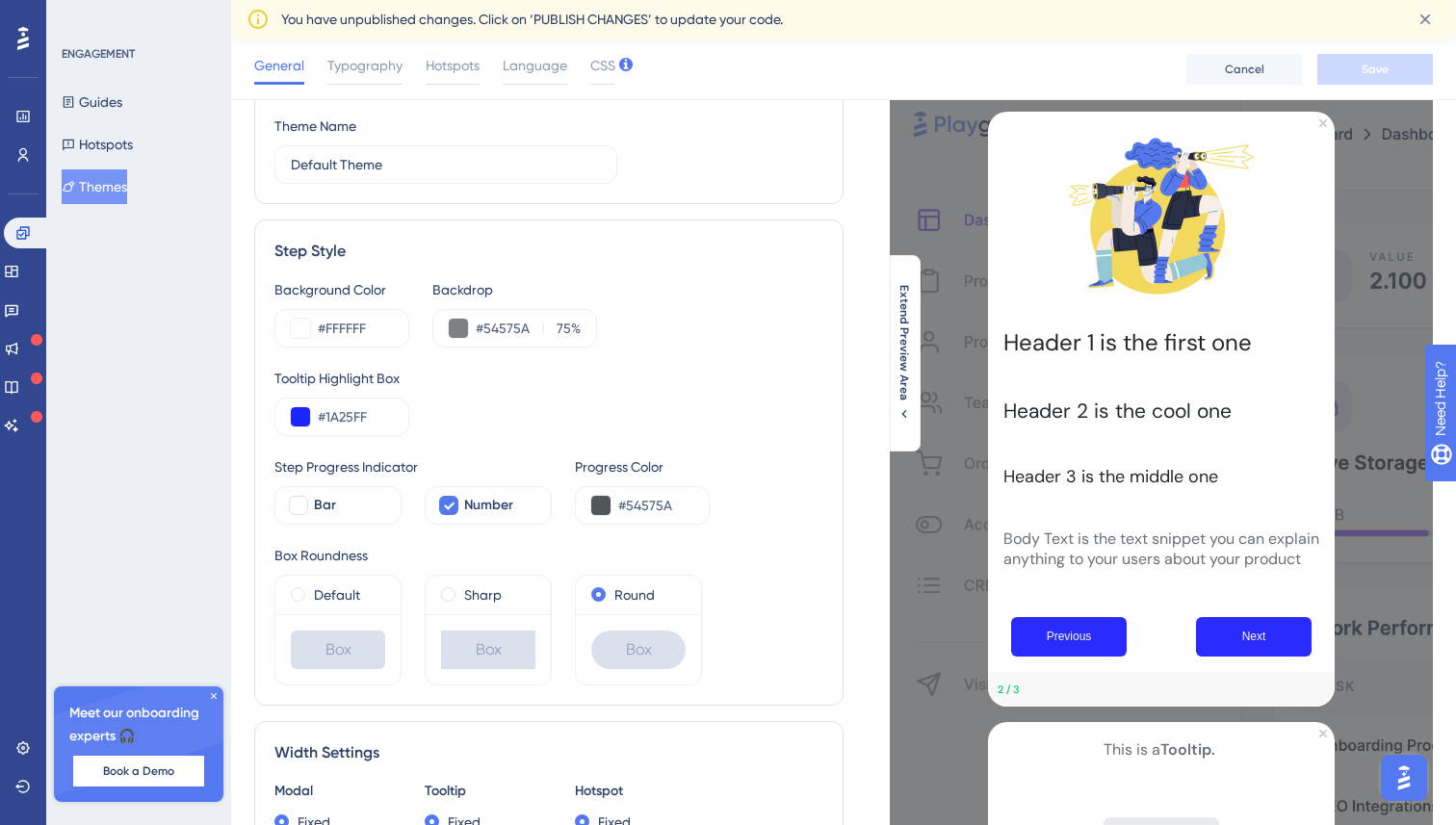
click at [1141, 657] on div "Previous" at bounding box center [1086, 636] width 150 height 40
click at [17, 266] on icon at bounding box center [11, 271] width 13 height 12
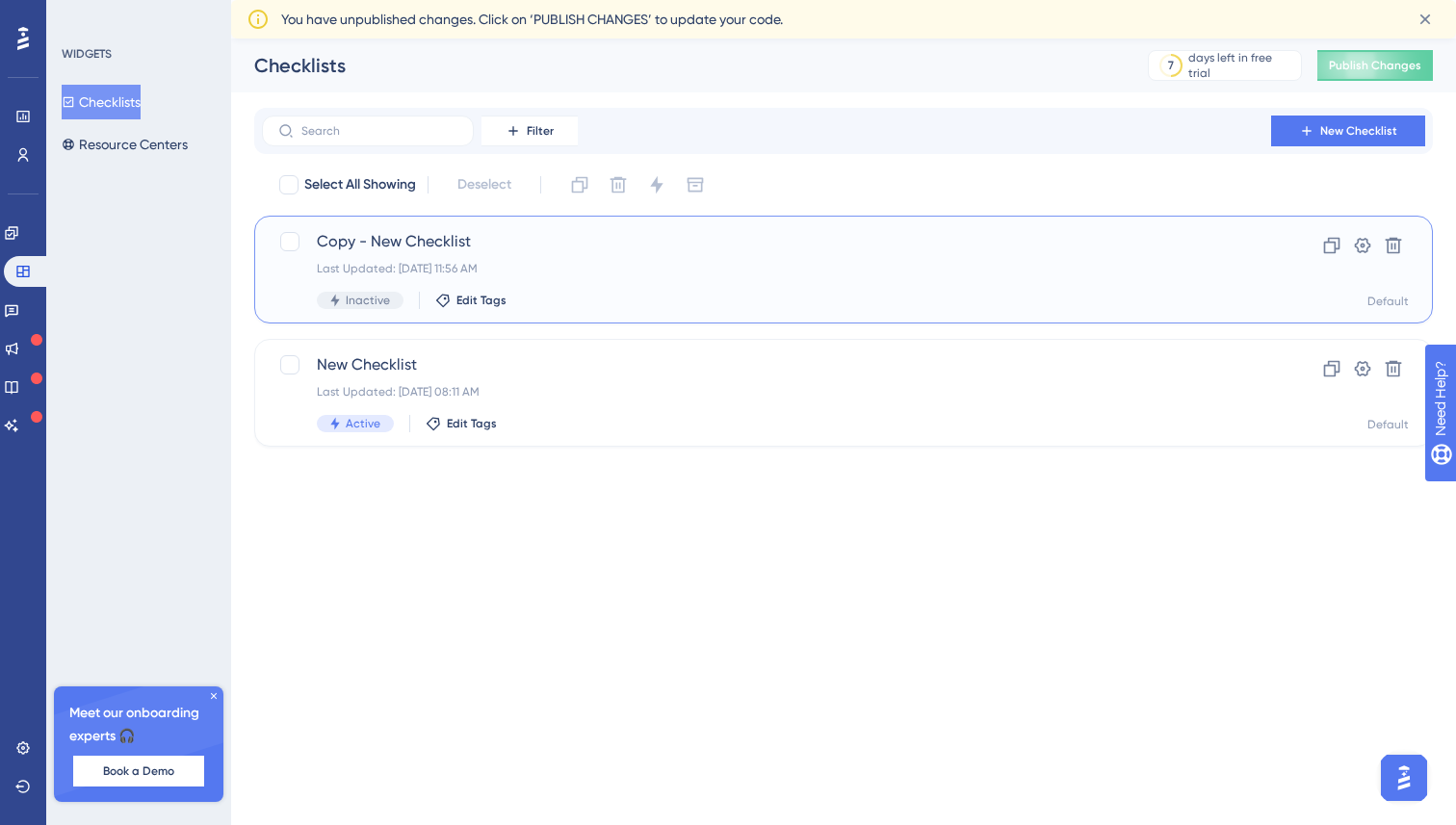
click at [569, 285] on div "Copy - New Checklist Last Updated: [DATE] 11:56 AM Inactive Edit Tags" at bounding box center [766, 270] width 899 height 79
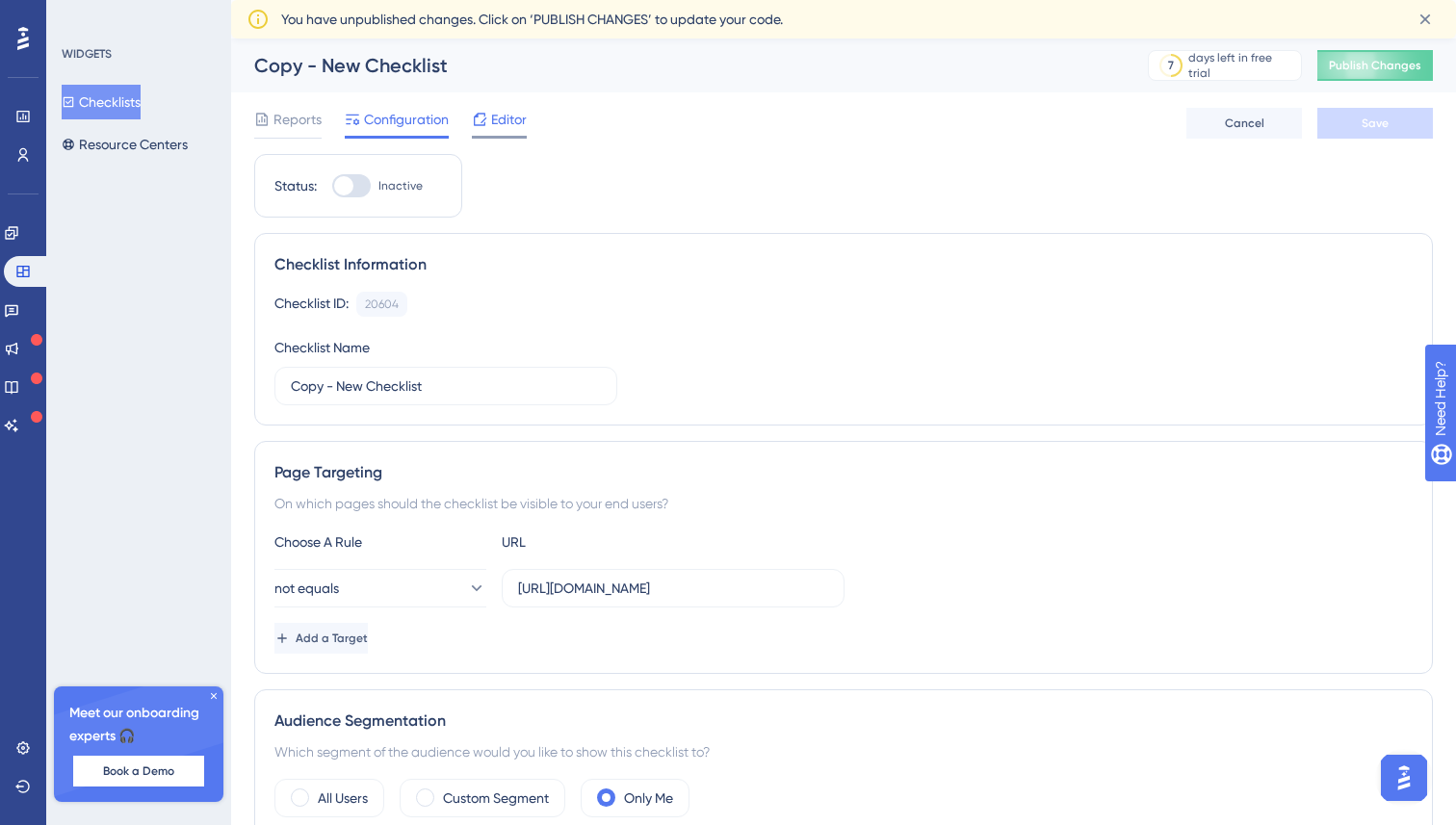
click at [509, 119] on span "Editor" at bounding box center [509, 119] width 36 height 23
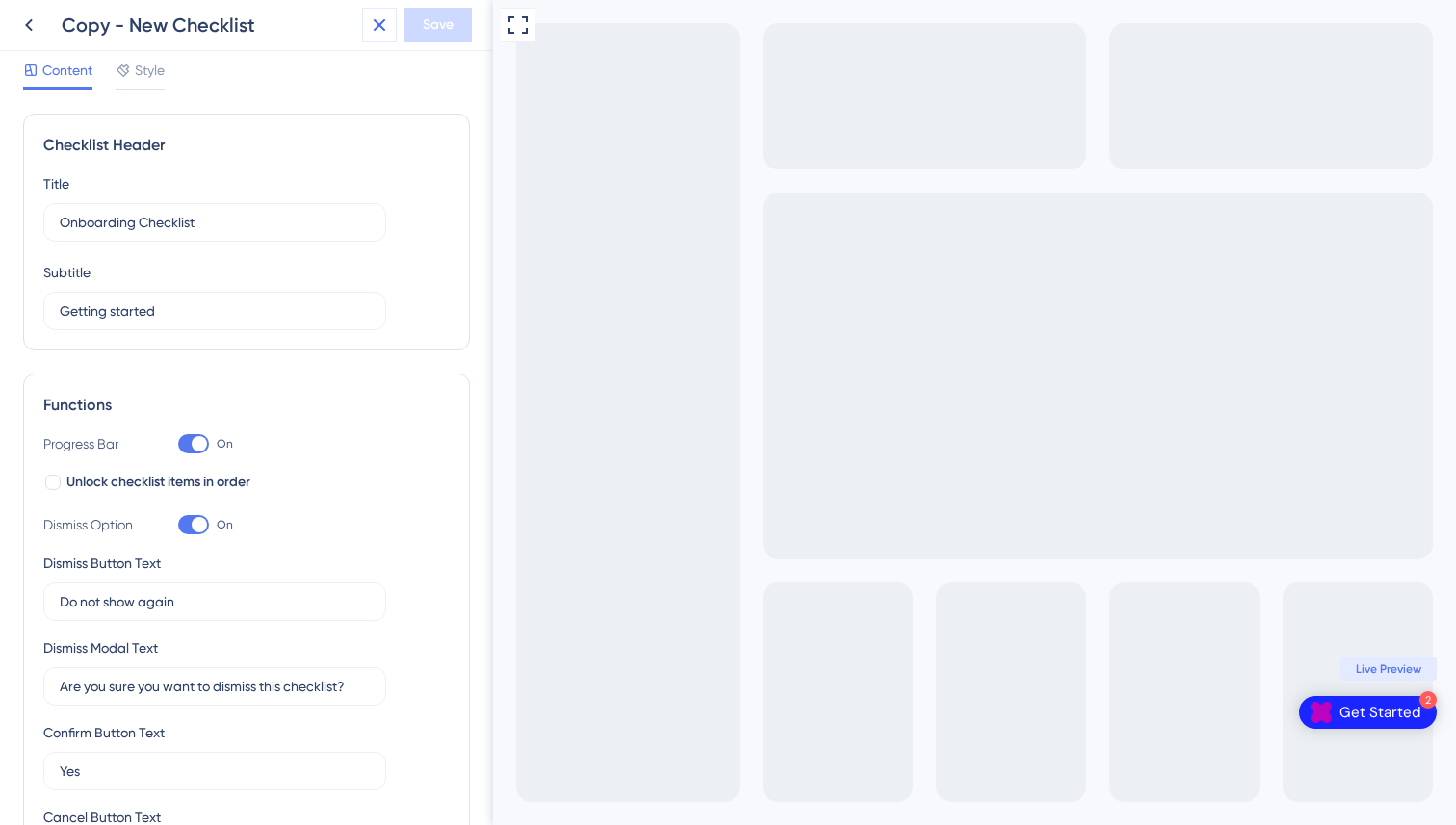
click at [377, 19] on icon at bounding box center [380, 25] width 23 height 23
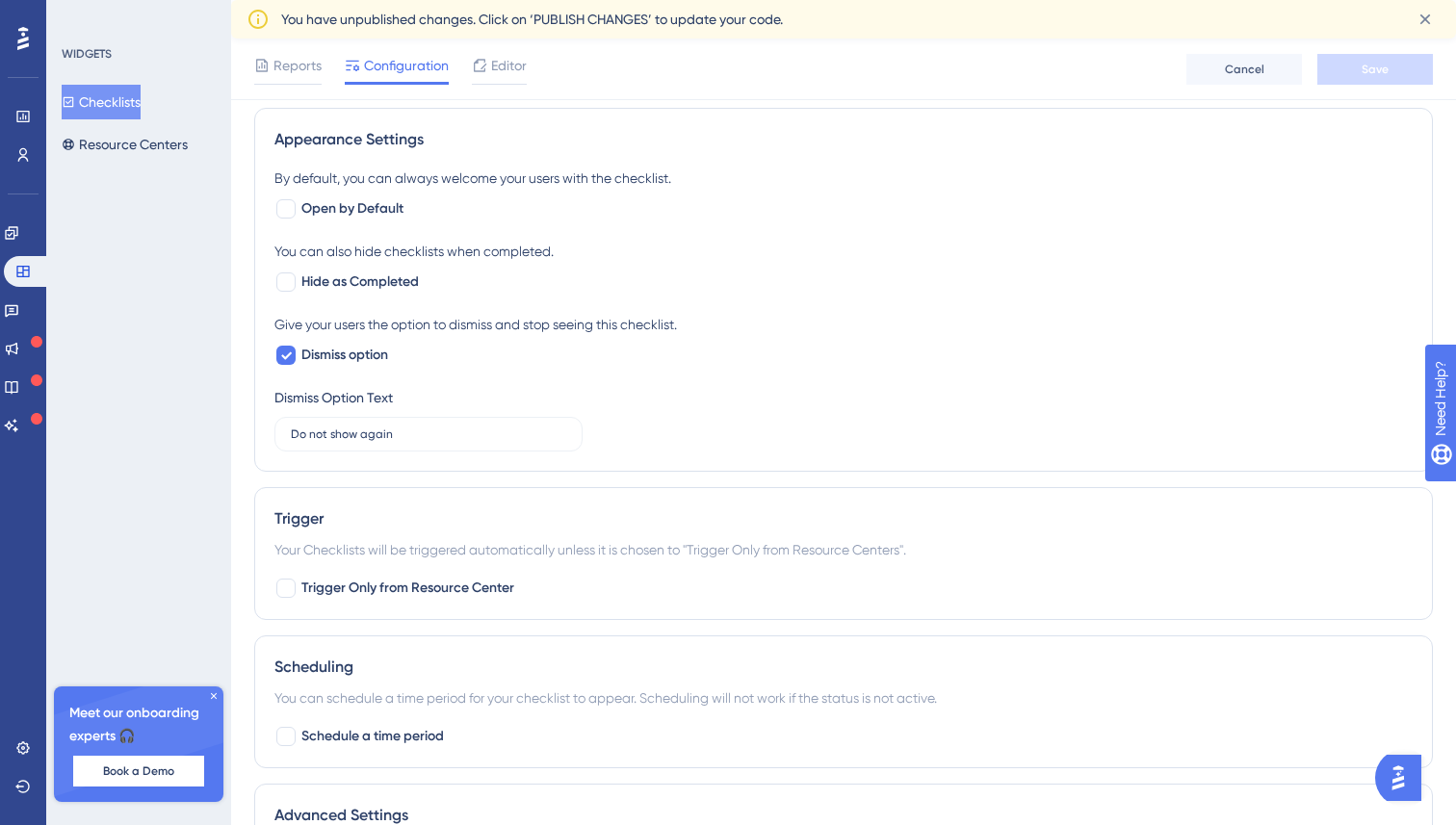
scroll to position [1010, 0]
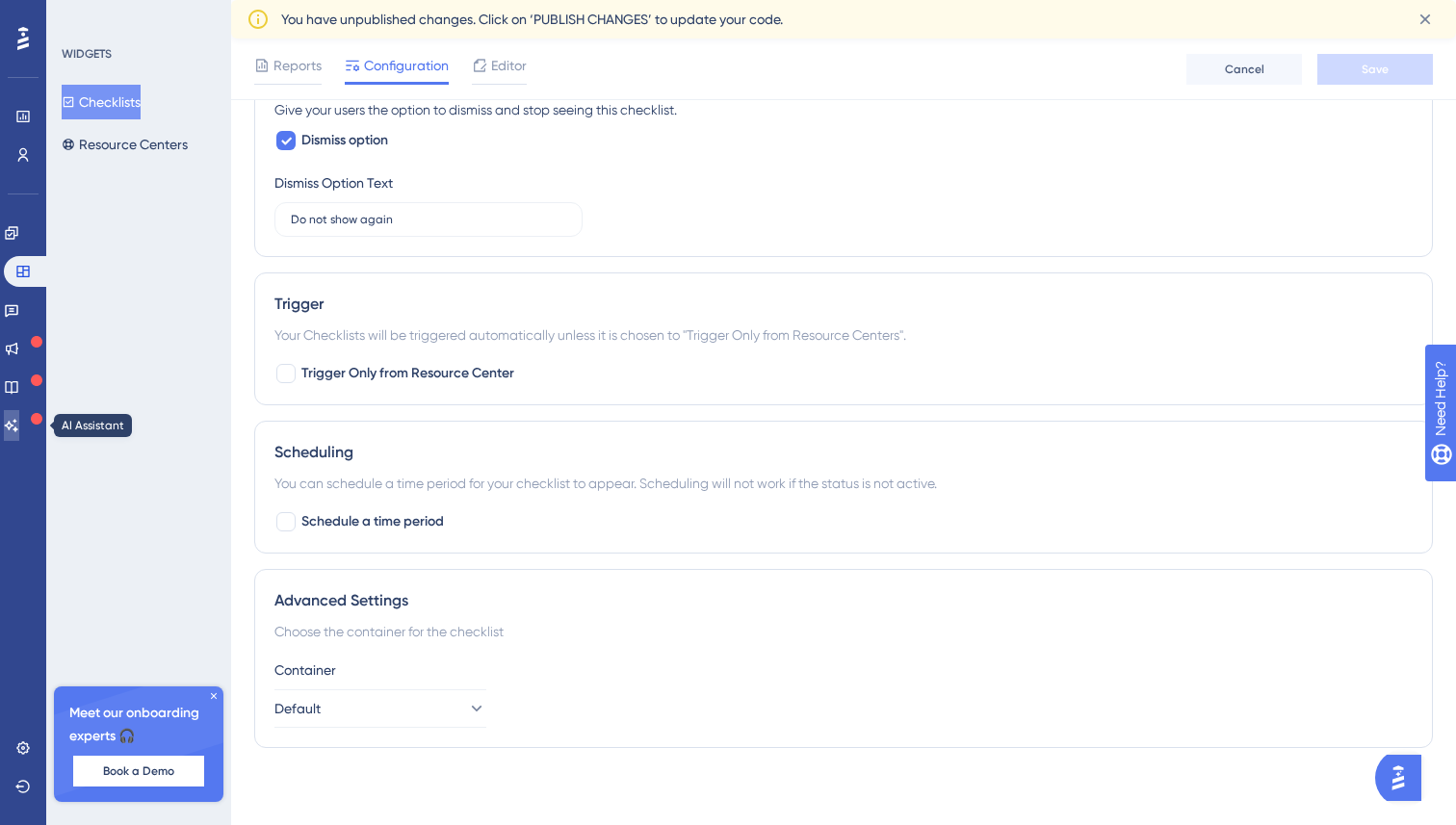
click at [19, 414] on link at bounding box center [12, 425] width 15 height 31
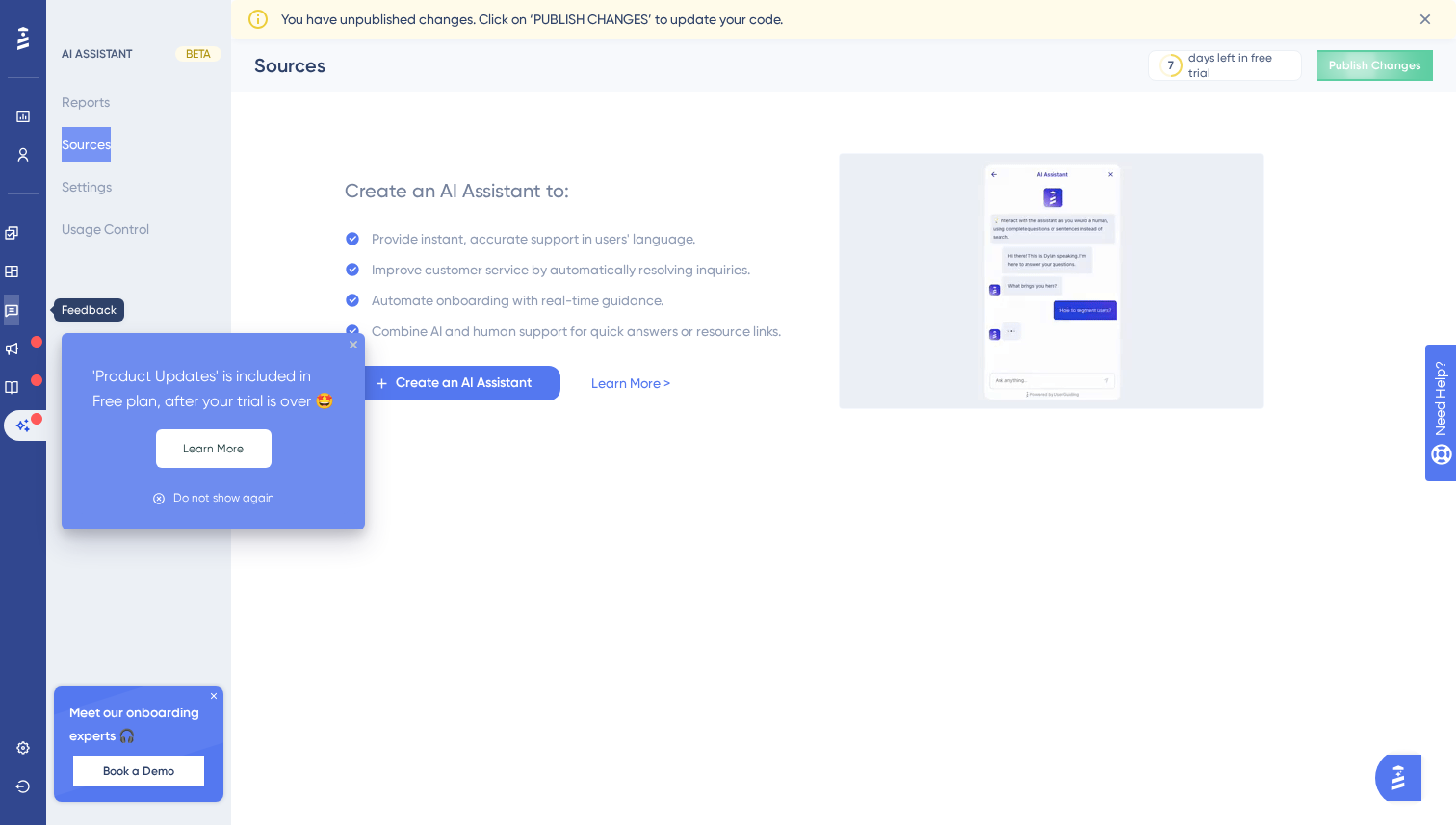
click at [18, 305] on icon at bounding box center [12, 311] width 14 height 13
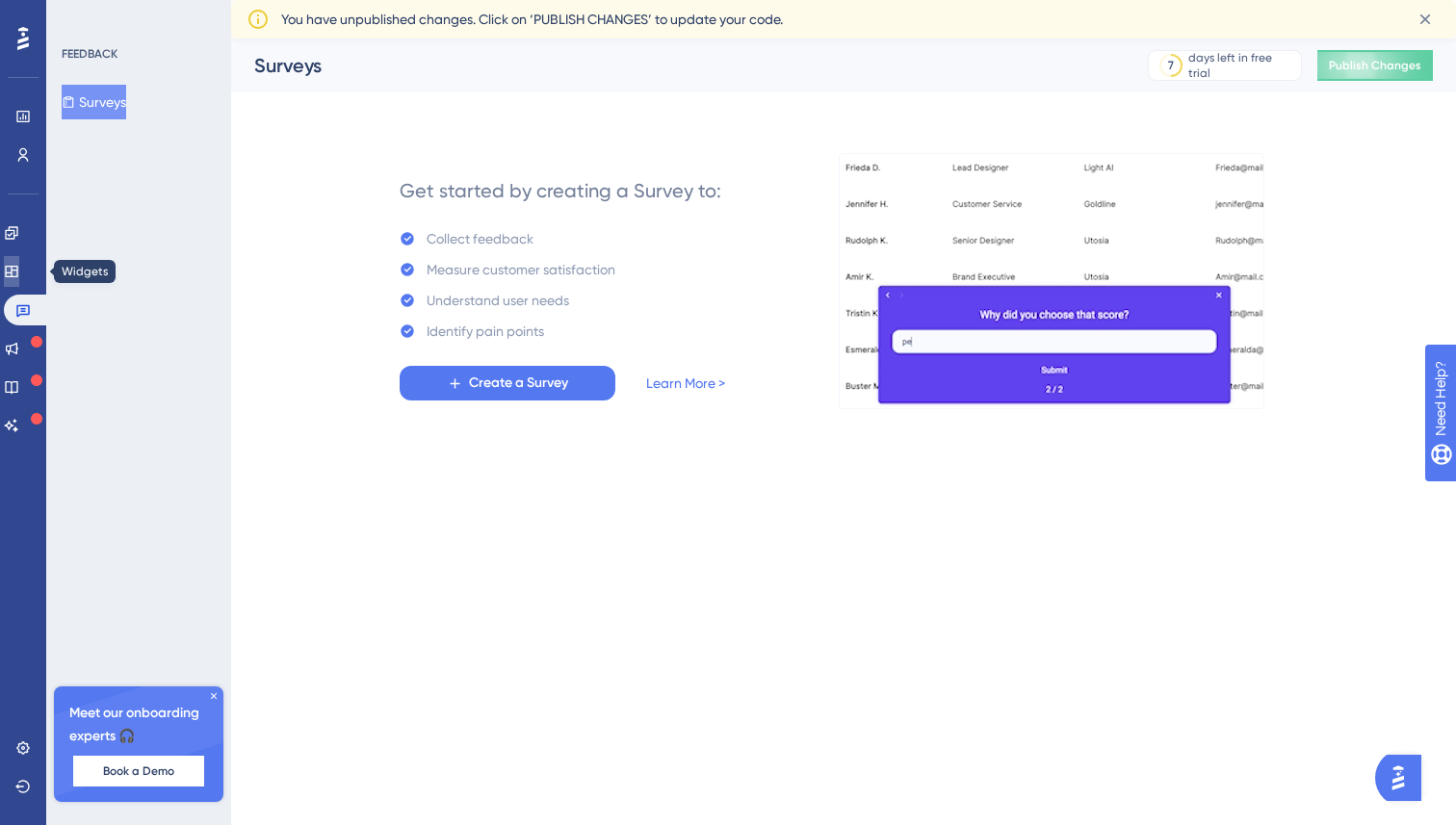
click at [17, 279] on link at bounding box center [12, 271] width 15 height 31
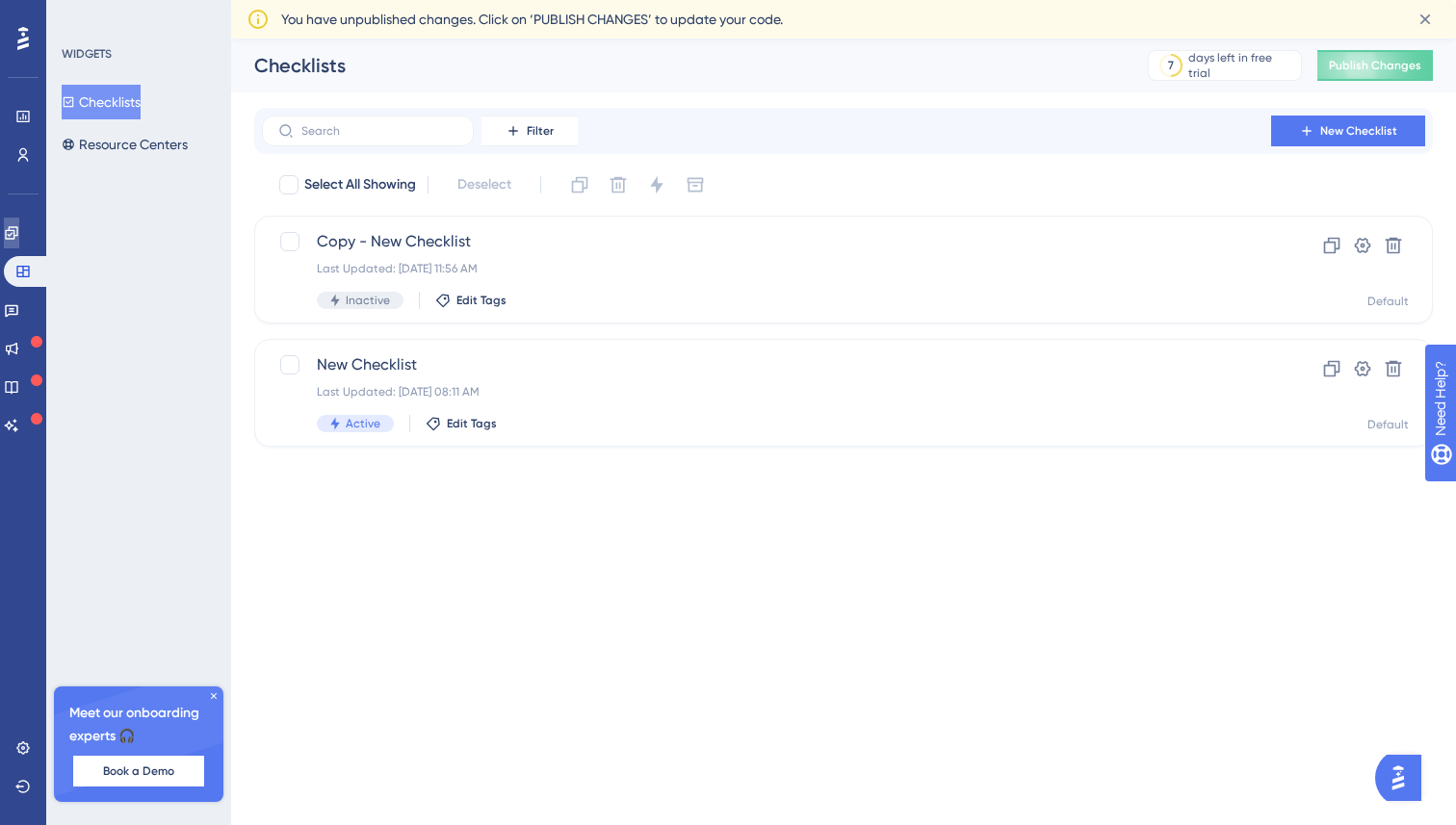
click at [17, 239] on icon at bounding box center [11, 232] width 13 height 13
